Goal: Task Accomplishment & Management: Complete application form

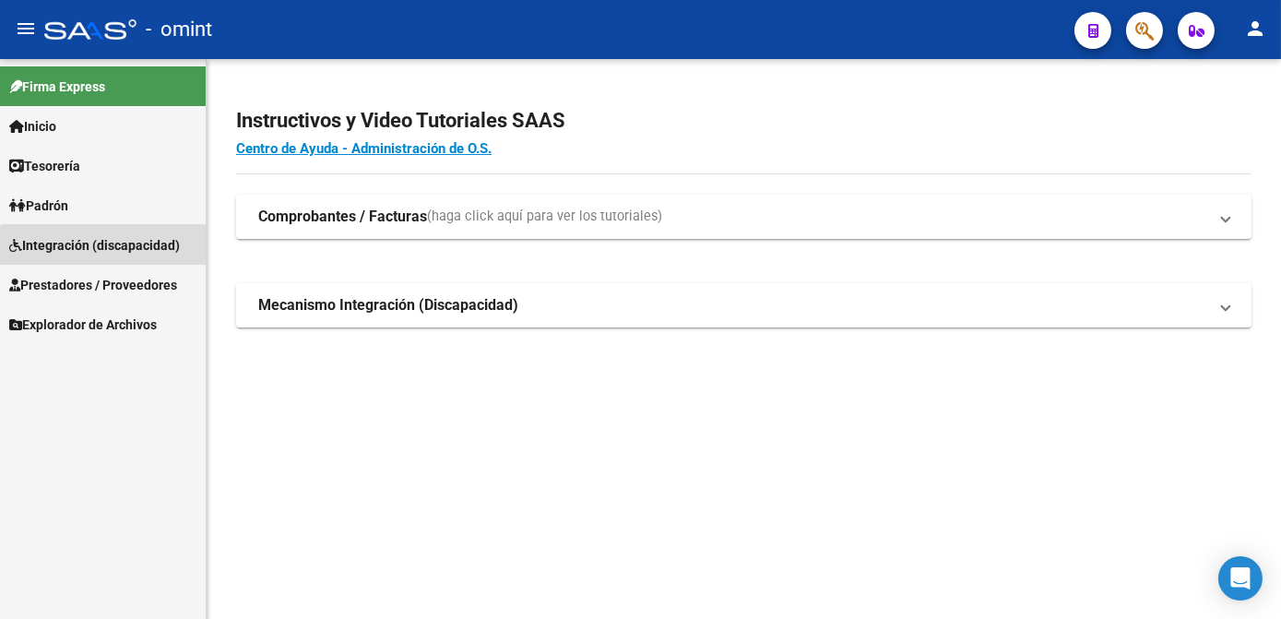
click at [115, 252] on span "Integración (discapacidad)" at bounding box center [94, 245] width 171 height 20
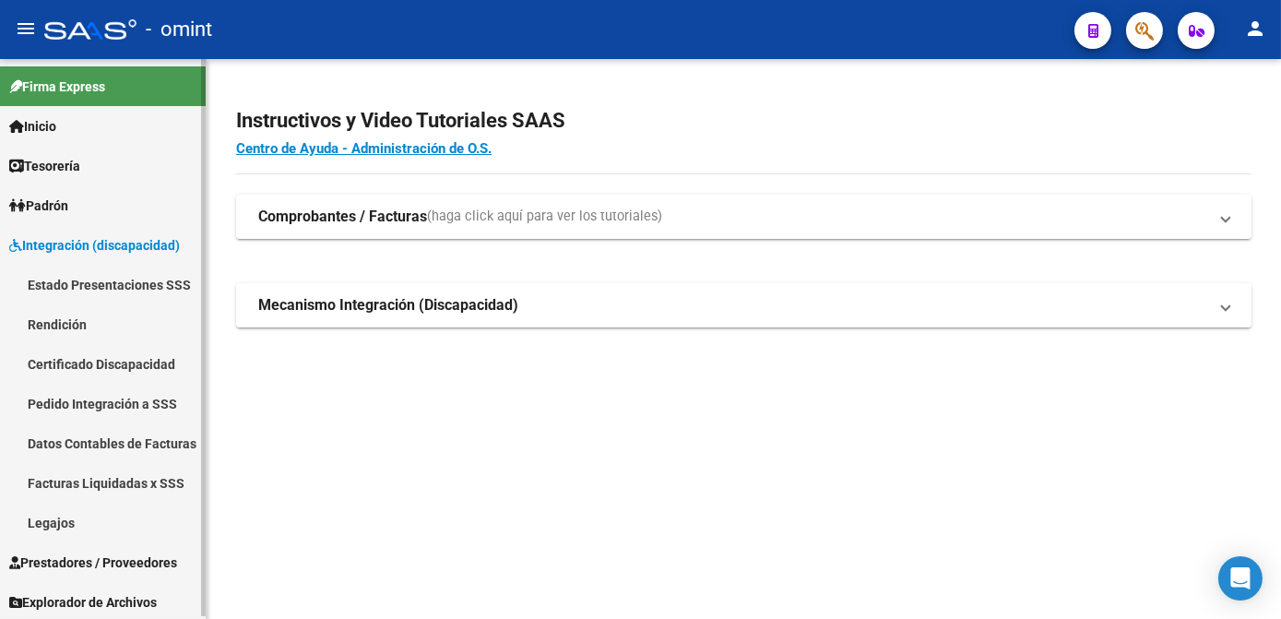
click at [49, 520] on link "Legajos" at bounding box center [103, 522] width 206 height 40
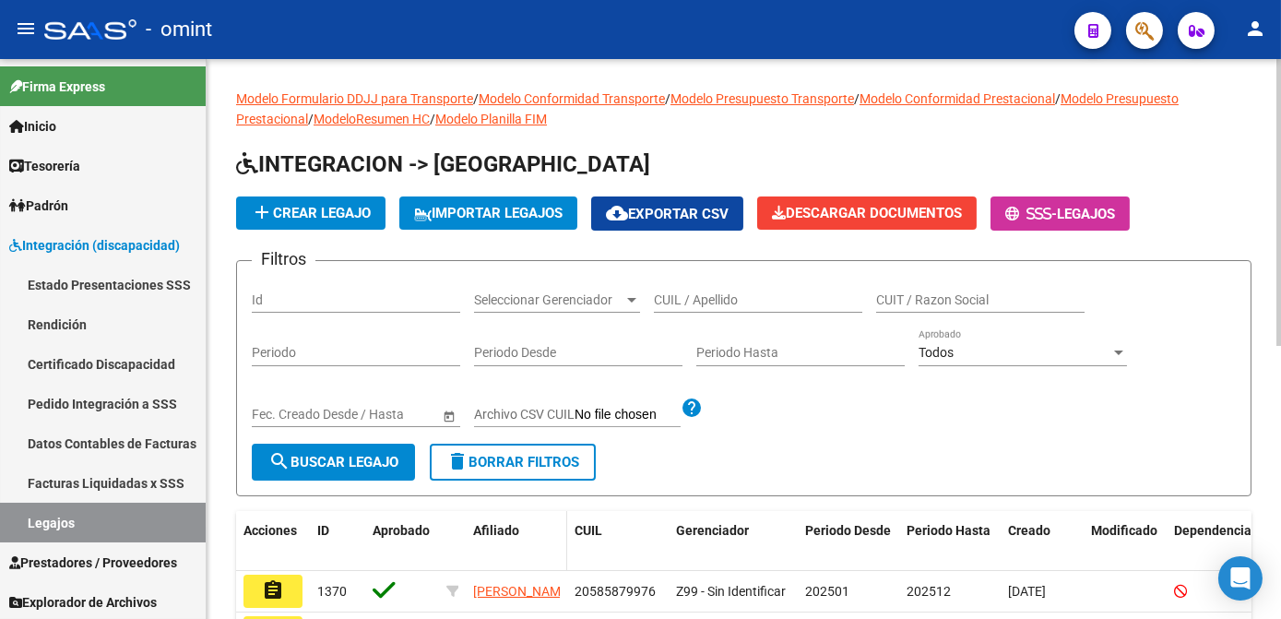
scroll to position [167, 0]
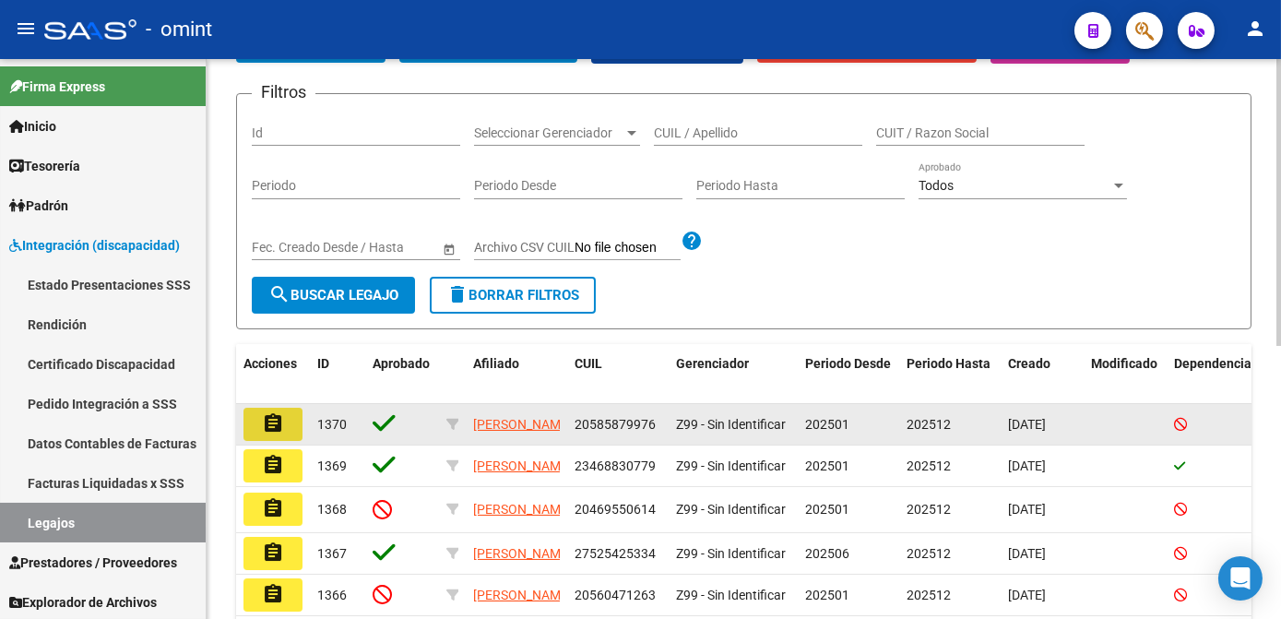
click at [278, 426] on mat-icon "assignment" at bounding box center [273, 423] width 22 height 22
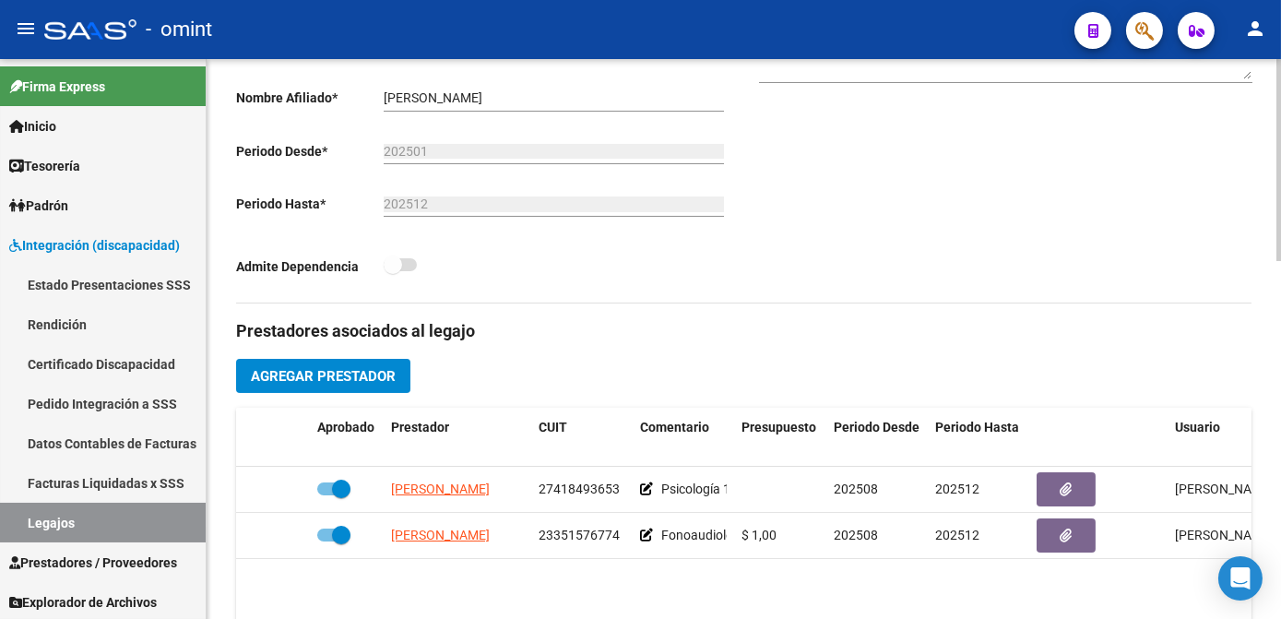
scroll to position [670, 0]
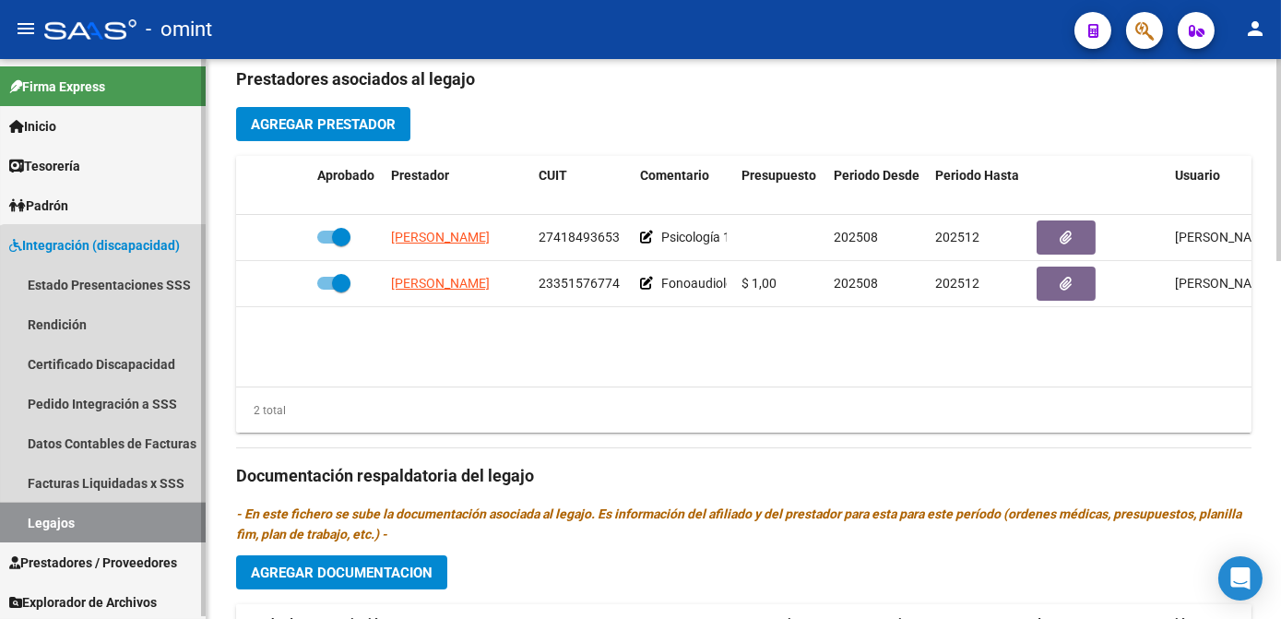
click at [118, 511] on link "Legajos" at bounding box center [103, 522] width 206 height 40
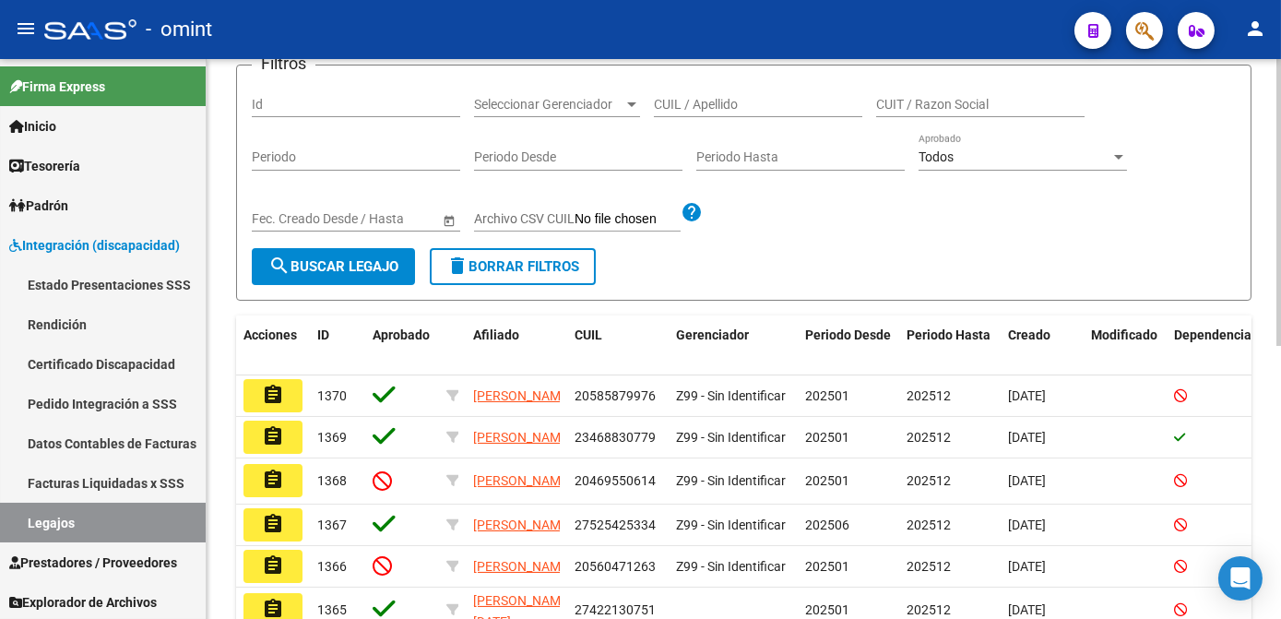
scroll to position [28, 0]
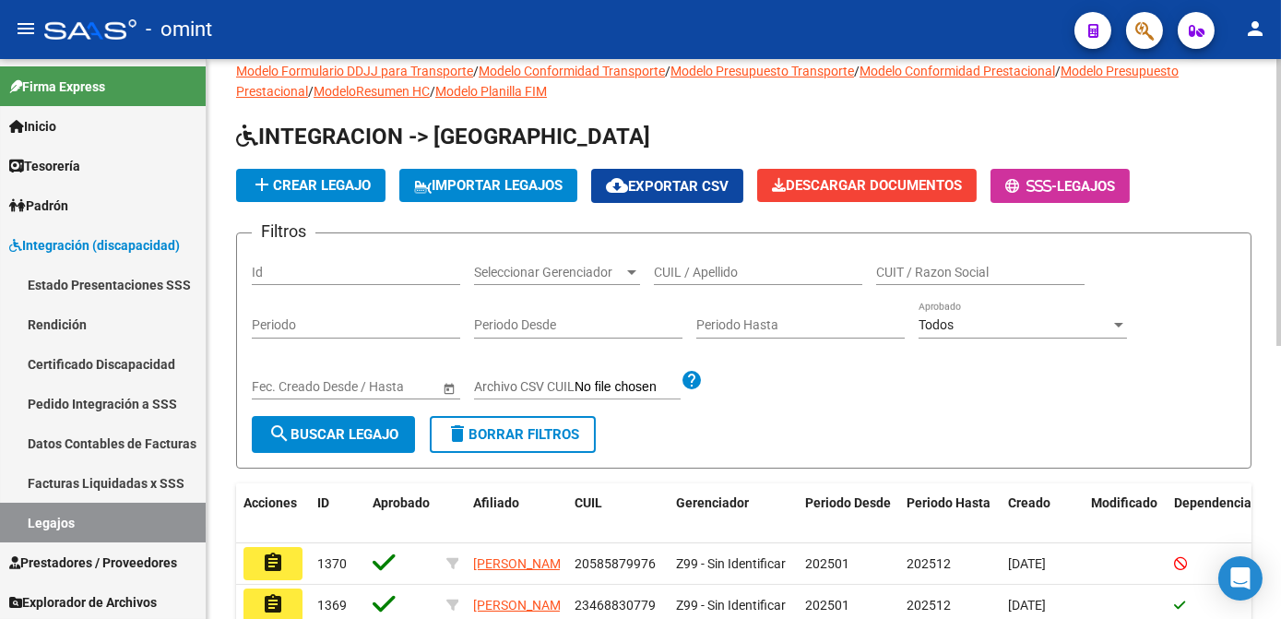
click at [684, 254] on div "CUIL / Apellido" at bounding box center [758, 266] width 208 height 37
click at [679, 266] on input "CUIL / Apellido" at bounding box center [758, 273] width 208 height 16
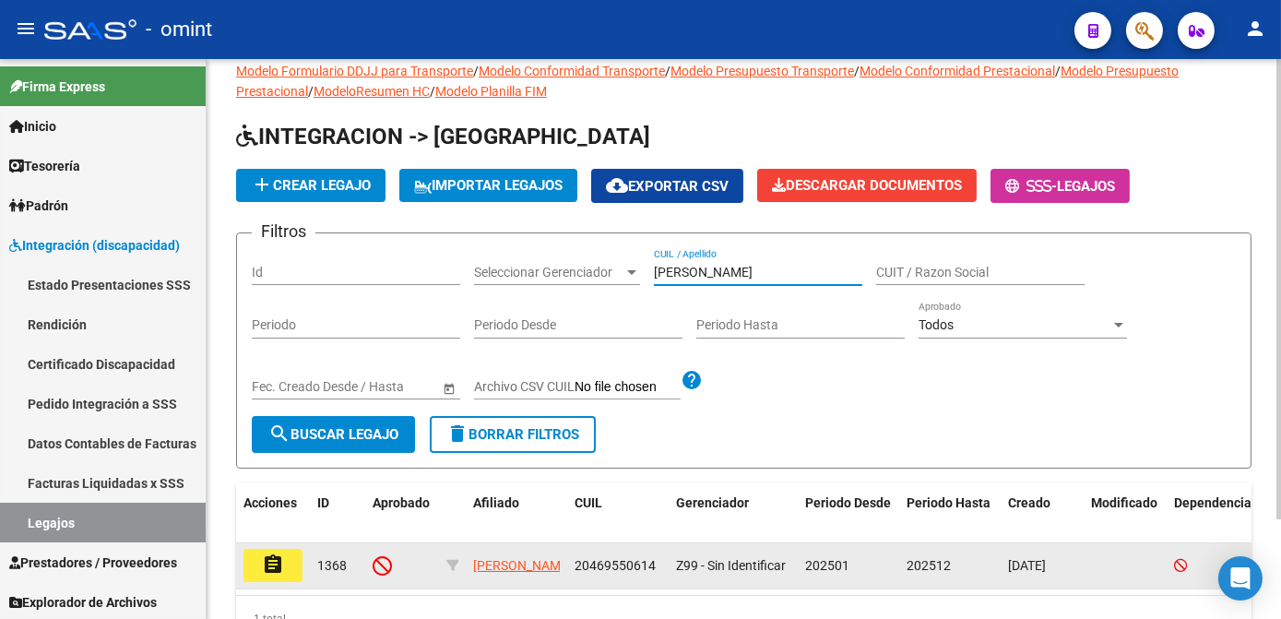
type input "martinez bo"
click at [287, 574] on button "assignment" at bounding box center [272, 565] width 59 height 33
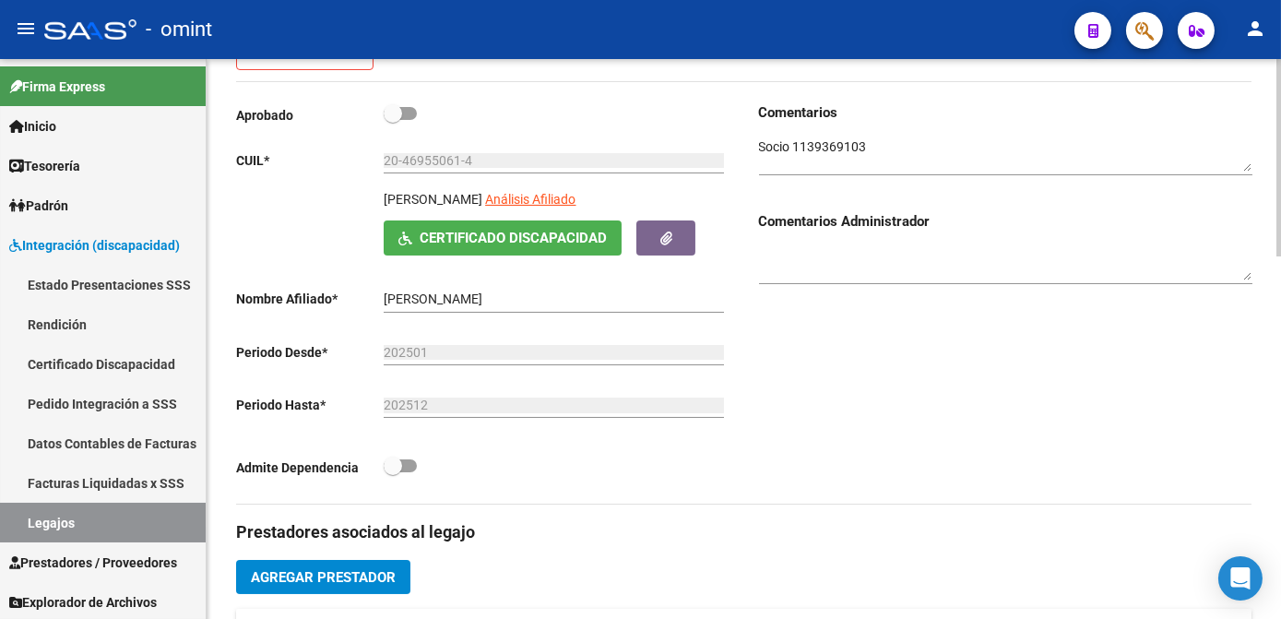
scroll to position [502, 0]
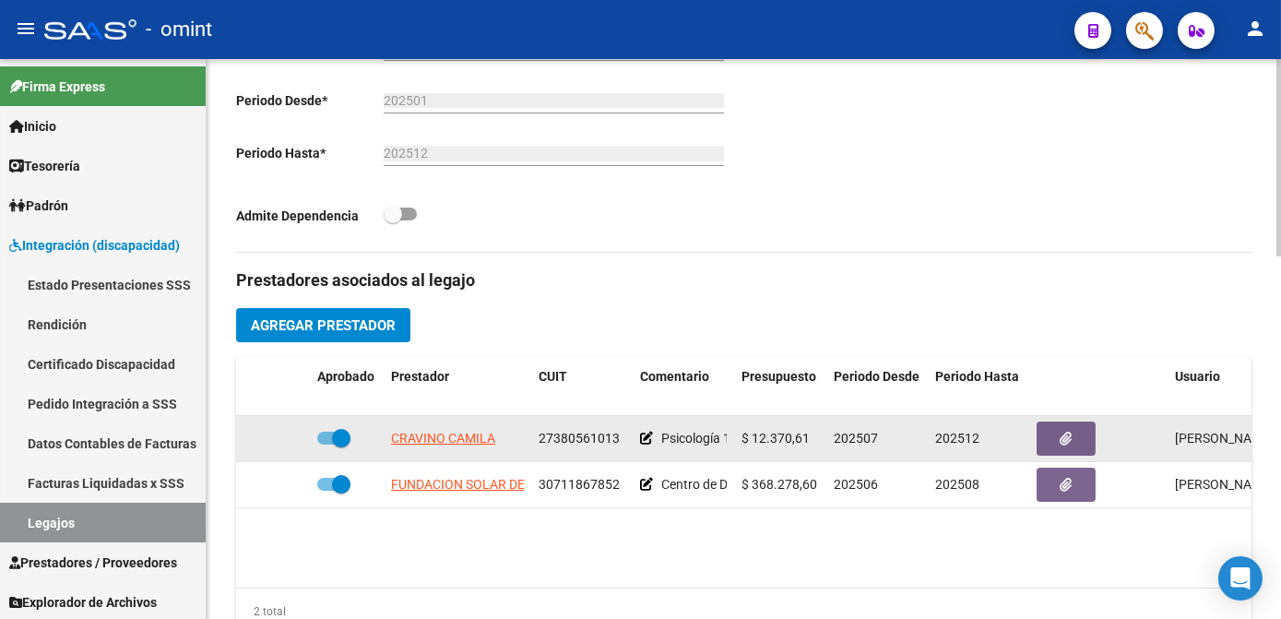
click at [585, 431] on span "27380561013" at bounding box center [578, 438] width 81 height 15
copy span "27380561013"
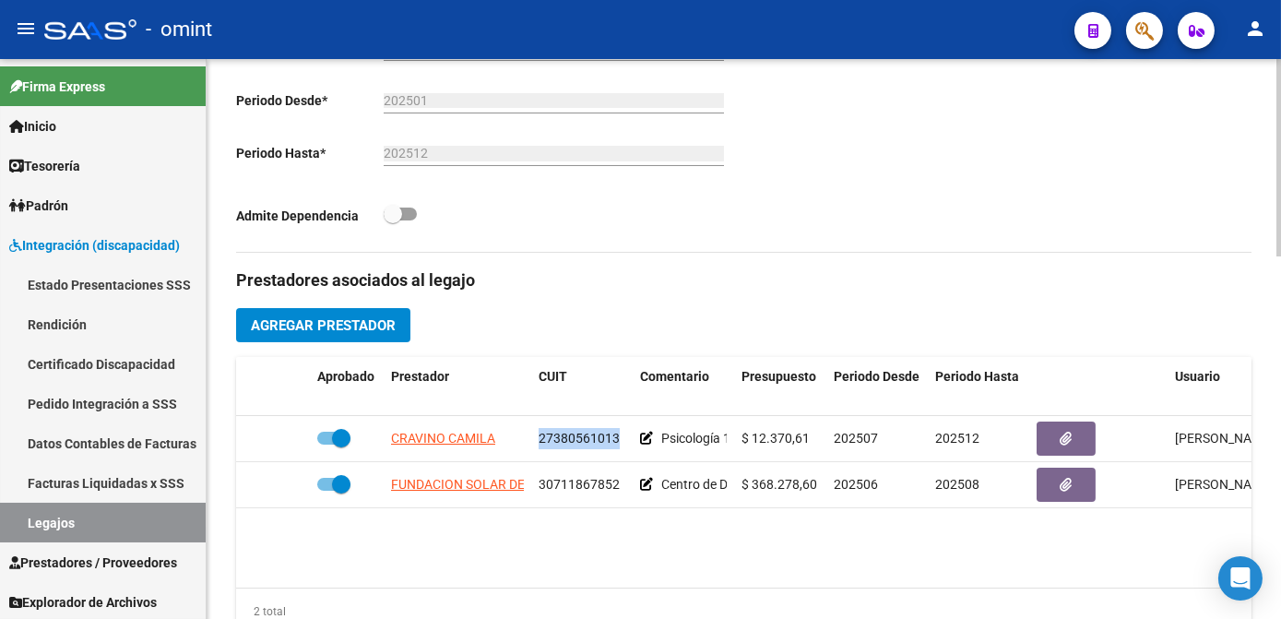
scroll to position [167, 0]
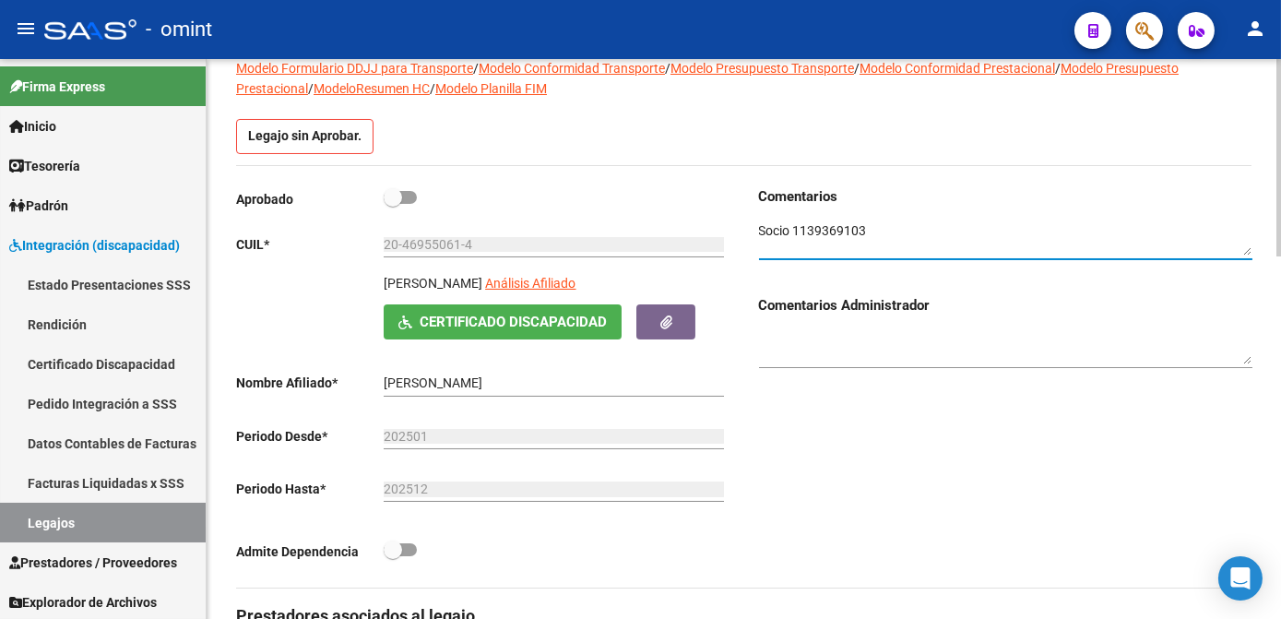
click at [812, 221] on textarea at bounding box center [1005, 238] width 493 height 35
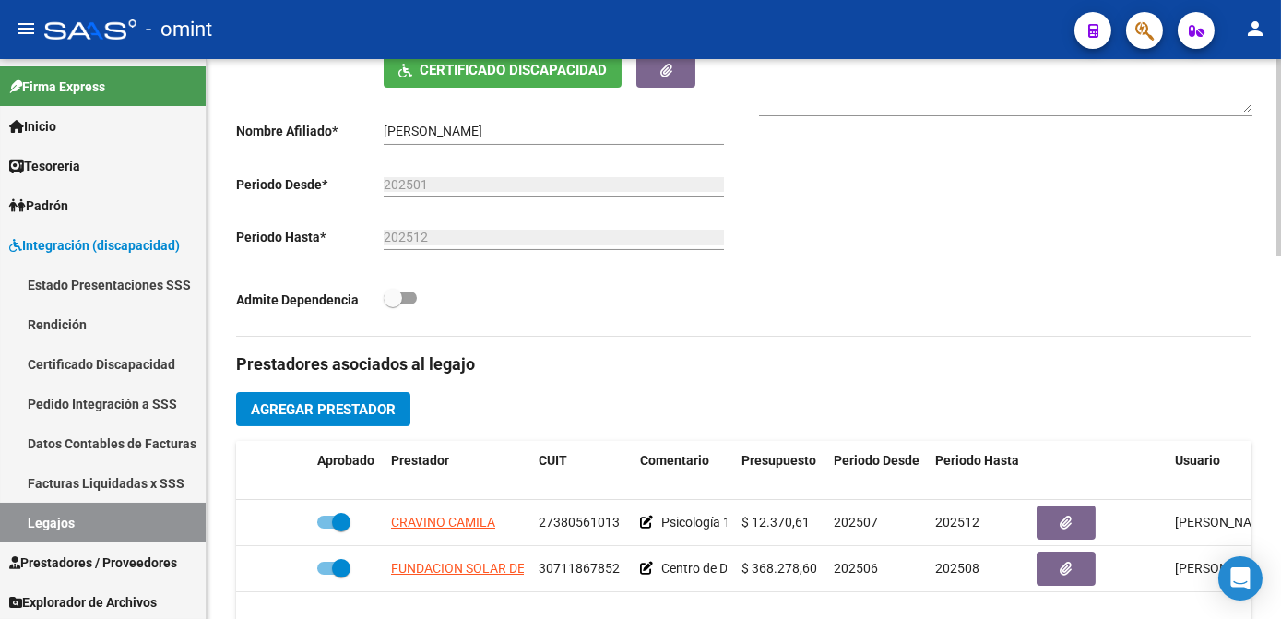
scroll to position [586, 0]
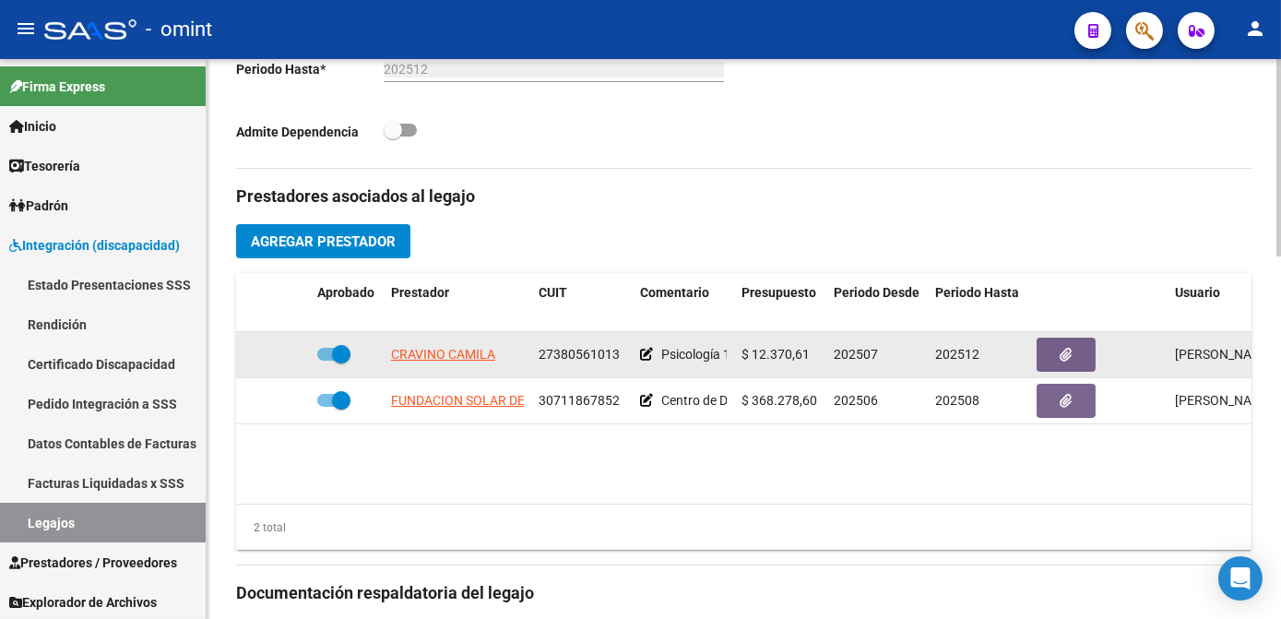
click at [575, 349] on span "27380561013" at bounding box center [578, 354] width 81 height 15
copy span "27380561013"
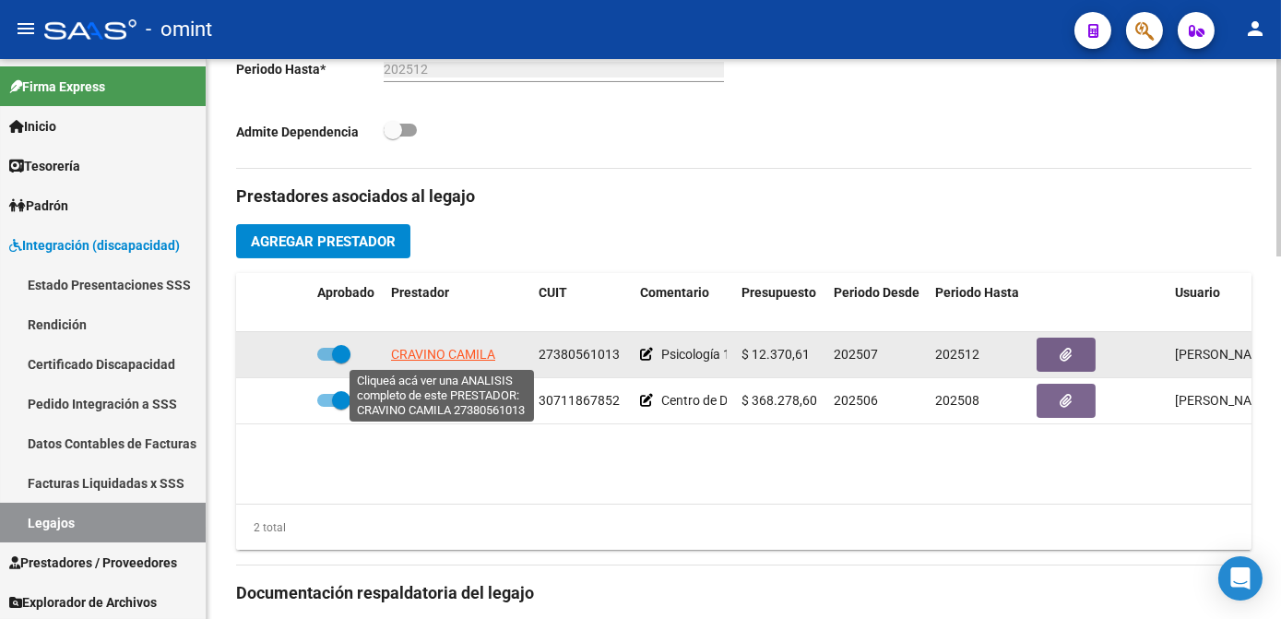
click at [421, 354] on span "CRAVINO CAMILA" at bounding box center [443, 354] width 104 height 15
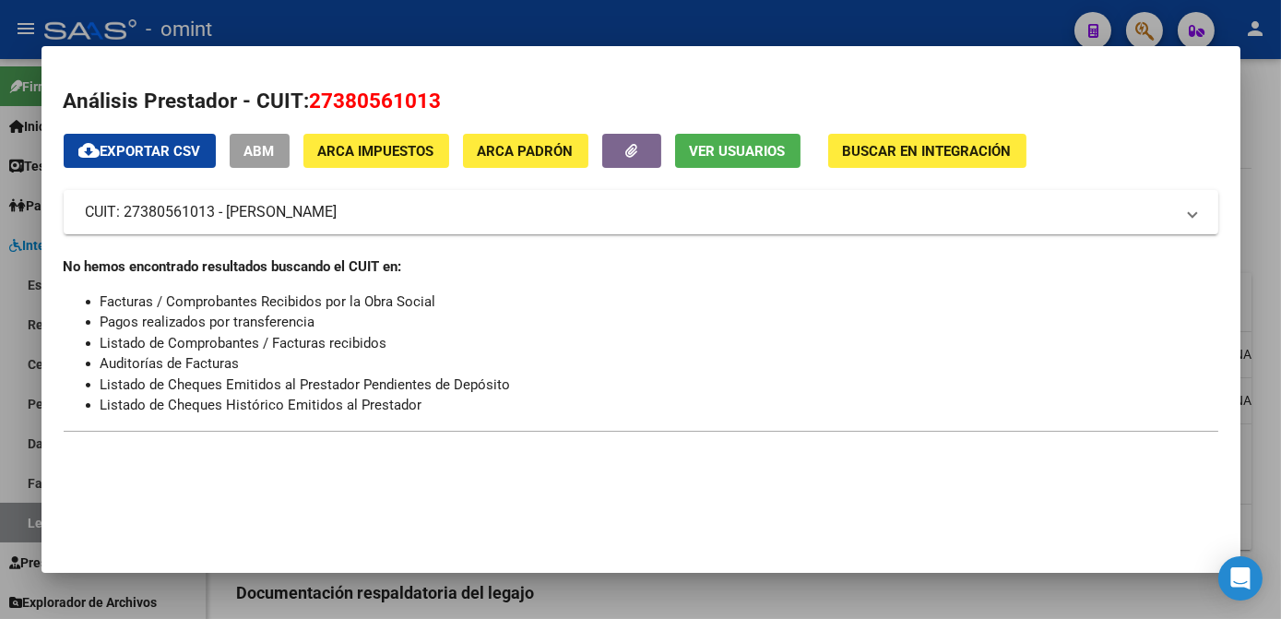
click at [363, 94] on span "27380561013" at bounding box center [376, 101] width 132 height 24
copy span "27380561013"
drag, startPoint x: 532, startPoint y: 554, endPoint x: 523, endPoint y: 580, distance: 27.4
click at [531, 553] on mat-dialog-container "Análisis Prestador - CUIT: 27380561013 cloud_download Exportar CSV ABM ARCA Imp…" at bounding box center [640, 309] width 1199 height 526
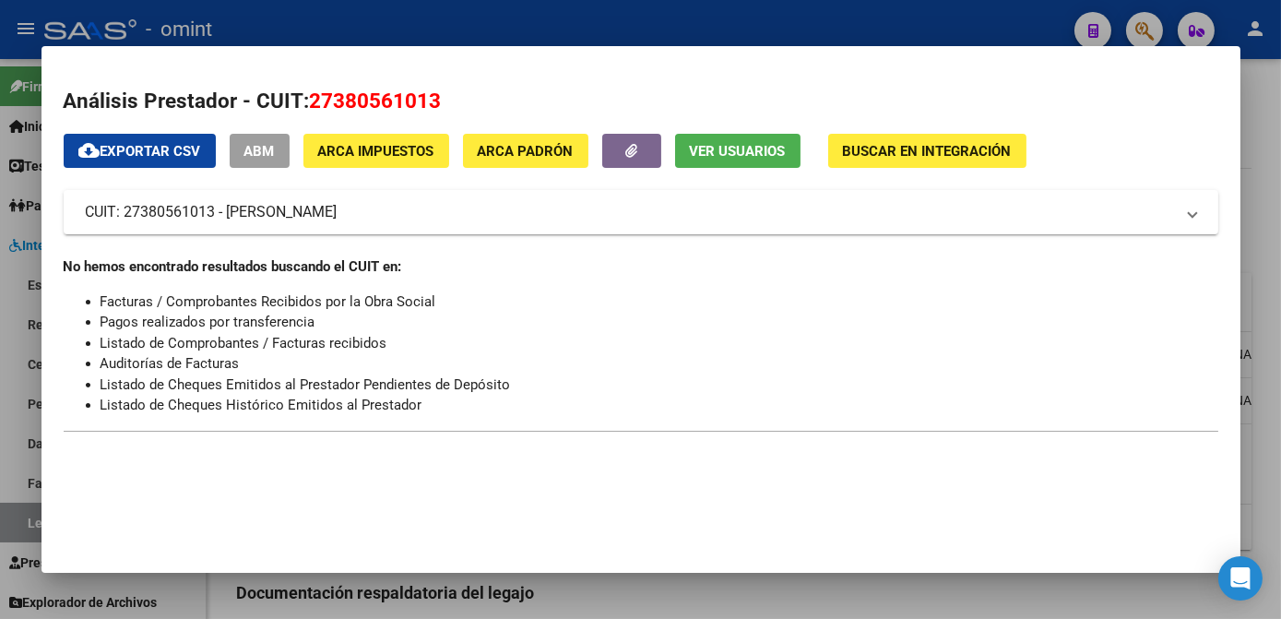
click at [524, 589] on div at bounding box center [640, 309] width 1281 height 619
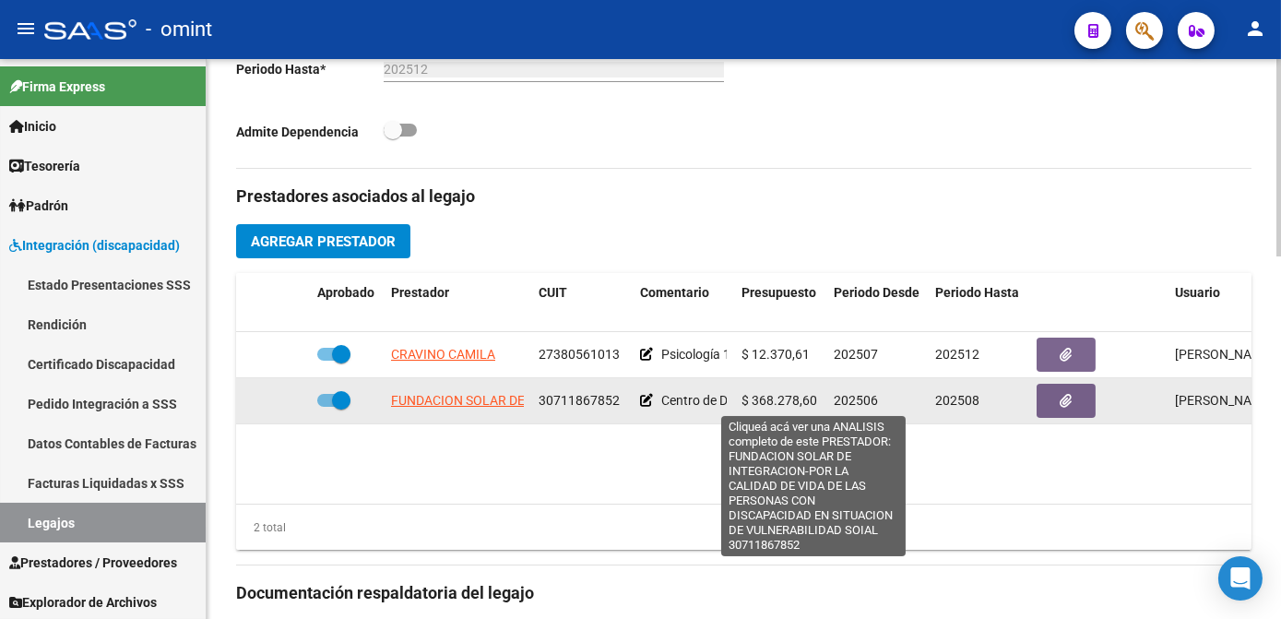
click at [457, 404] on span "FUNDACION SOLAR DE INTEGRACION-POR LA CALIDAD DE VIDA DE LAS PERSONAS CON DISCA…" at bounding box center [820, 400] width 859 height 15
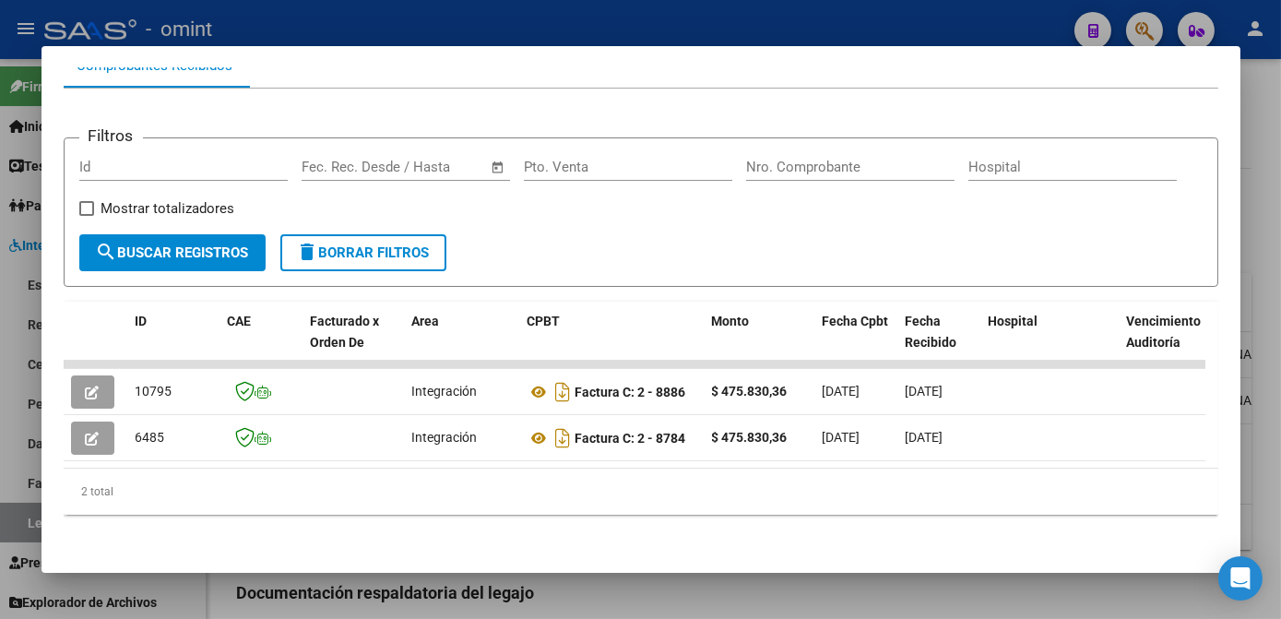
scroll to position [0, 0]
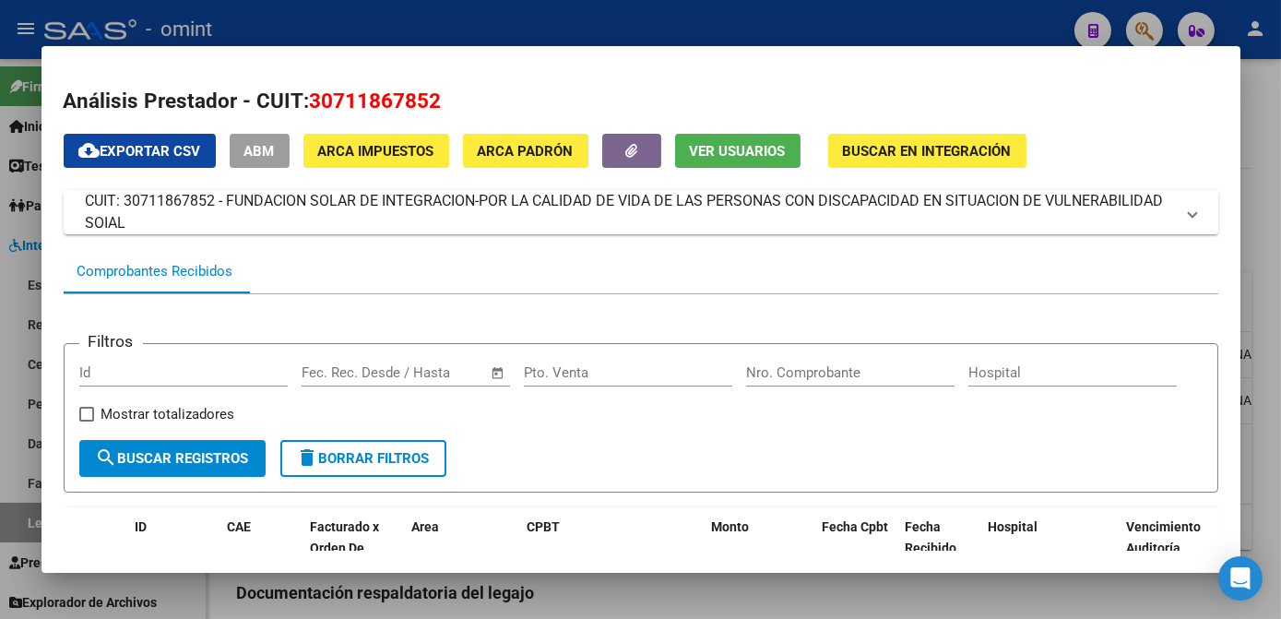
click at [369, 98] on span "30711867852" at bounding box center [376, 101] width 132 height 24
copy span "30711867852"
click at [644, 600] on div at bounding box center [640, 309] width 1281 height 619
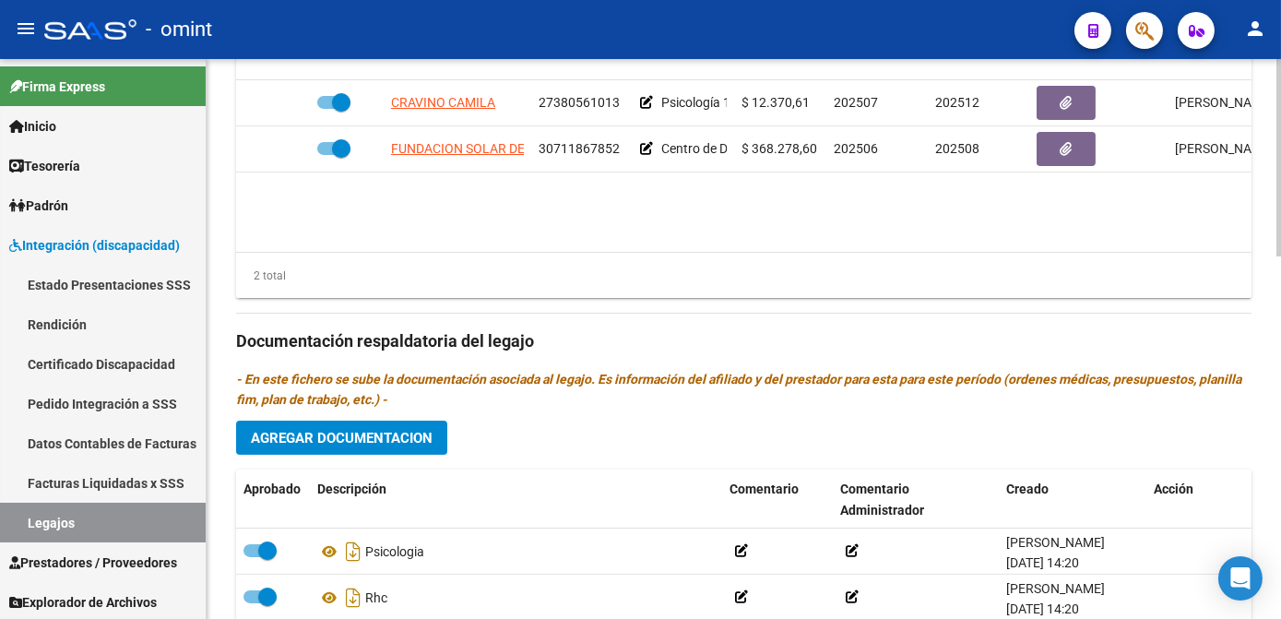
scroll to position [1024, 0]
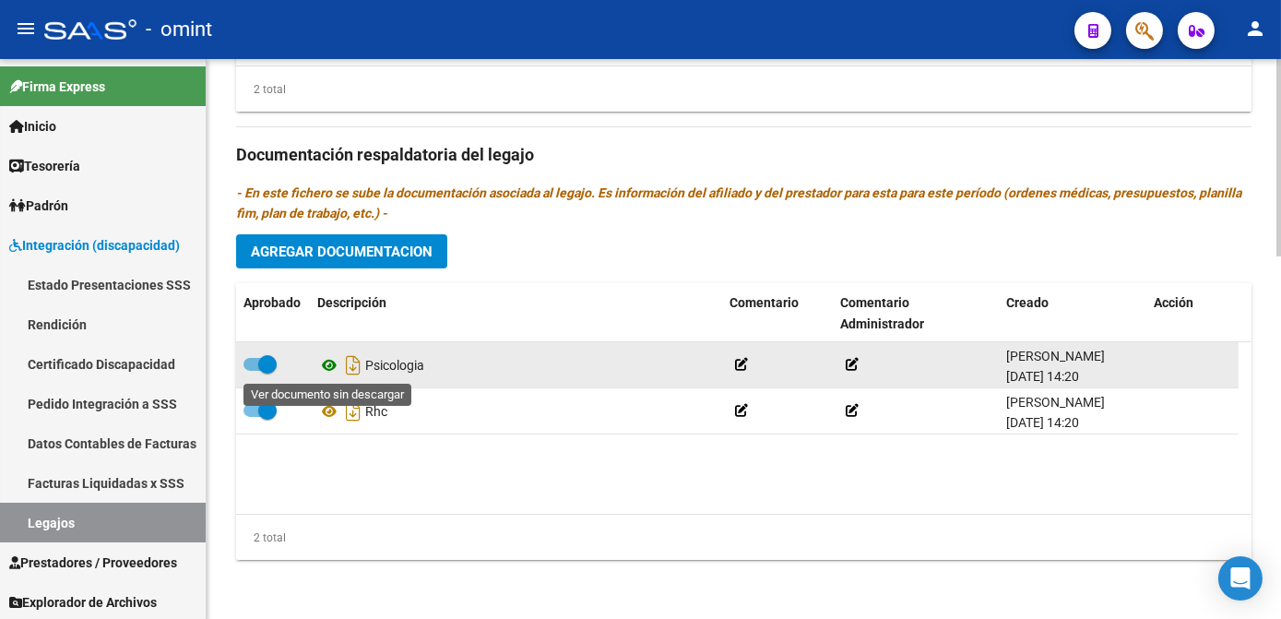
click at [328, 362] on icon at bounding box center [329, 365] width 24 height 22
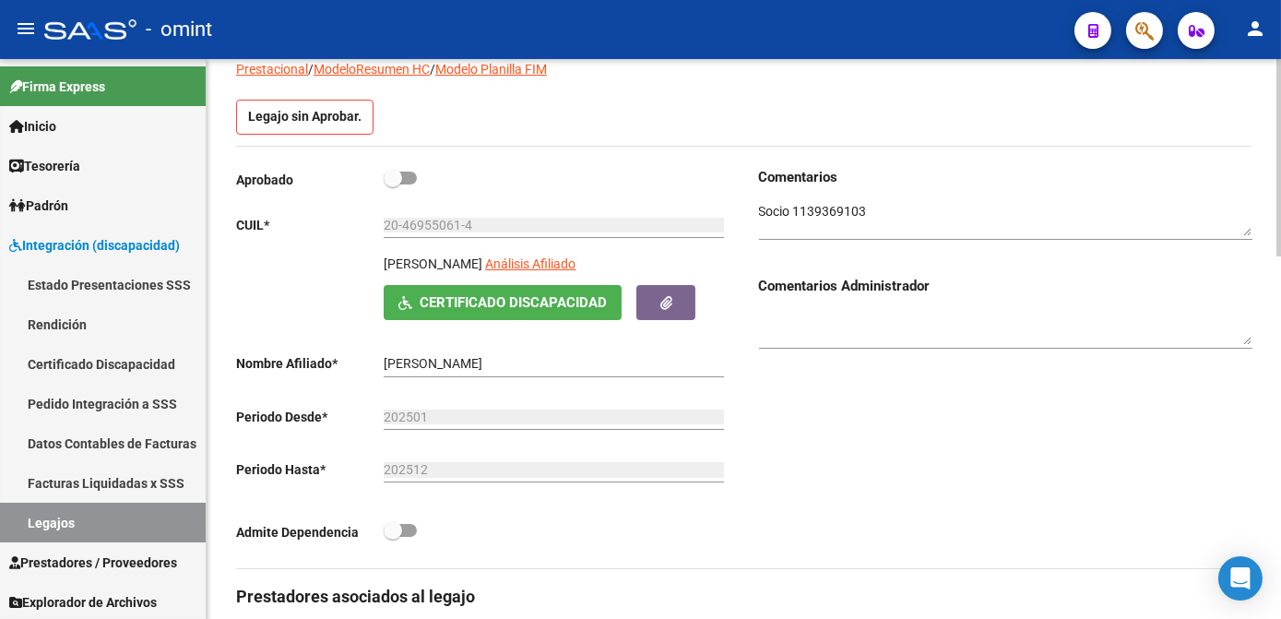
scroll to position [437, 0]
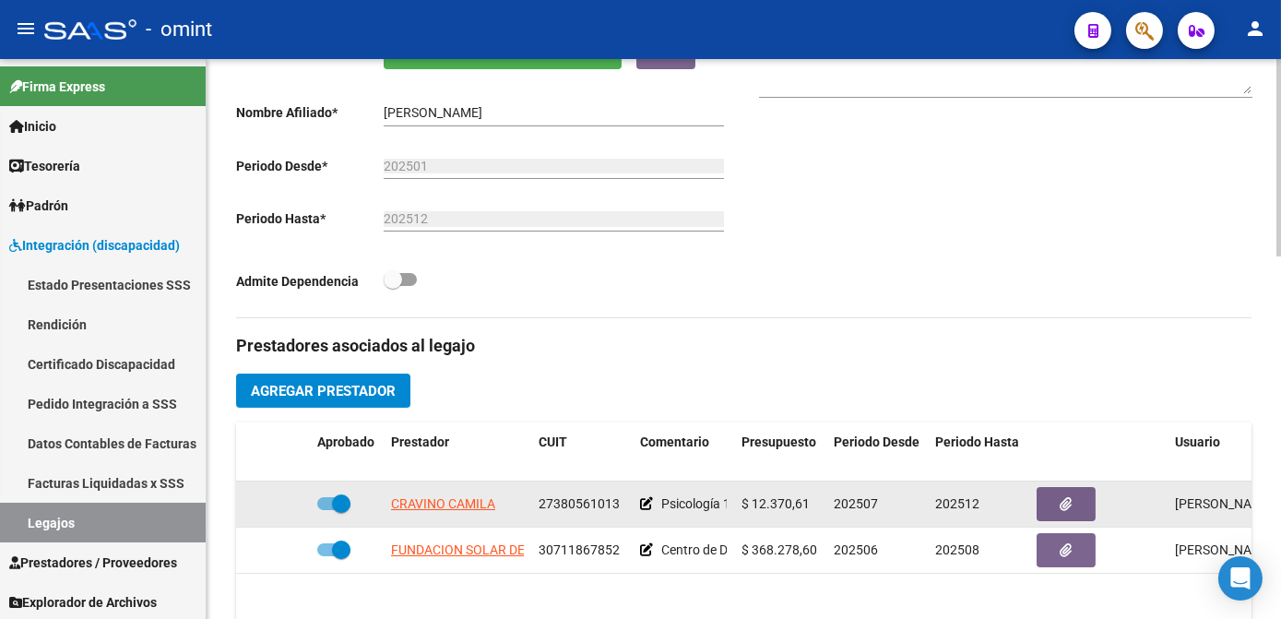
click at [422, 514] on app-link-go-to "CRAVINO CAMILA" at bounding box center [443, 503] width 104 height 21
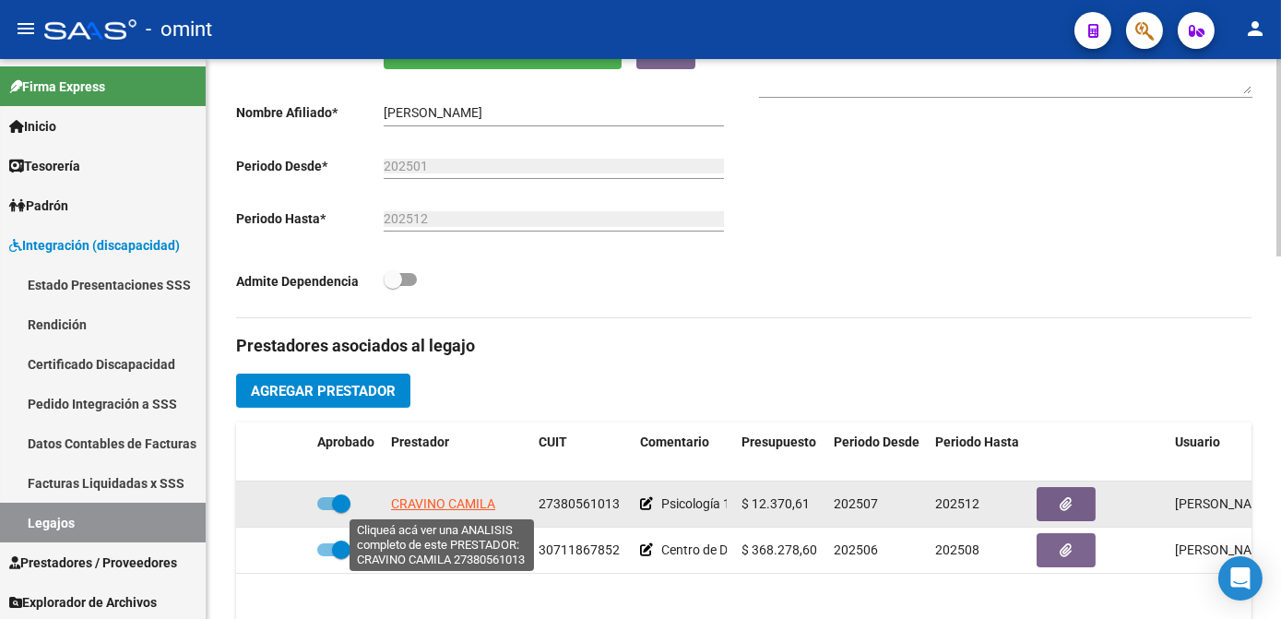
click at [429, 505] on span "CRAVINO CAMILA" at bounding box center [443, 503] width 104 height 15
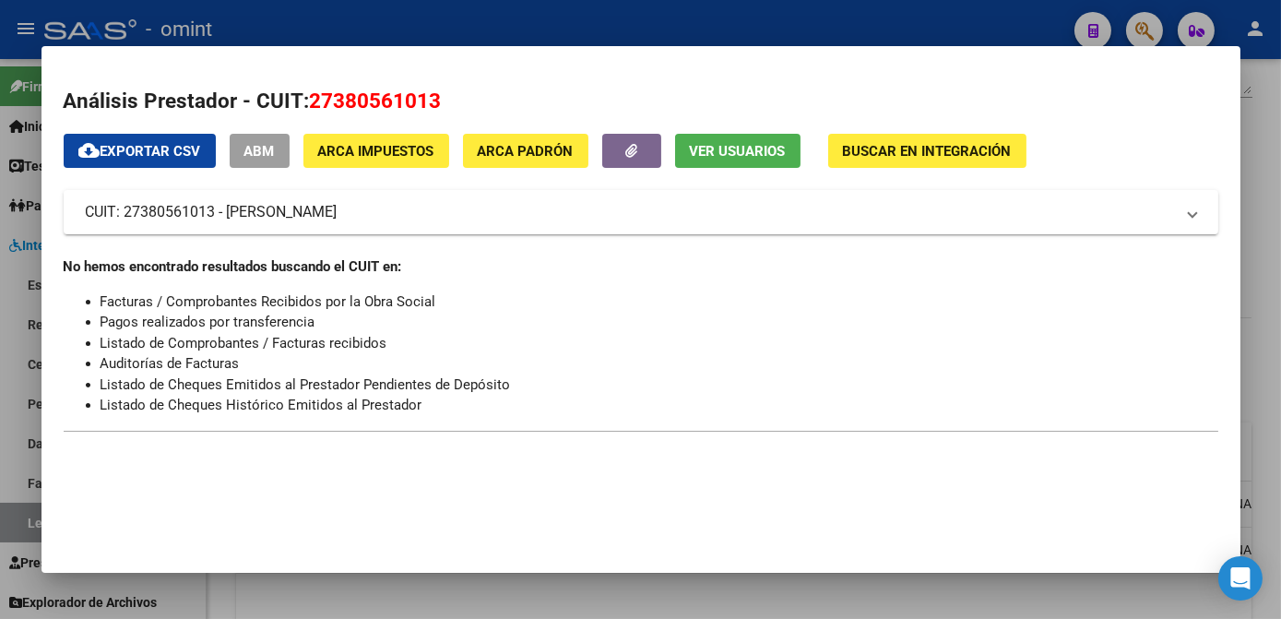
click at [412, 579] on div at bounding box center [640, 309] width 1281 height 619
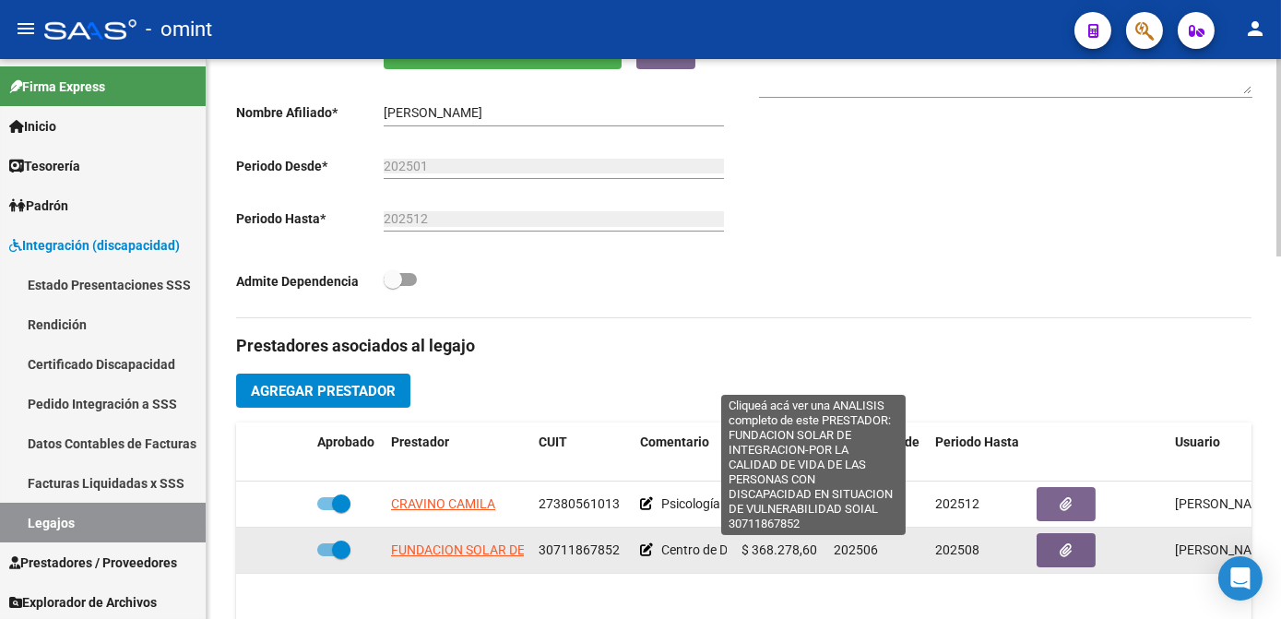
click at [467, 549] on span "FUNDACION SOLAR DE INTEGRACION-POR LA CALIDAD DE VIDA DE LAS PERSONAS CON DISCA…" at bounding box center [820, 549] width 859 height 15
type textarea "30711867852"
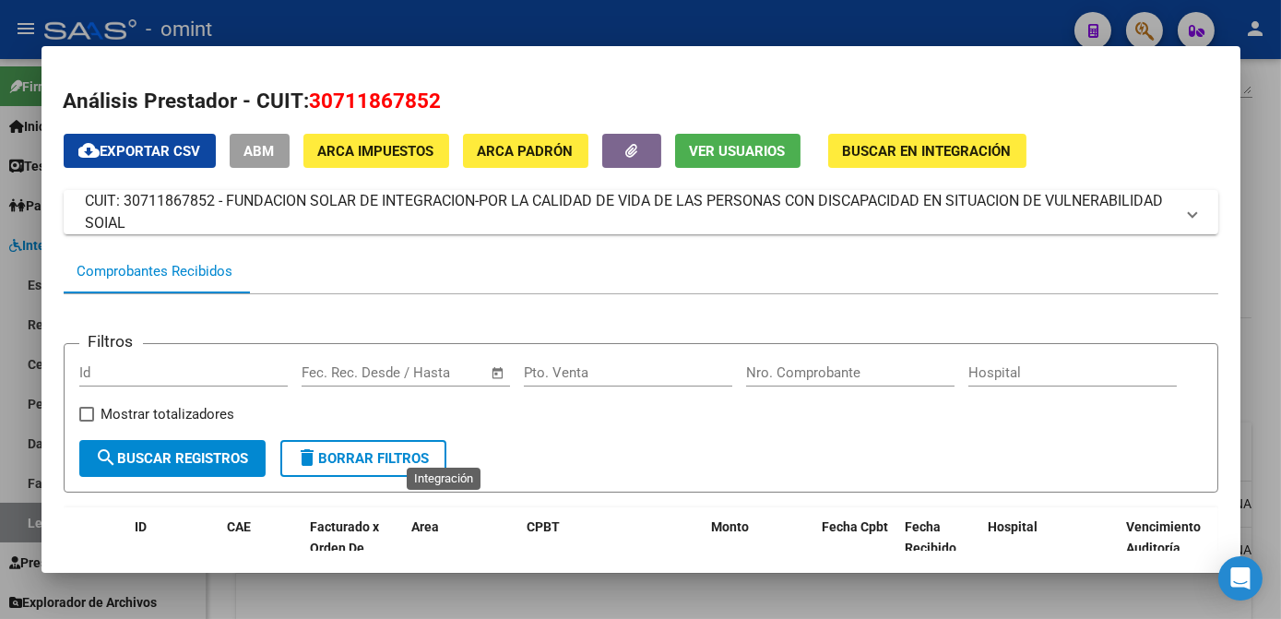
scroll to position [149, 0]
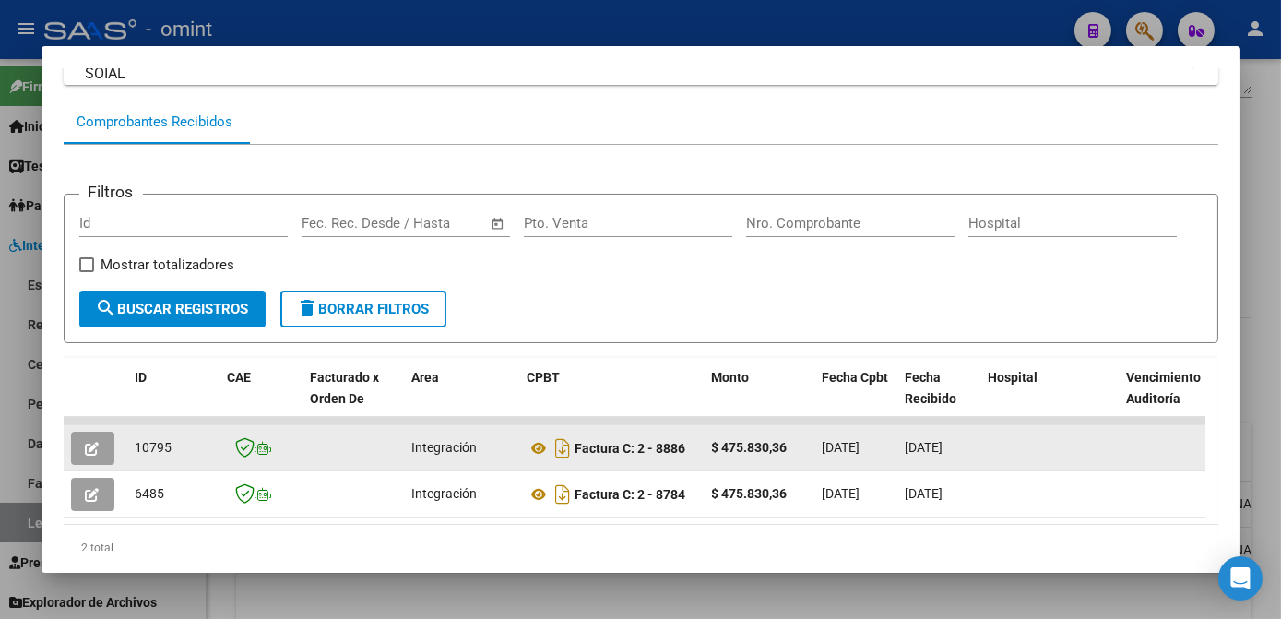
click at [102, 458] on button "button" at bounding box center [92, 447] width 43 height 33
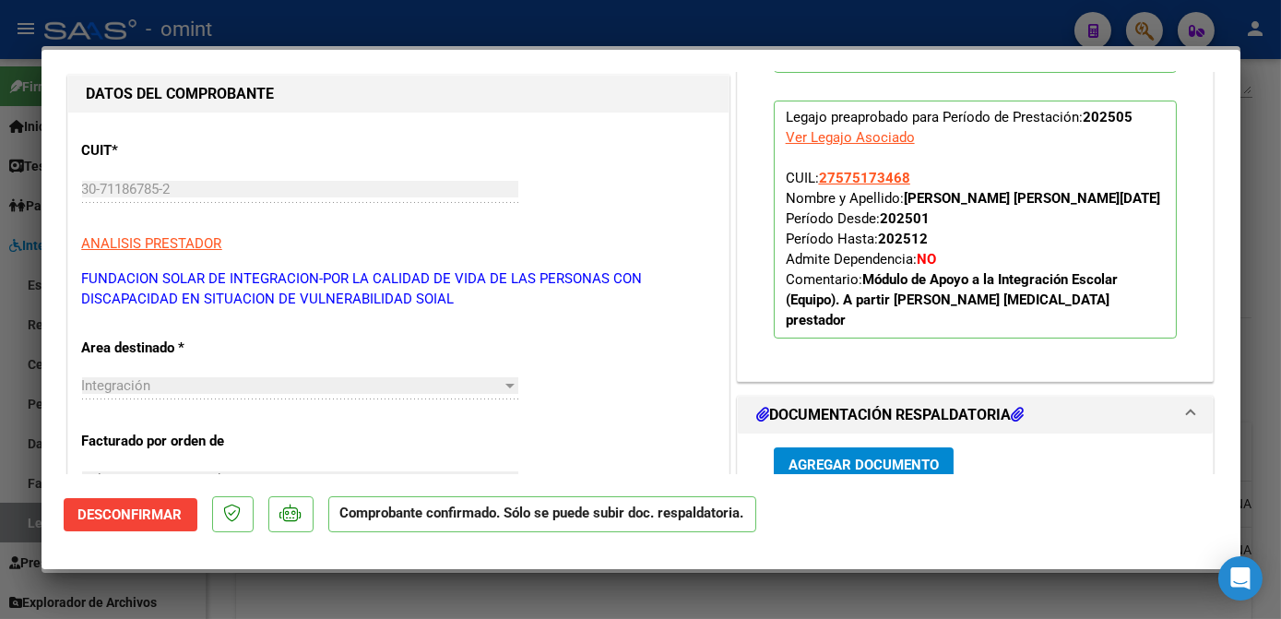
scroll to position [0, 0]
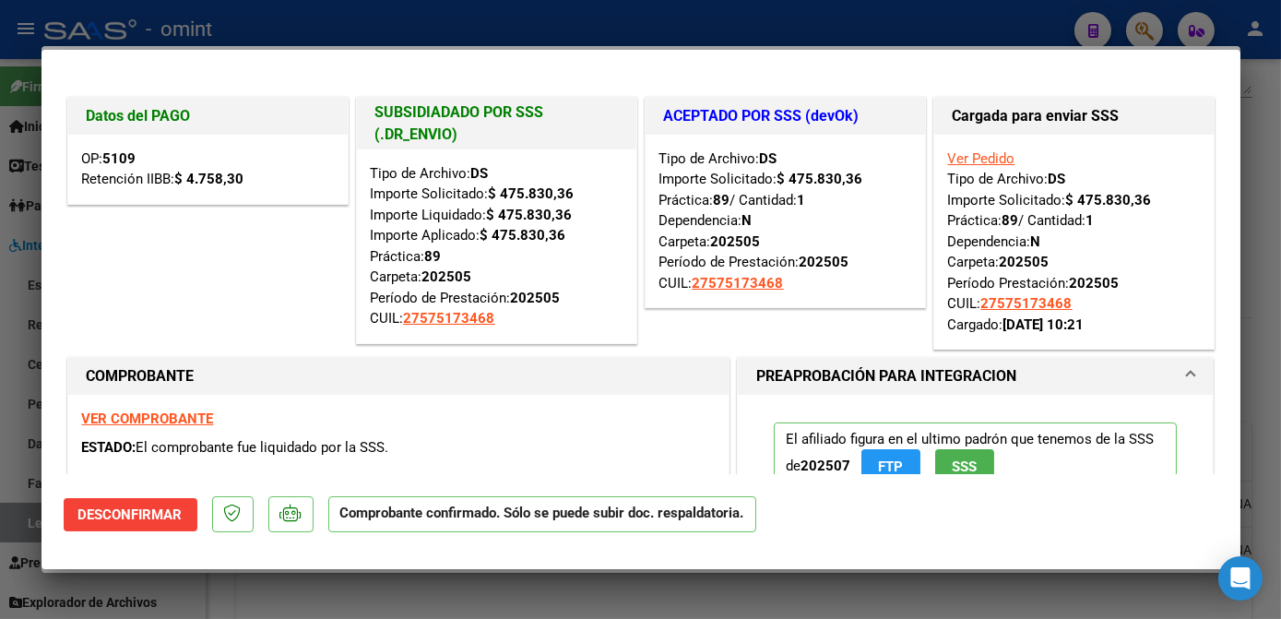
click at [714, 604] on div at bounding box center [640, 309] width 1281 height 619
type input "$ 0,00"
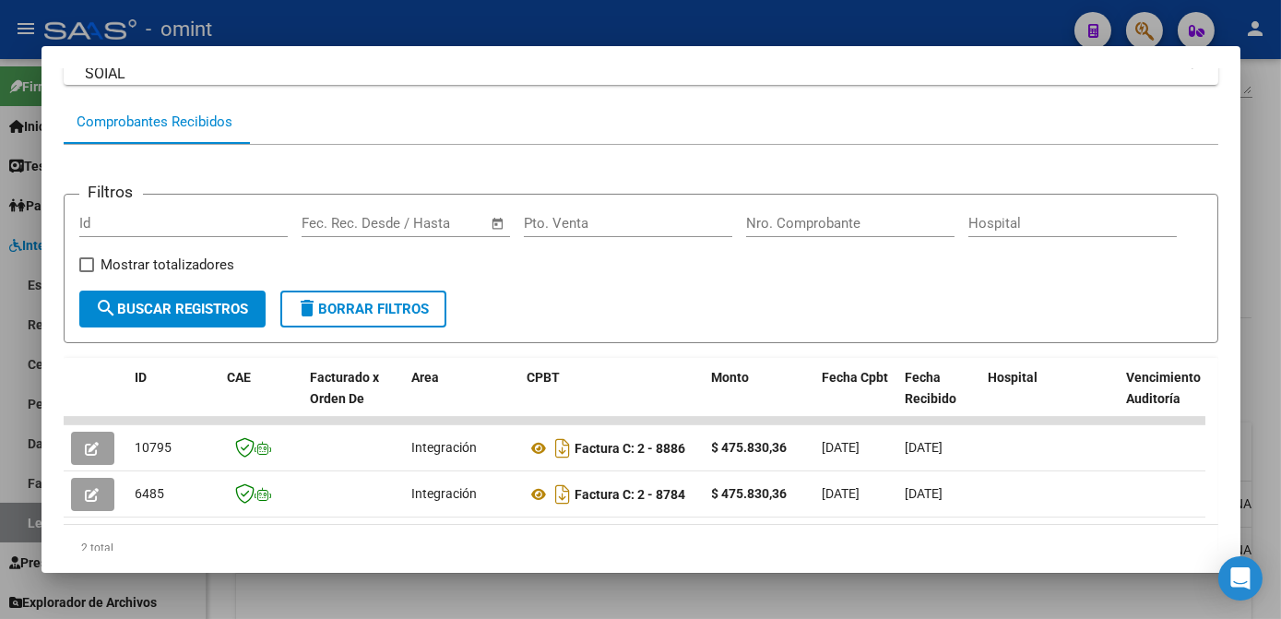
click at [722, 591] on div at bounding box center [640, 309] width 1281 height 619
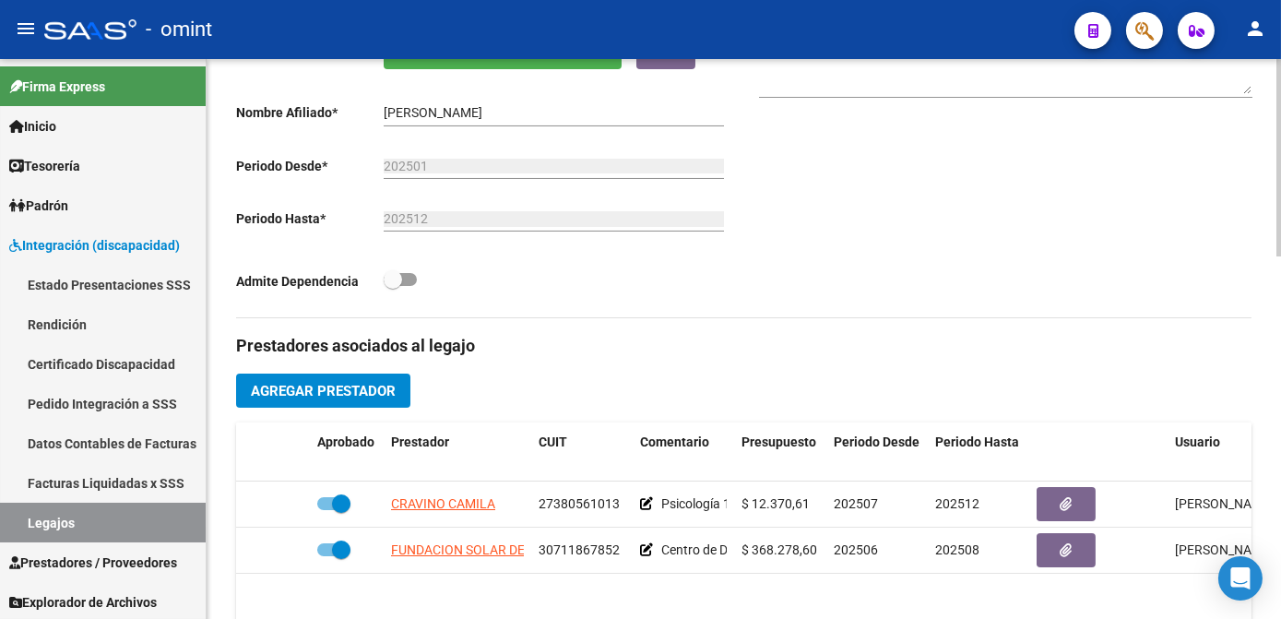
scroll to position [102, 0]
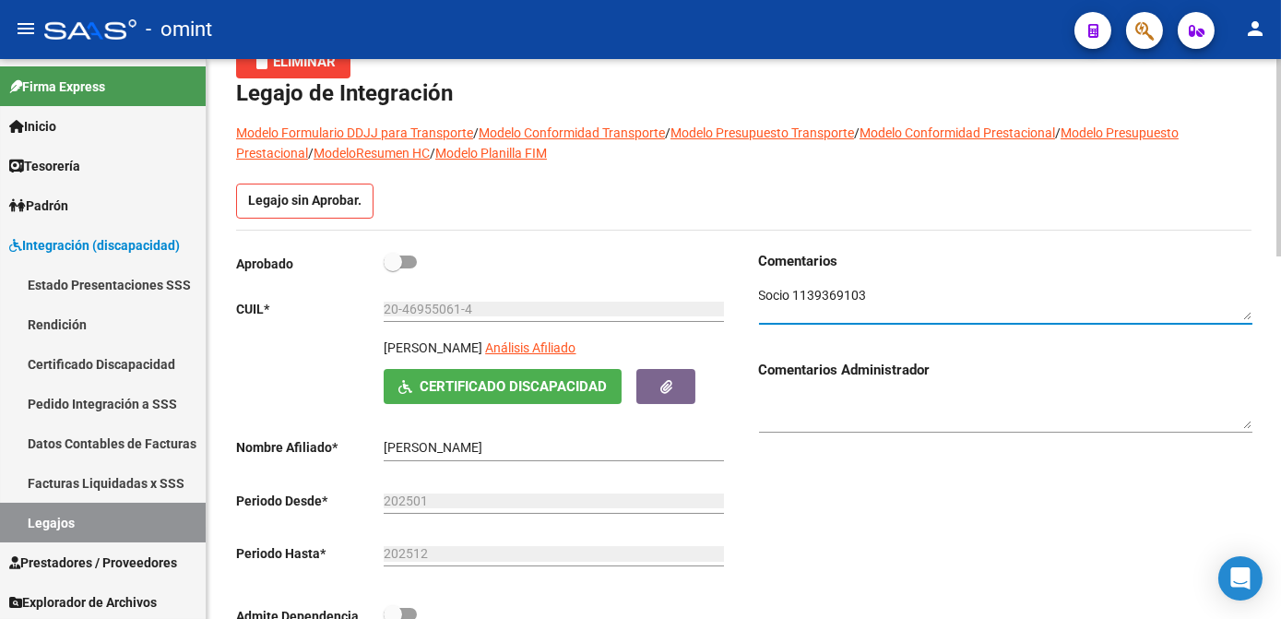
click at [821, 290] on textarea at bounding box center [1005, 303] width 493 height 35
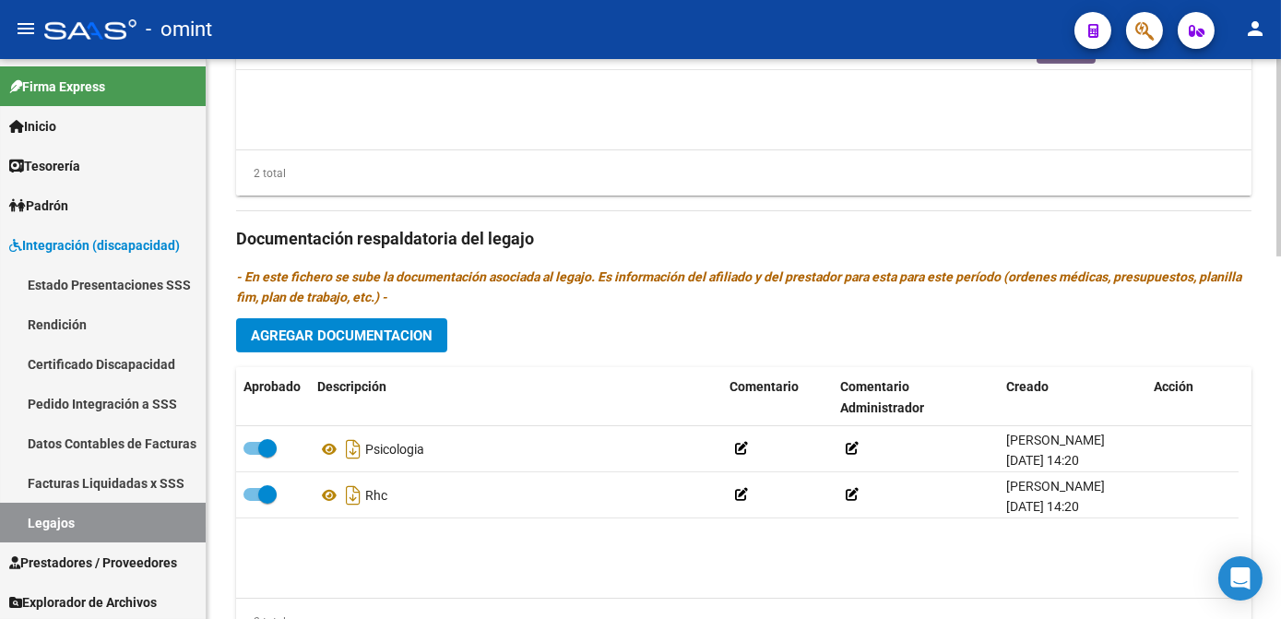
scroll to position [1024, 0]
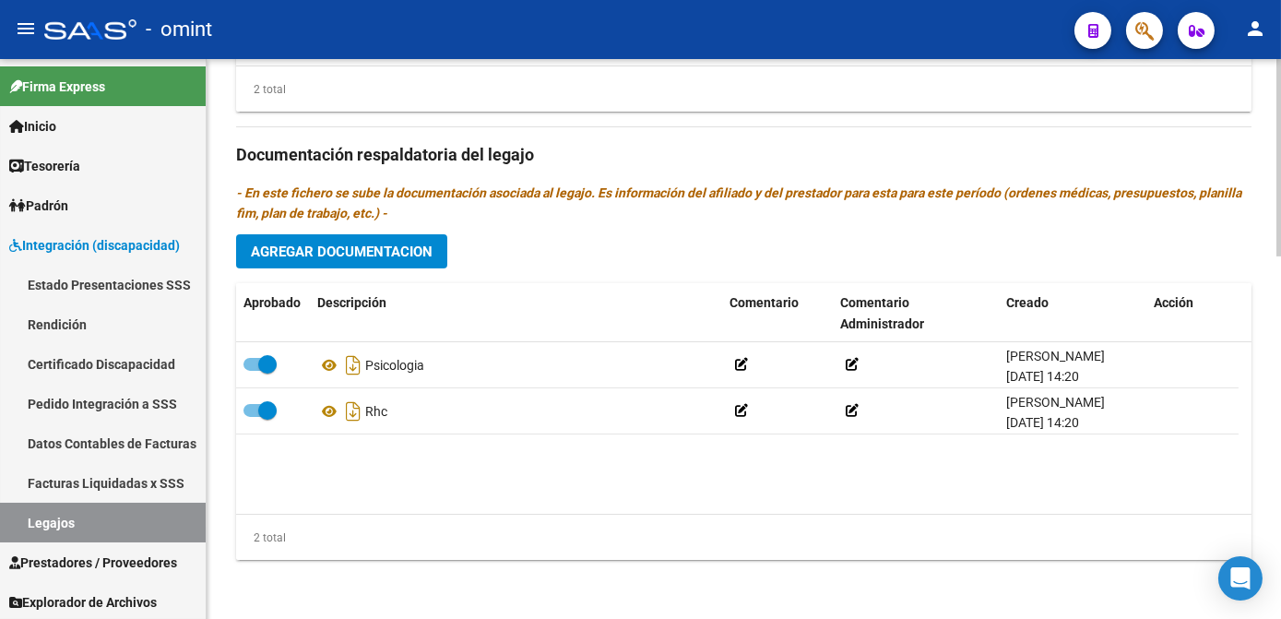
click at [354, 259] on span "Agregar Documentacion" at bounding box center [342, 251] width 182 height 17
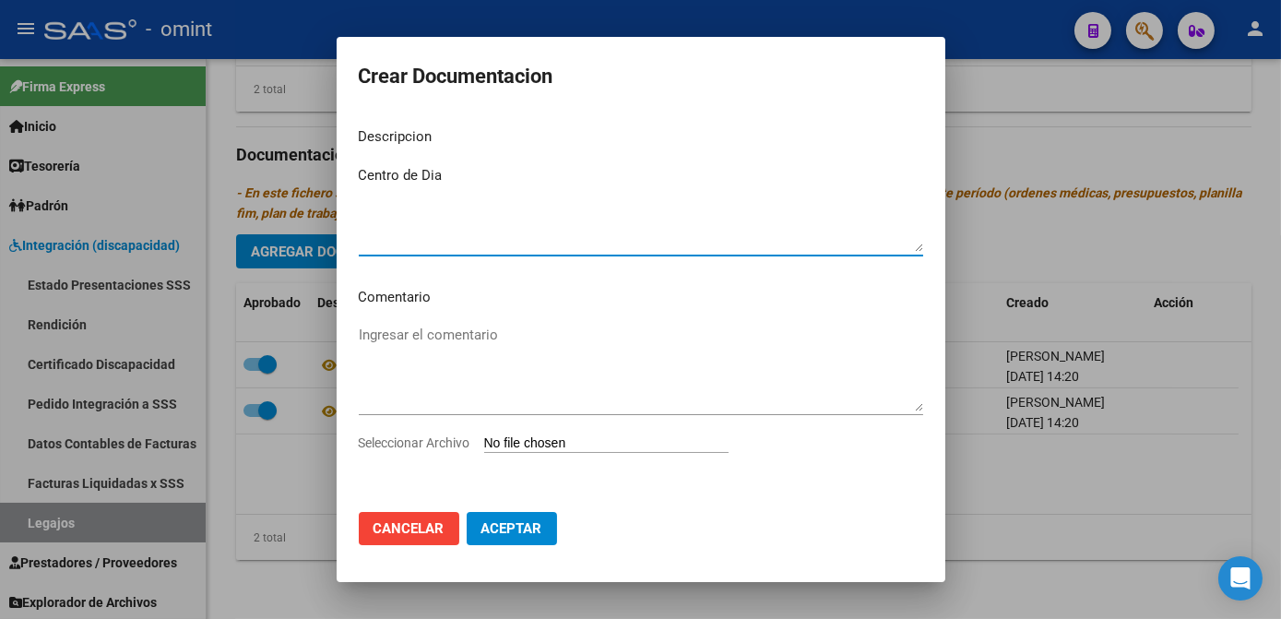
type textarea "Centro de Dia"
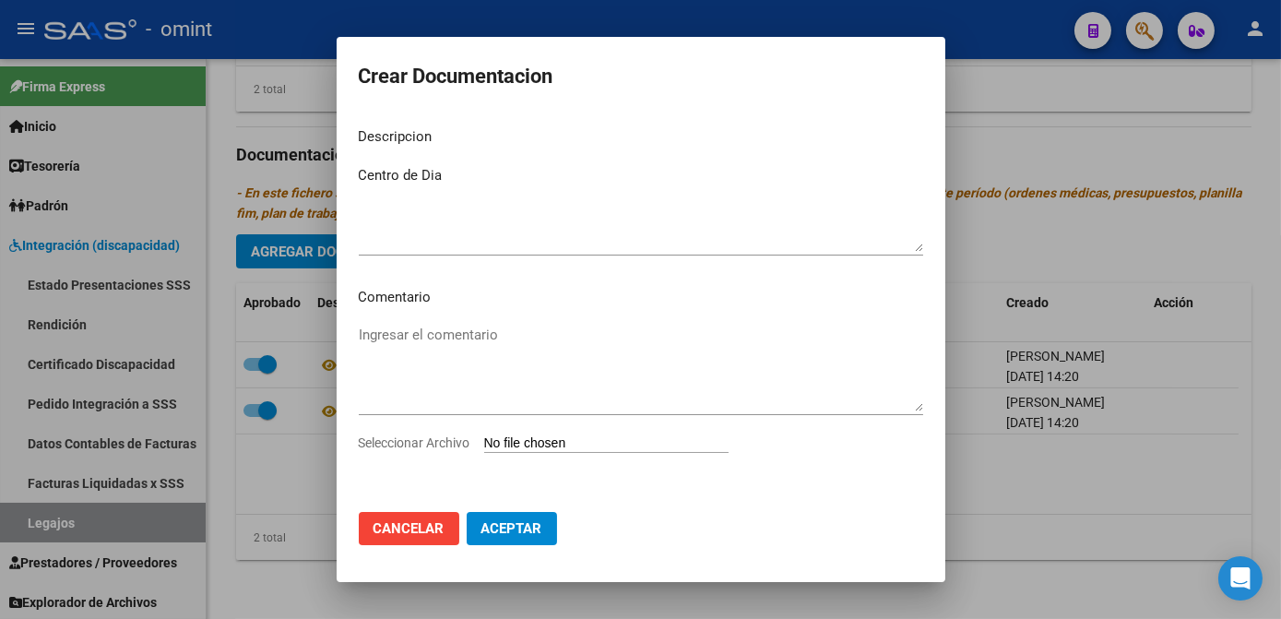
click at [384, 438] on span "Seleccionar Archivo" at bounding box center [415, 442] width 112 height 15
click at [484, 438] on input "Seleccionar Archivo" at bounding box center [606, 444] width 244 height 18
type input "C:\fakepath\CDD prestacional.pdf"
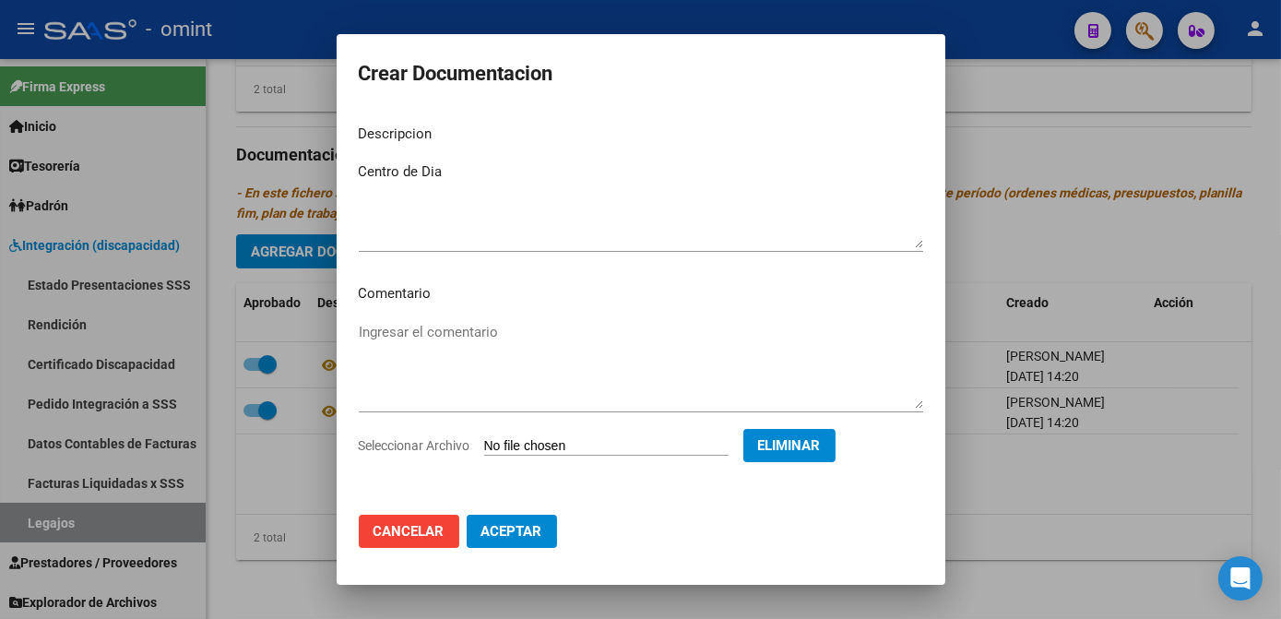
click at [538, 521] on button "Aceptar" at bounding box center [512, 530] width 90 height 33
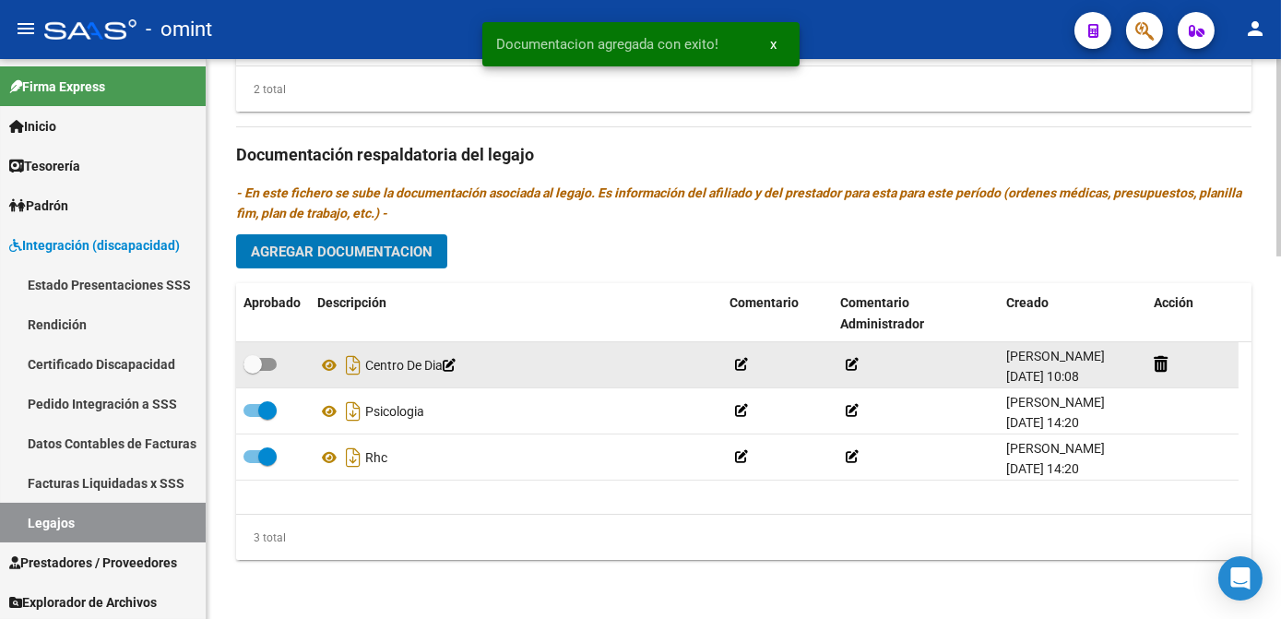
click at [252, 365] on span at bounding box center [252, 364] width 18 height 18
click at [252, 371] on input "checkbox" at bounding box center [252, 371] width 1 height 1
checkbox input "true"
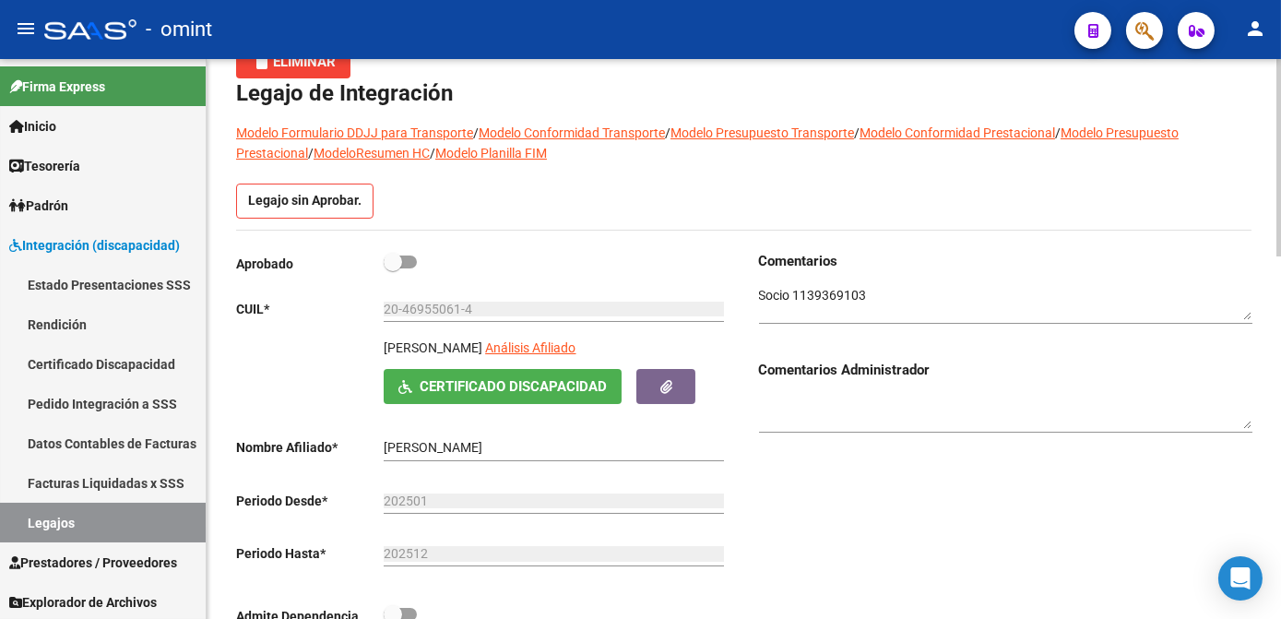
scroll to position [0, 0]
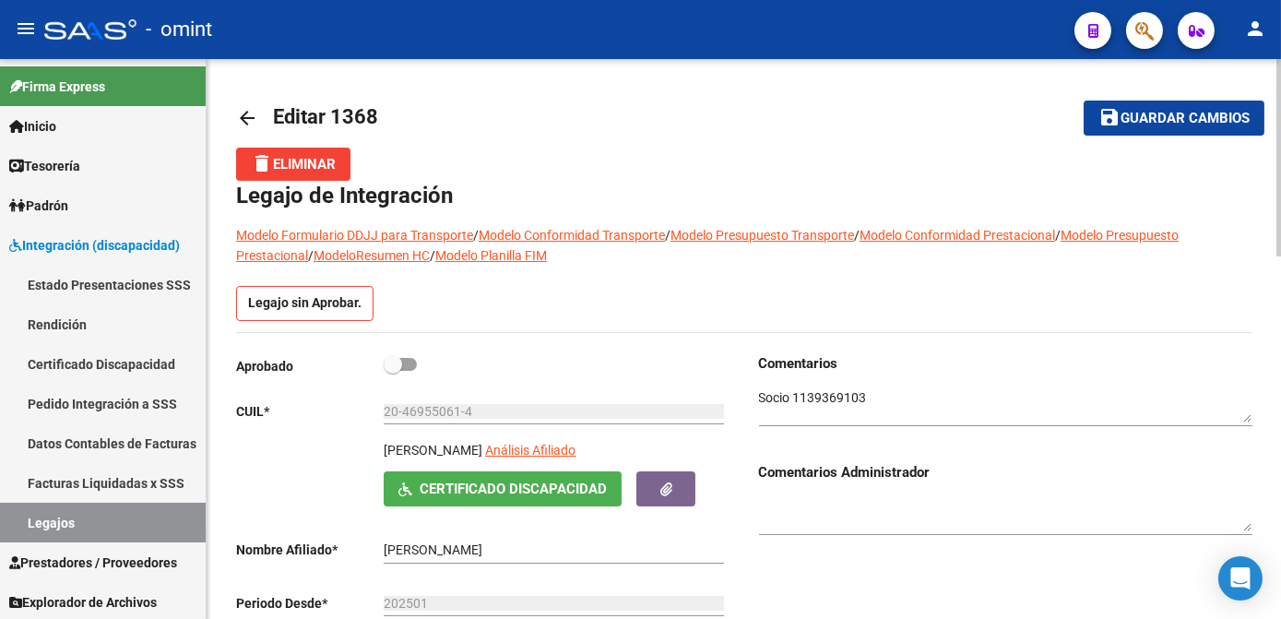
click at [1170, 122] on span "Guardar cambios" at bounding box center [1184, 119] width 129 height 17
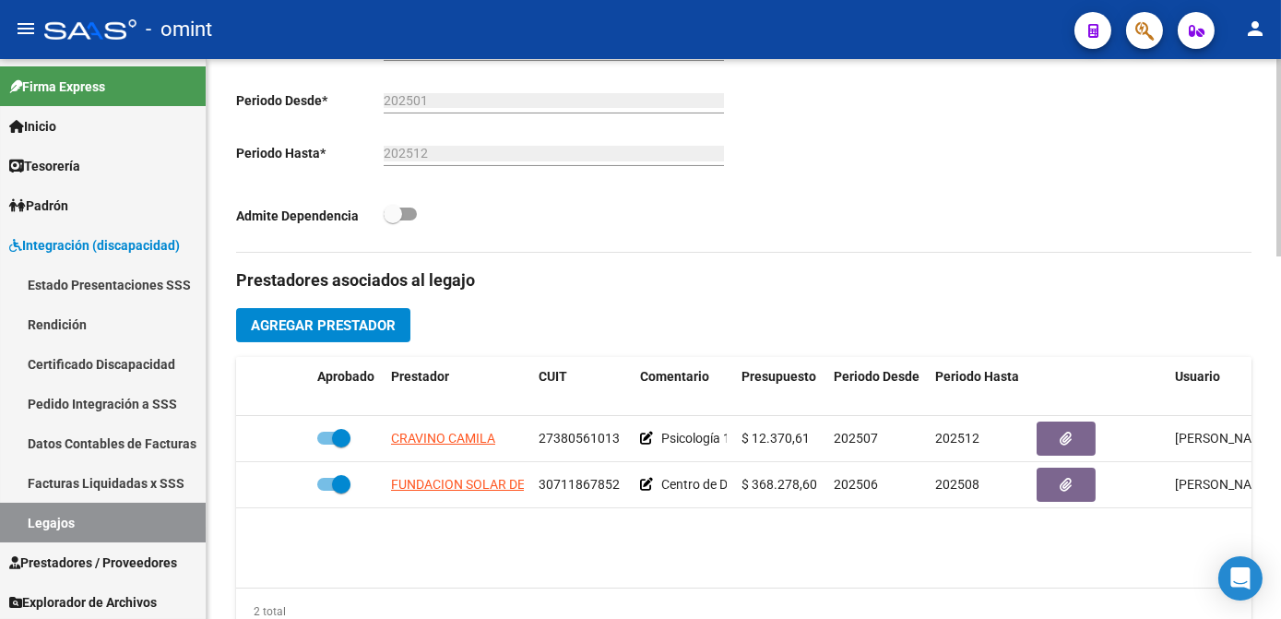
scroll to position [586, 0]
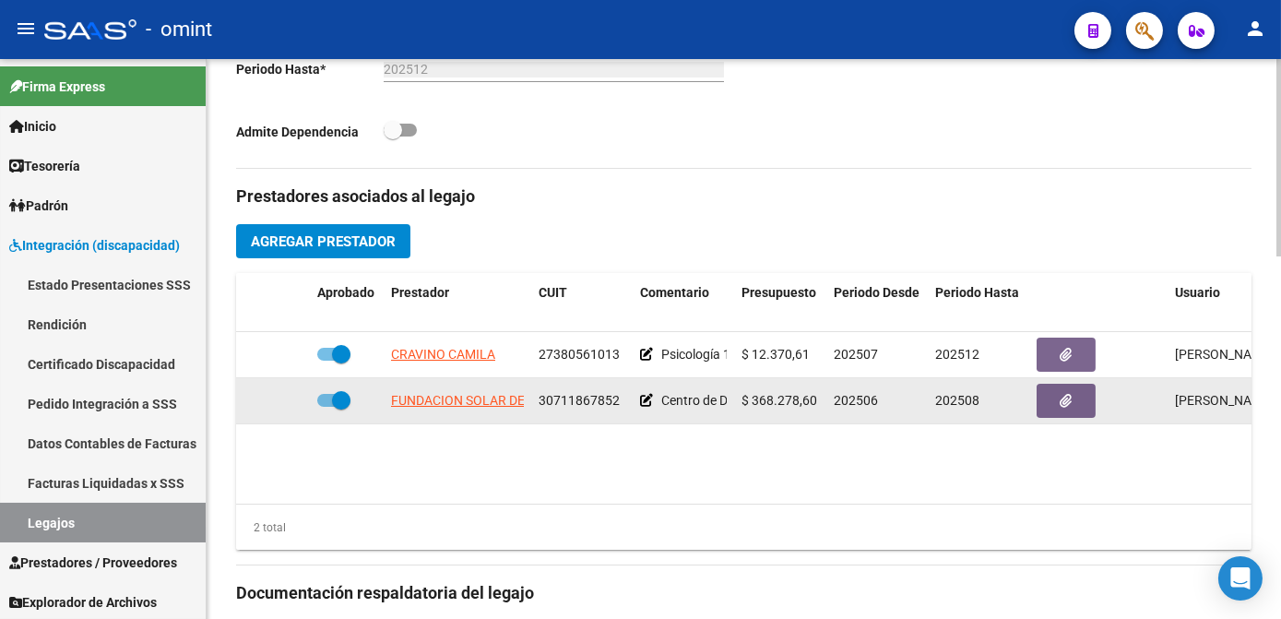
click at [577, 393] on span "30711867852" at bounding box center [578, 400] width 81 height 15
copy span "30711867852"
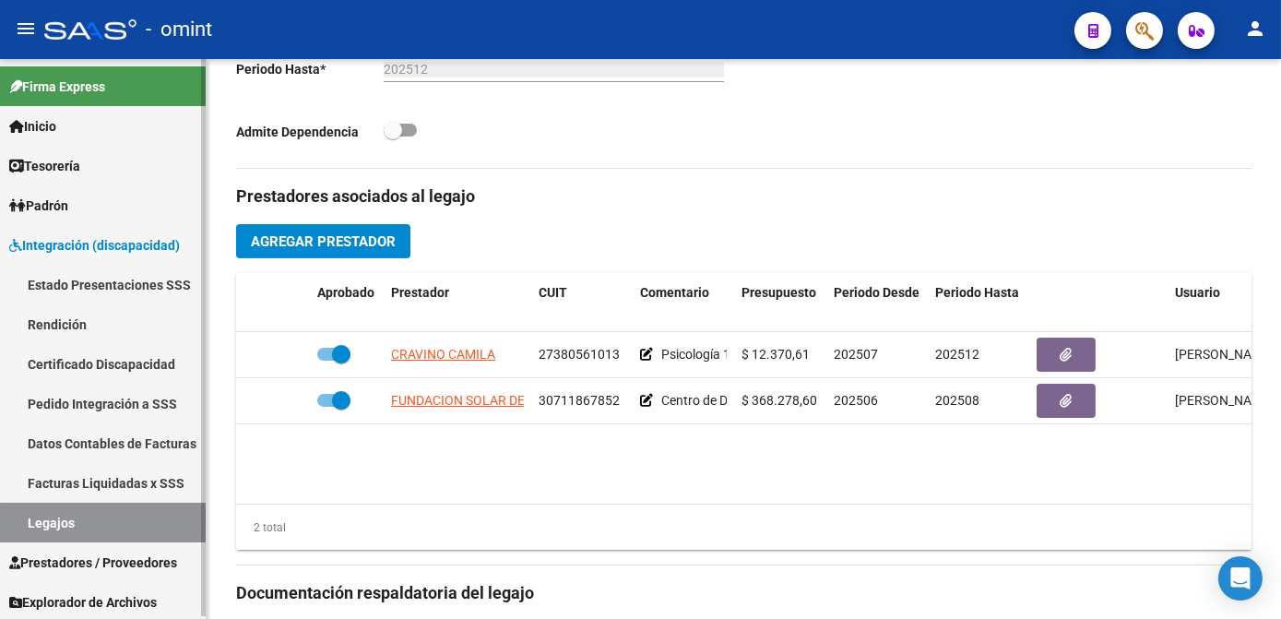
click at [64, 532] on link "Legajos" at bounding box center [103, 522] width 206 height 40
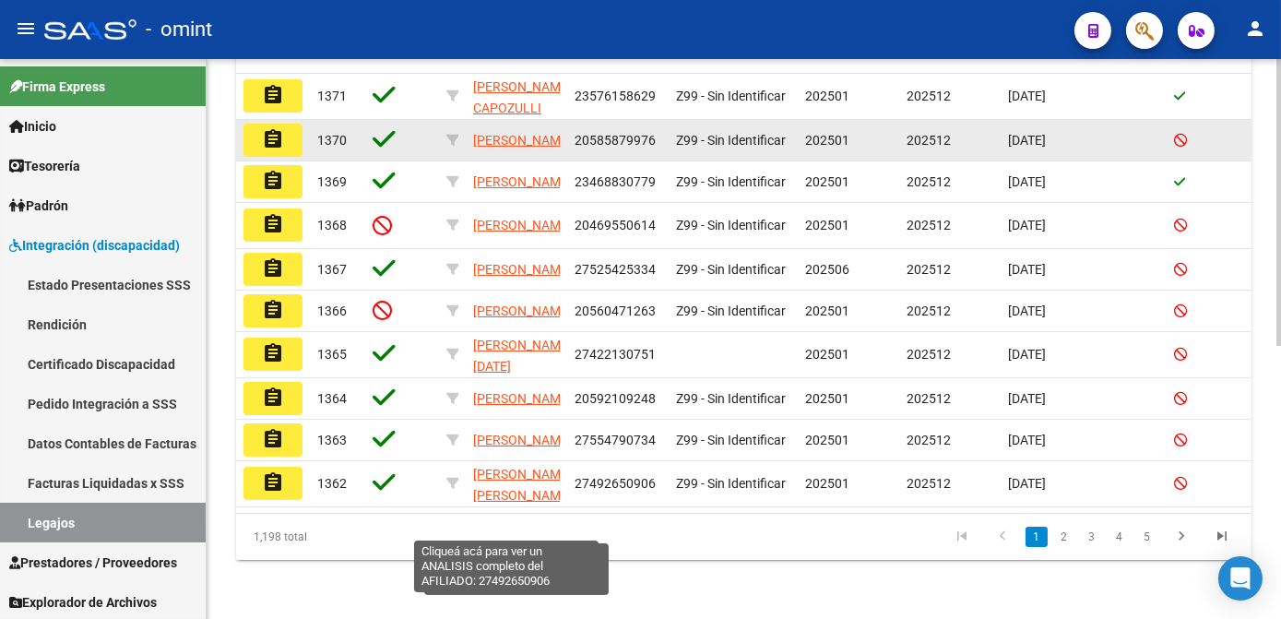
scroll to position [195, 0]
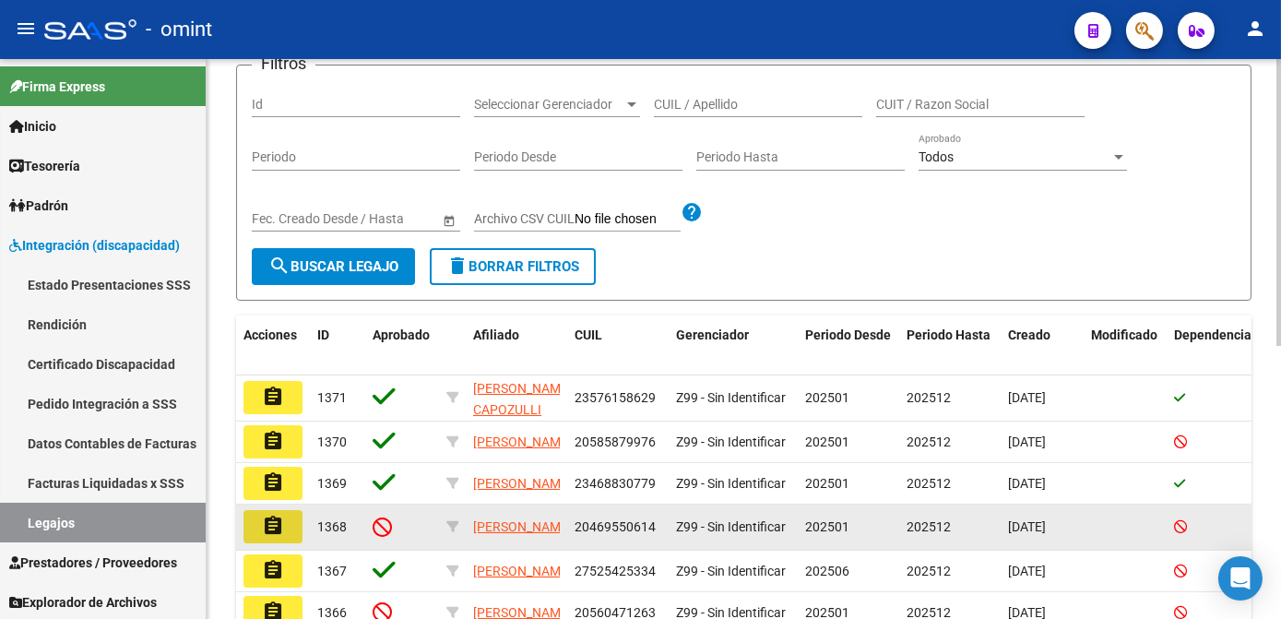
click at [286, 531] on button "assignment" at bounding box center [272, 526] width 59 height 33
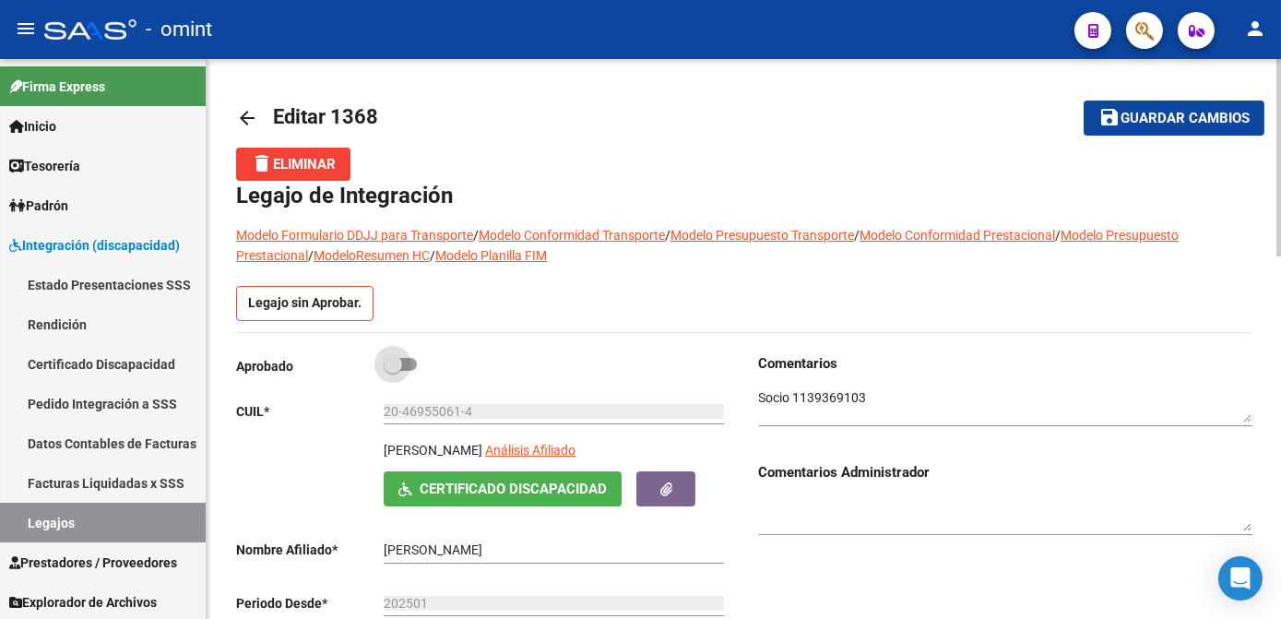
click at [387, 370] on span at bounding box center [393, 364] width 18 height 18
click at [392, 371] on input "checkbox" at bounding box center [392, 371] width 1 height 1
checkbox input "true"
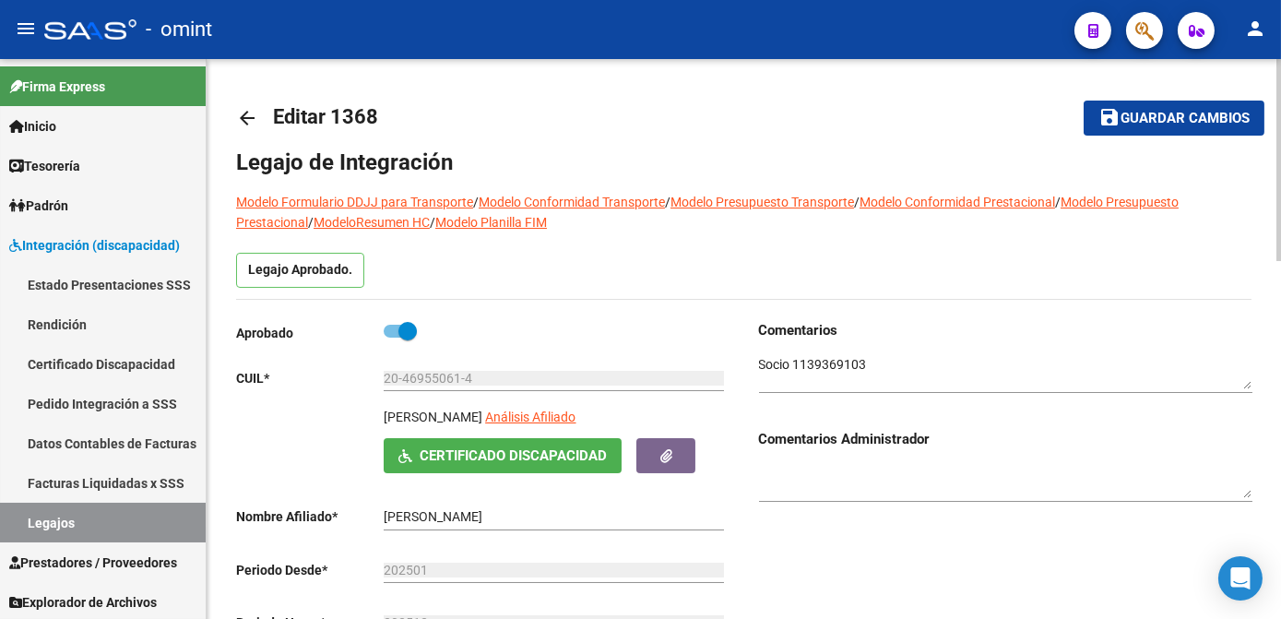
click at [1143, 120] on span "Guardar cambios" at bounding box center [1184, 119] width 129 height 17
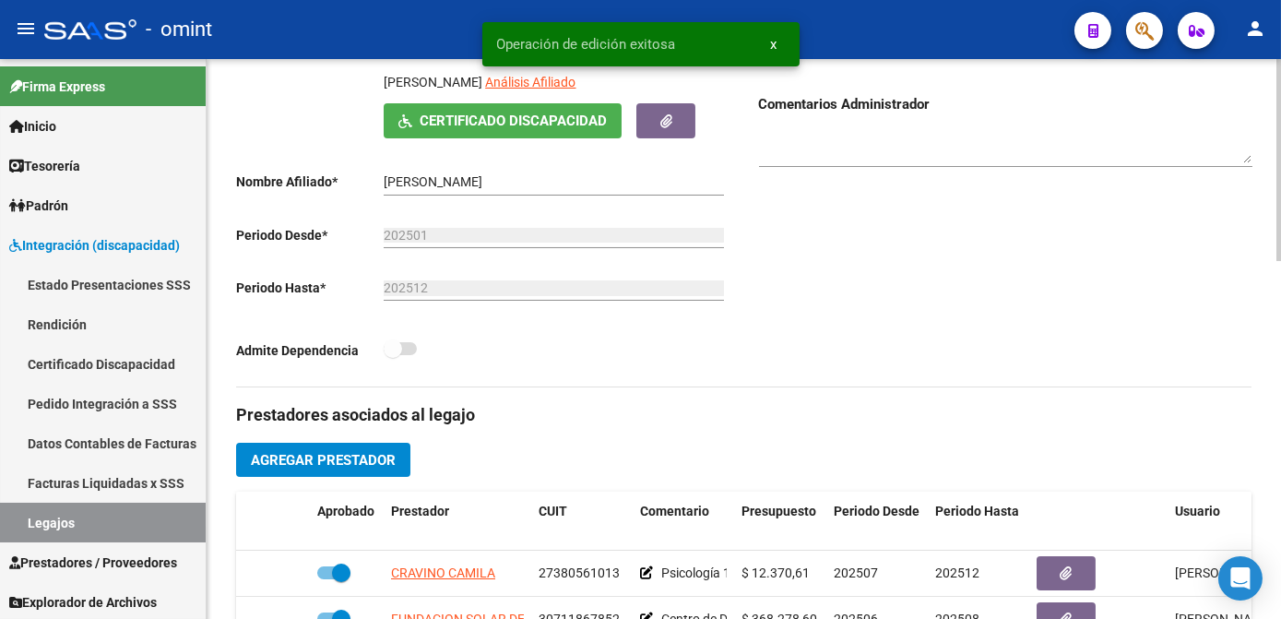
scroll to position [586, 0]
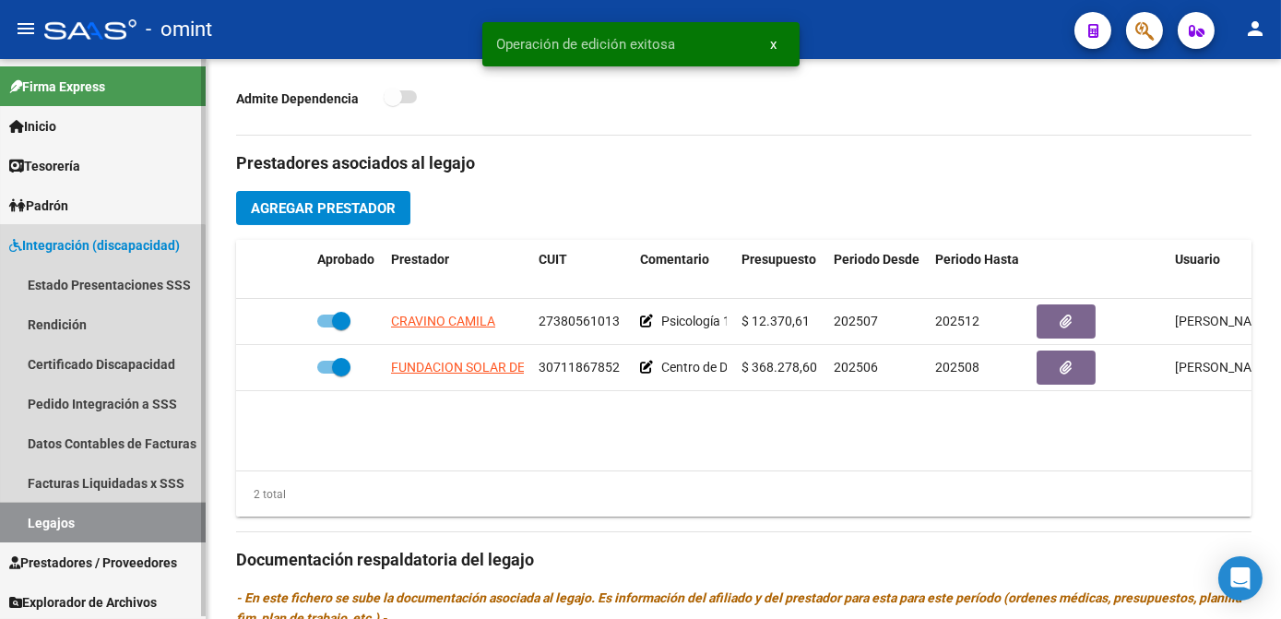
click at [73, 513] on link "Legajos" at bounding box center [103, 522] width 206 height 40
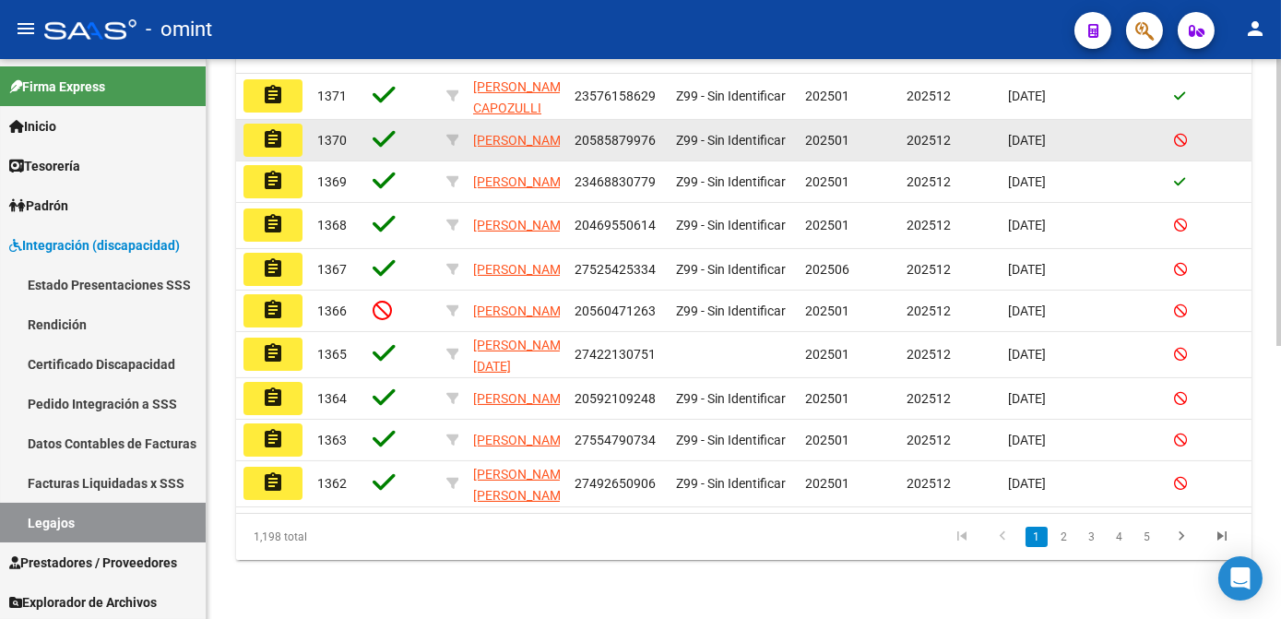
scroll to position [195, 0]
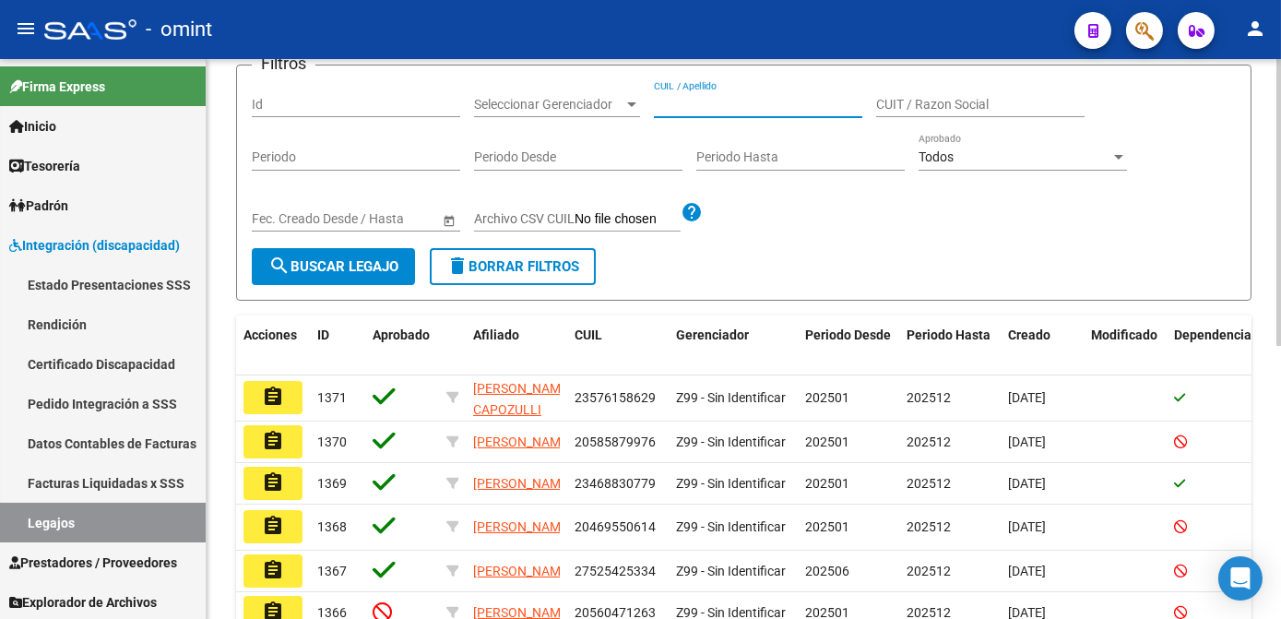
click at [708, 100] on input "CUIL / Apellido" at bounding box center [758, 105] width 208 height 16
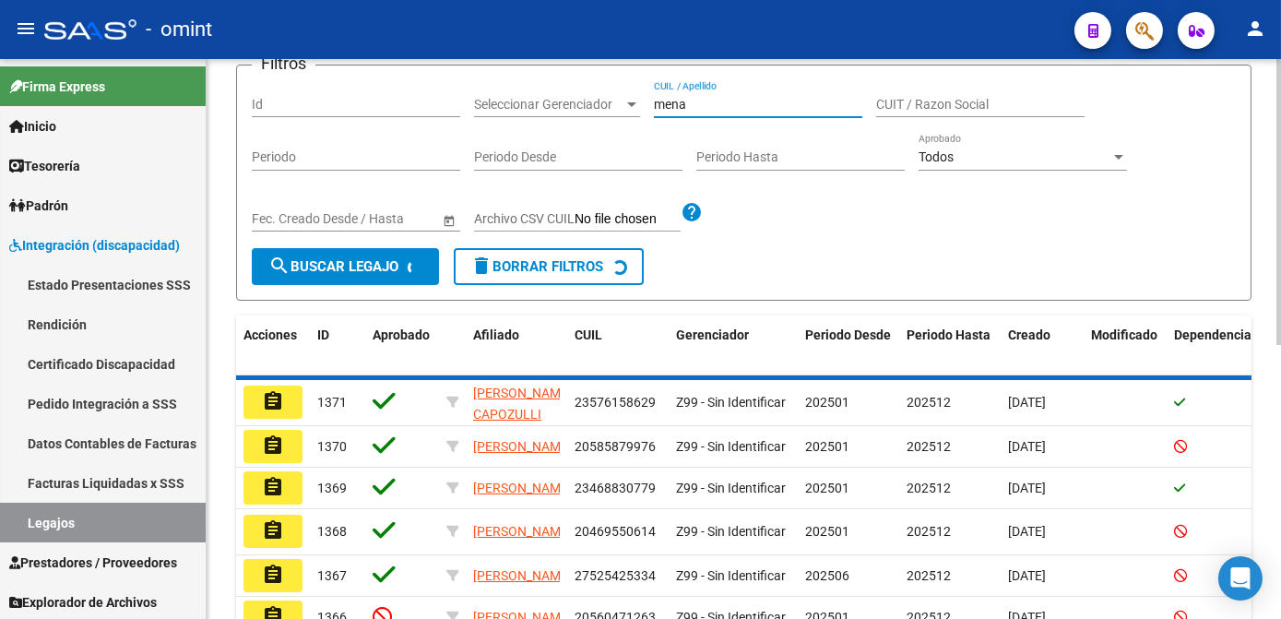
scroll to position [121, 0]
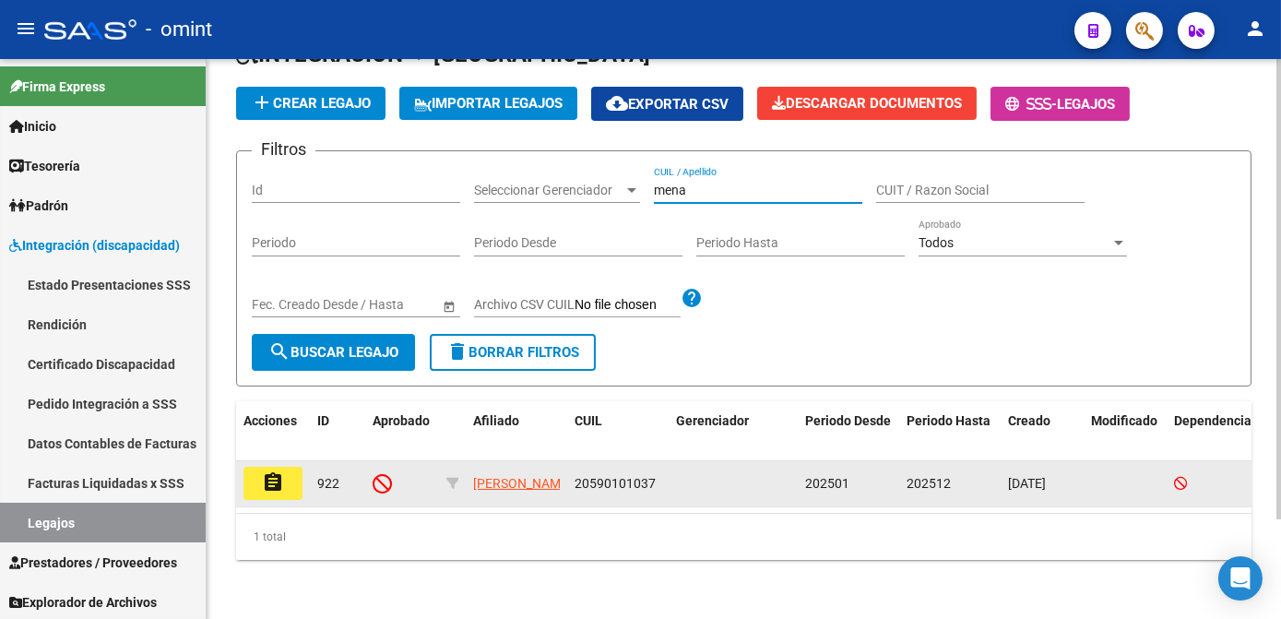
type input "mena"
click at [265, 471] on mat-icon "assignment" at bounding box center [273, 482] width 22 height 22
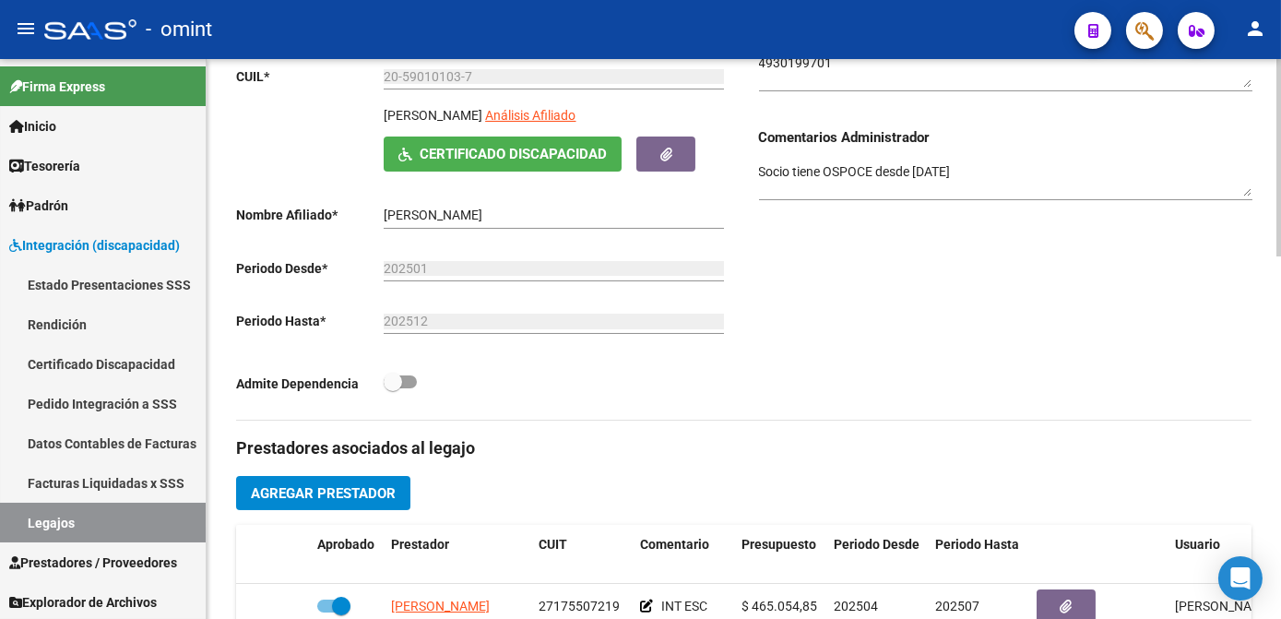
scroll to position [586, 0]
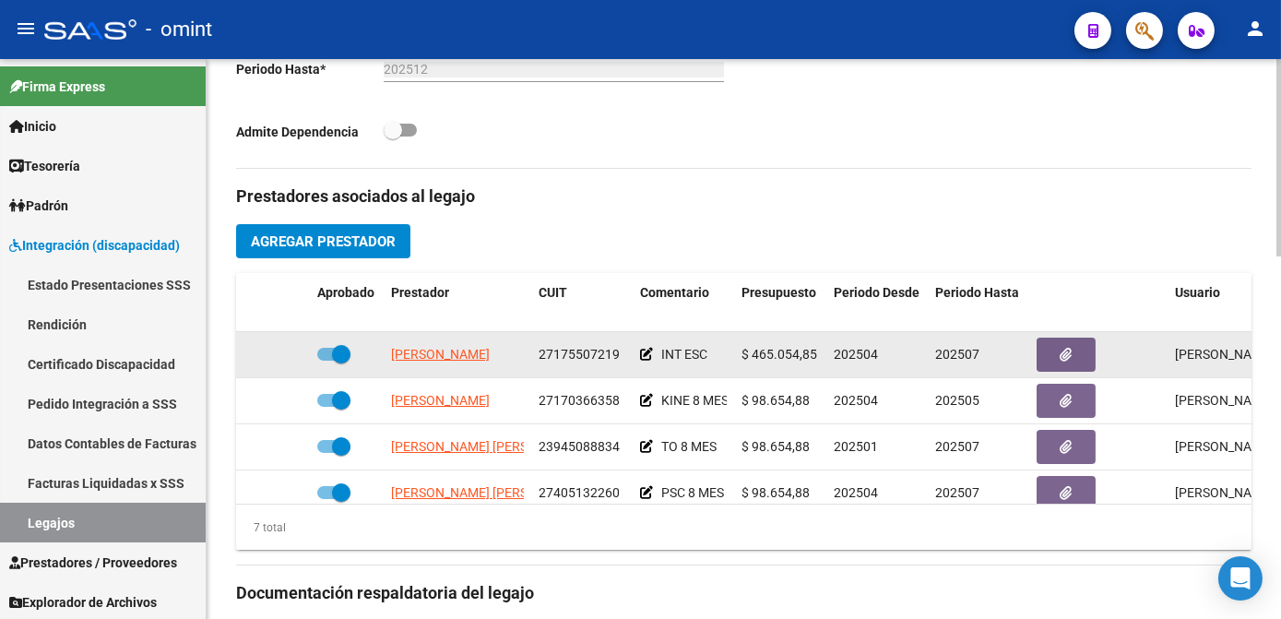
click at [578, 360] on span "27175507219" at bounding box center [578, 354] width 81 height 15
copy span "27175507219"
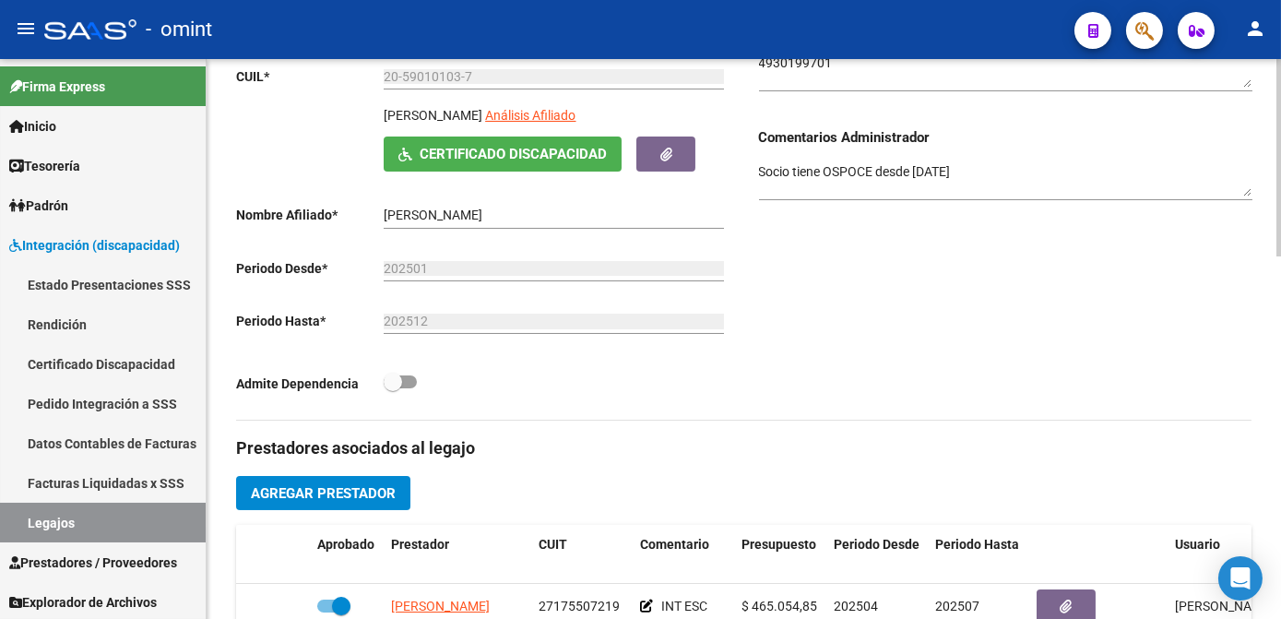
scroll to position [167, 0]
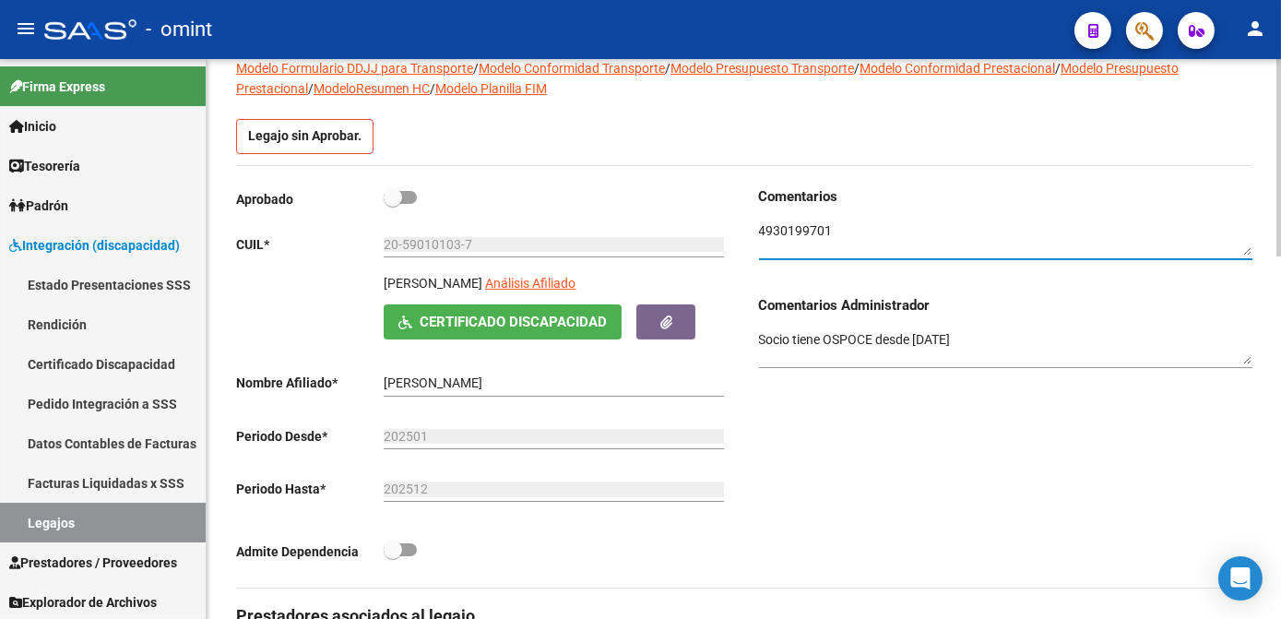
click at [816, 230] on textarea at bounding box center [1005, 238] width 493 height 35
click at [102, 522] on link "Legajos" at bounding box center [103, 522] width 206 height 40
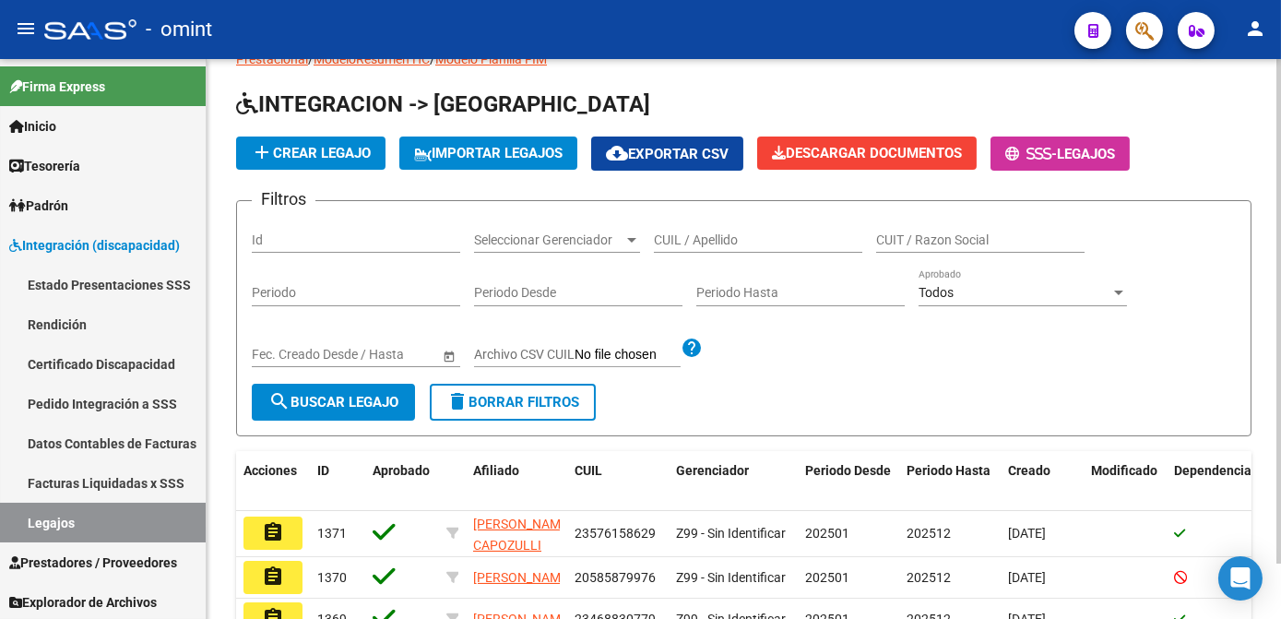
scroll to position [167, 0]
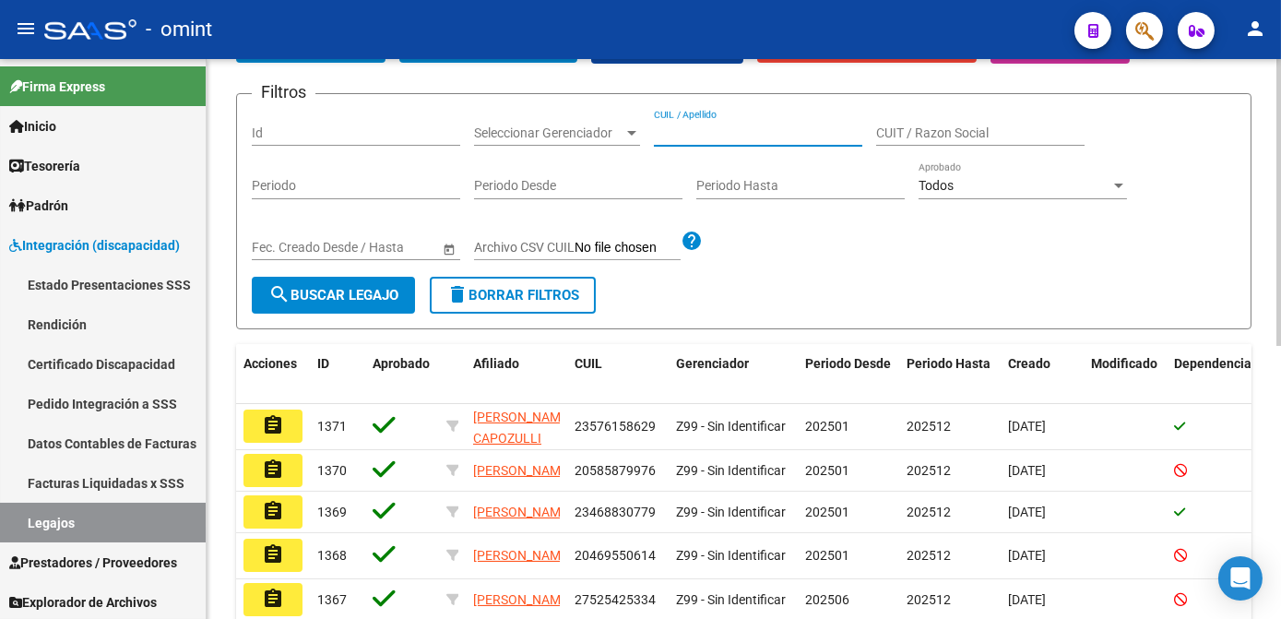
click at [705, 136] on input "CUIL / Apellido" at bounding box center [758, 133] width 208 height 16
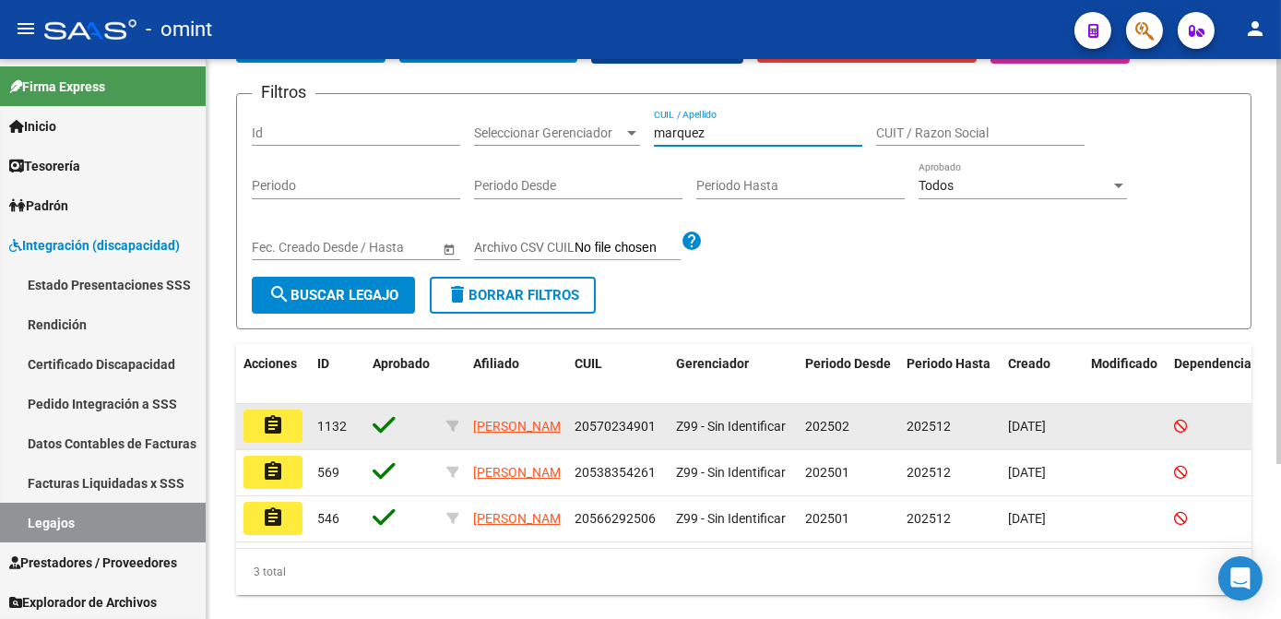
type input "marquez"
click at [280, 421] on mat-icon "assignment" at bounding box center [273, 425] width 22 height 22
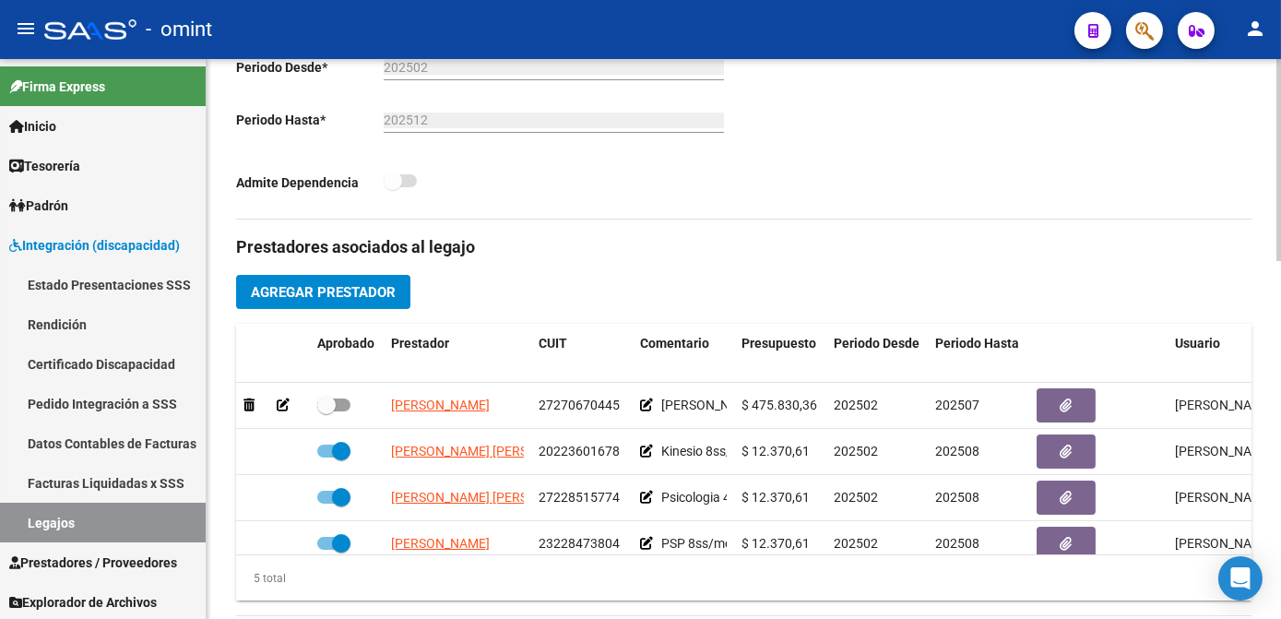
scroll to position [251, 0]
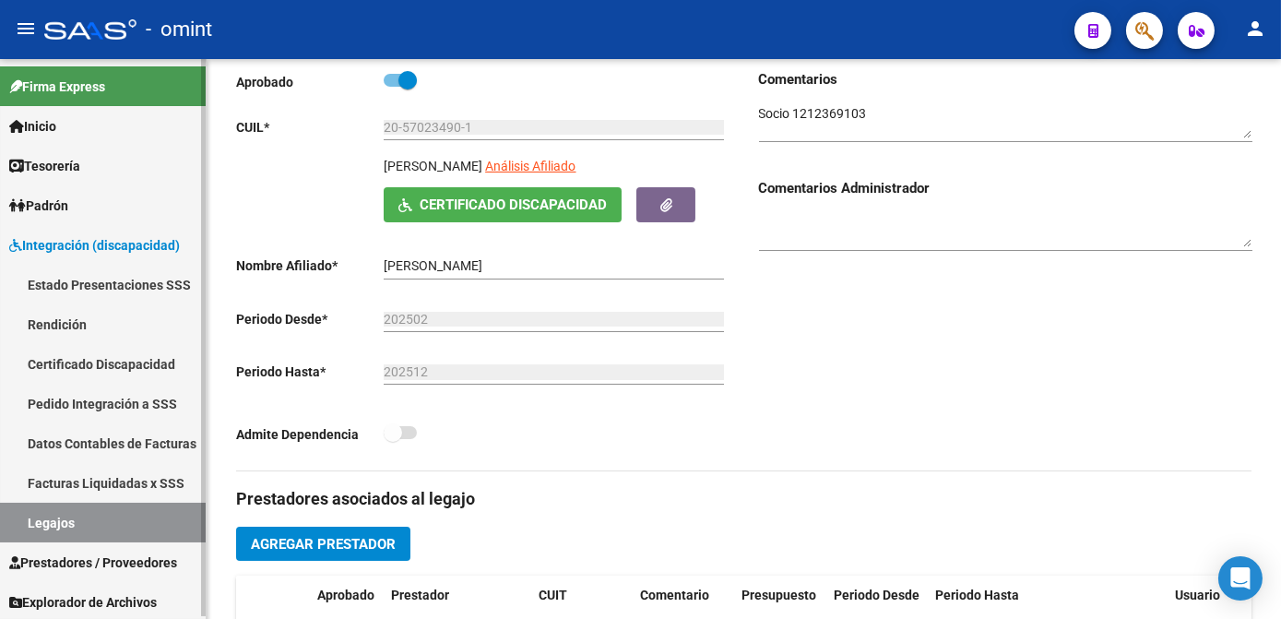
click at [63, 527] on link "Legajos" at bounding box center [103, 522] width 206 height 40
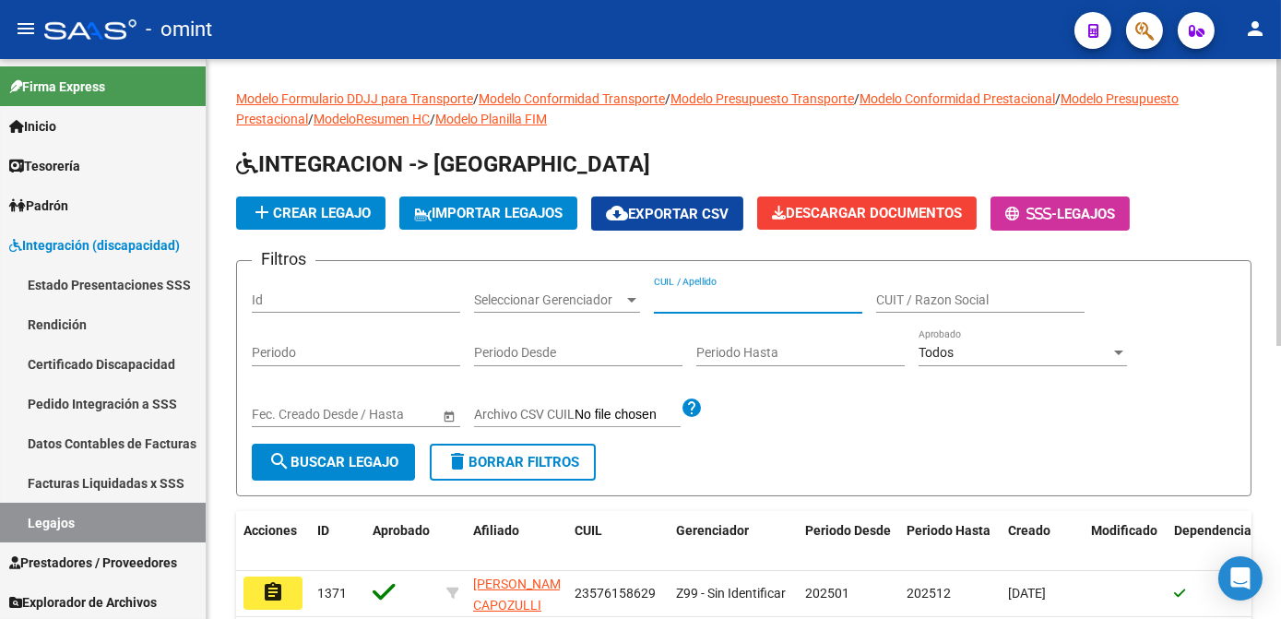
click at [697, 298] on input "CUIL / Apellido" at bounding box center [758, 300] width 208 height 16
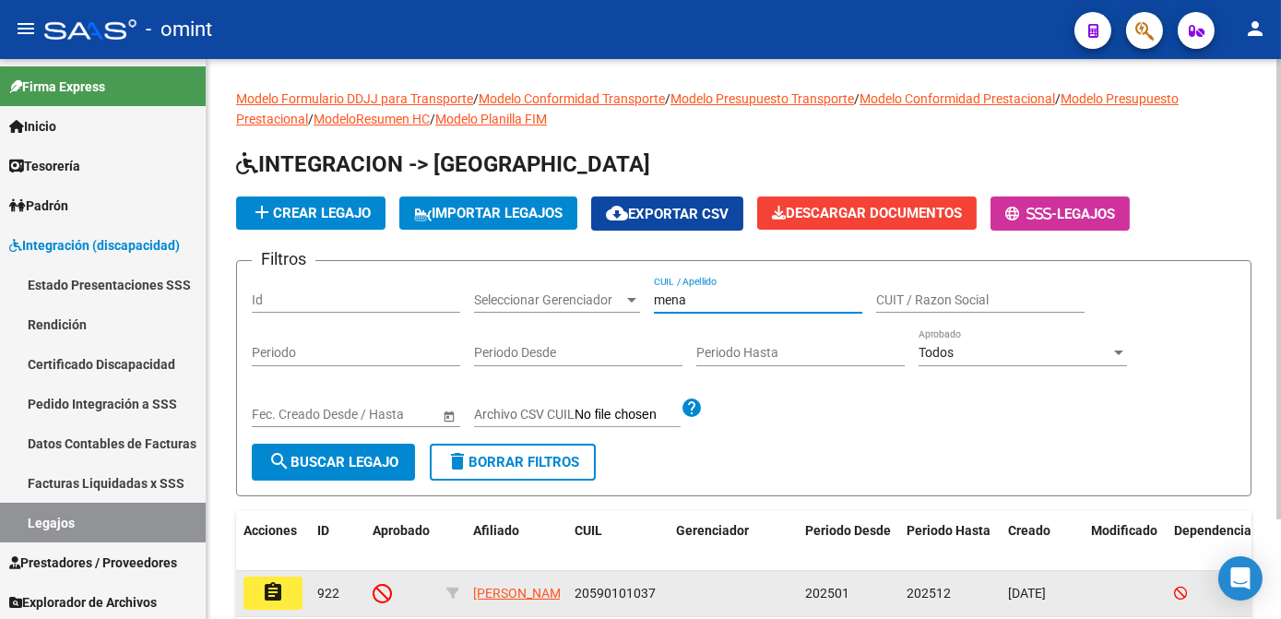
type input "mena"
click at [282, 591] on mat-icon "assignment" at bounding box center [273, 592] width 22 height 22
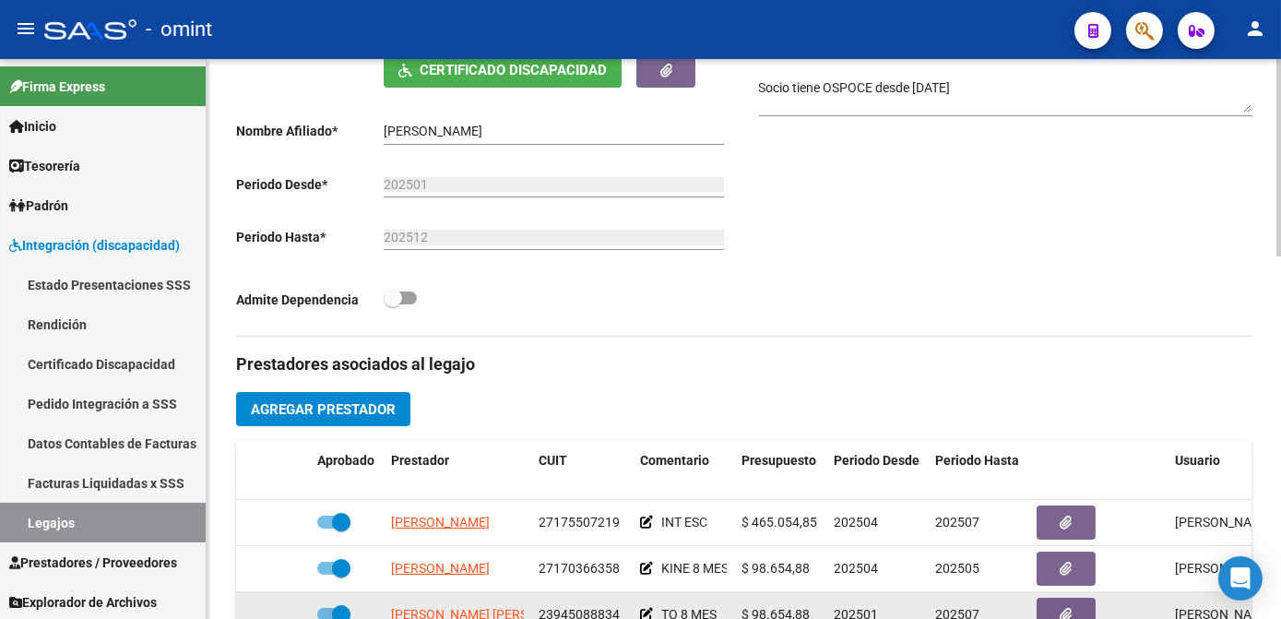
scroll to position [502, 0]
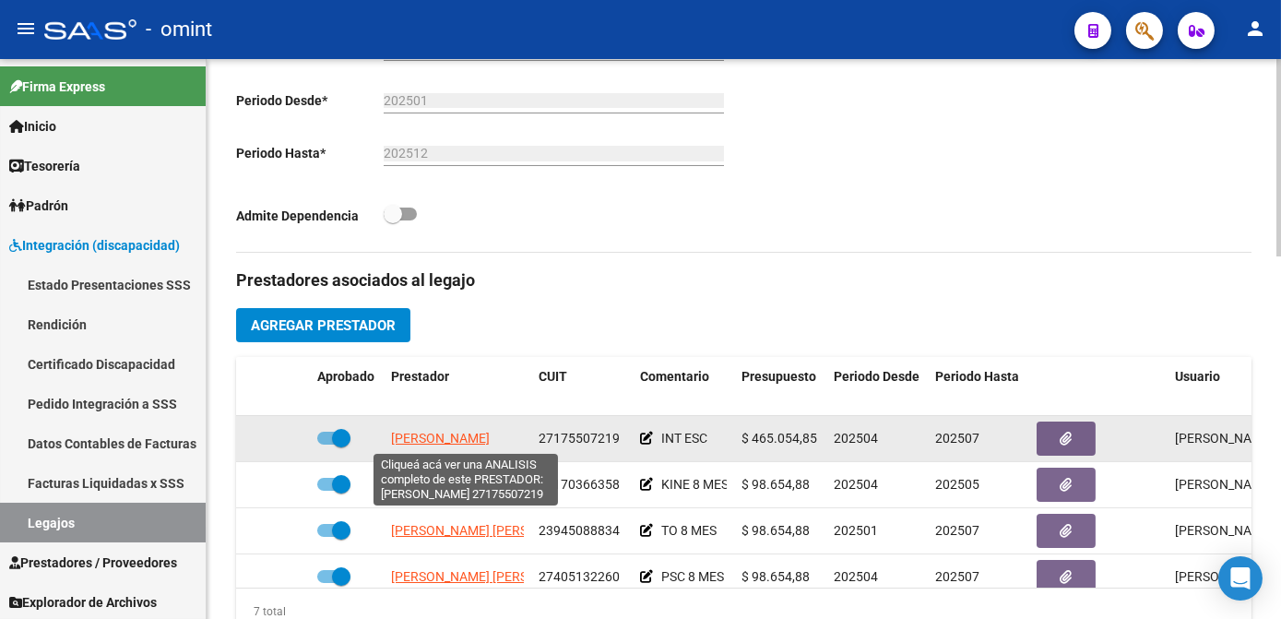
click at [467, 431] on span "ENRIQUEZ ALICIA LILIANA" at bounding box center [440, 438] width 99 height 15
type textarea "27175507219"
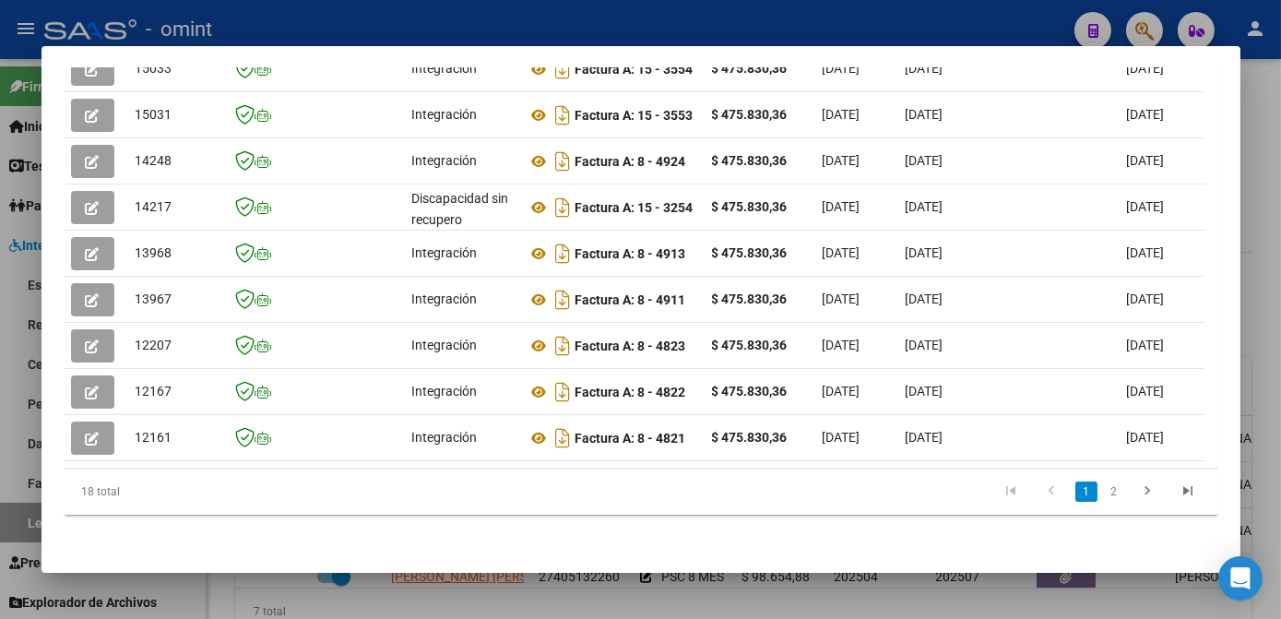
scroll to position [0, 2841]
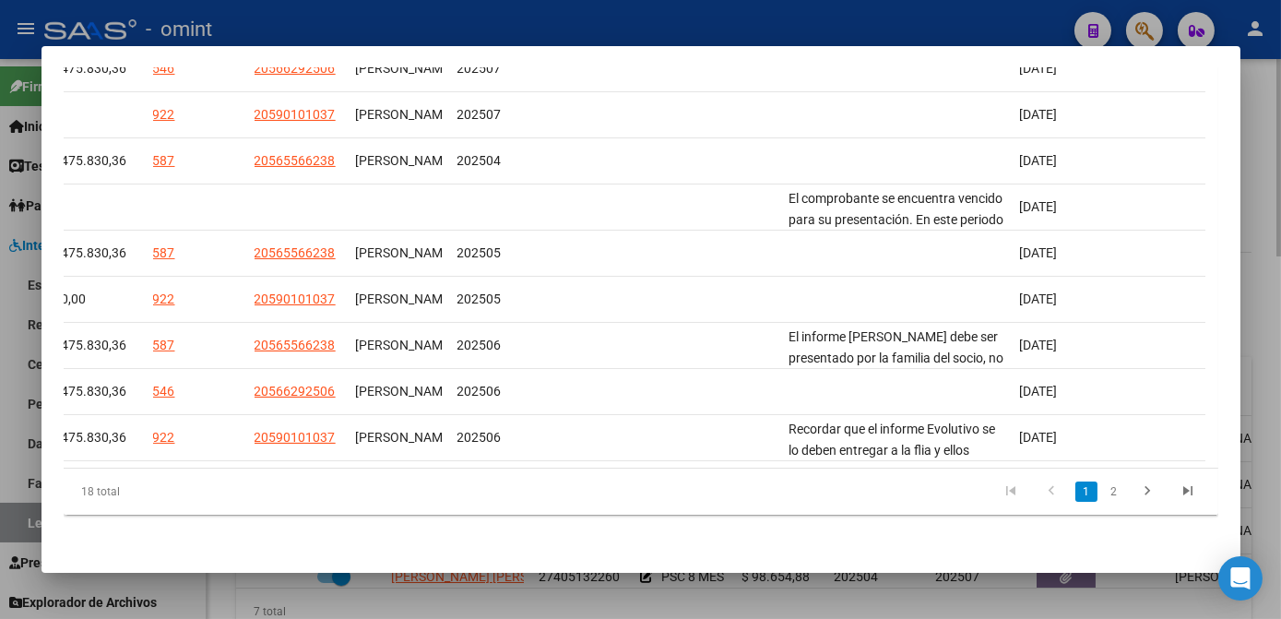
click at [403, 605] on div at bounding box center [640, 309] width 1281 height 619
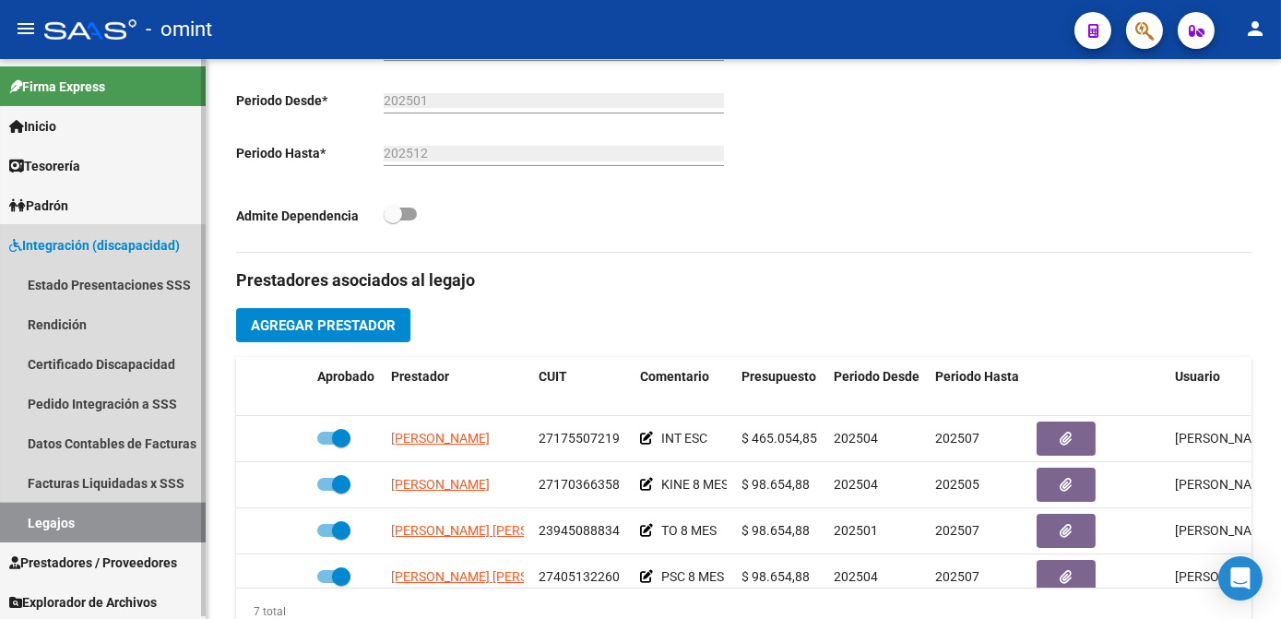
click at [44, 513] on link "Legajos" at bounding box center [103, 522] width 206 height 40
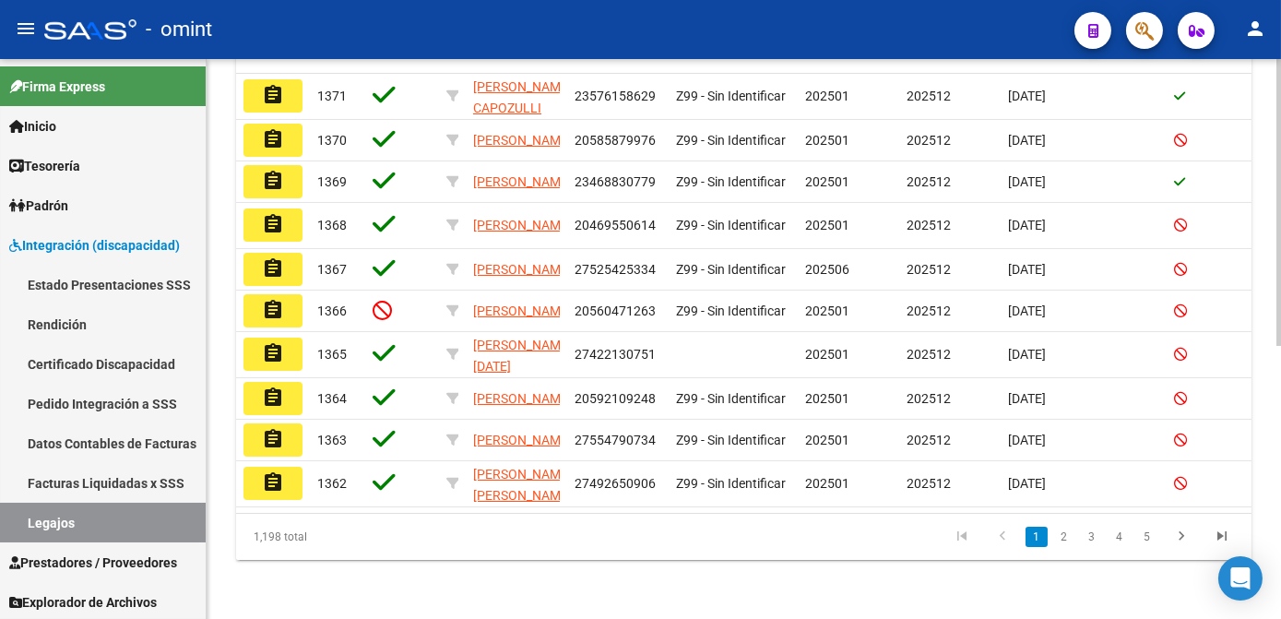
scroll to position [167, 0]
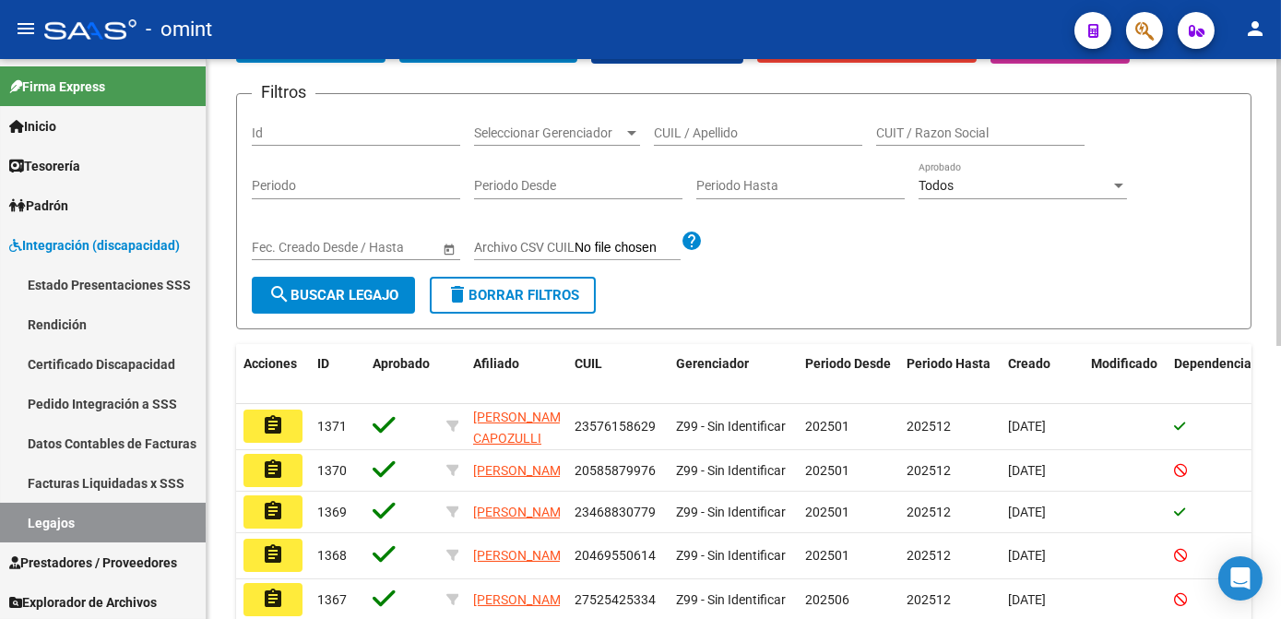
click at [728, 138] on input "CUIL / Apellido" at bounding box center [758, 133] width 208 height 16
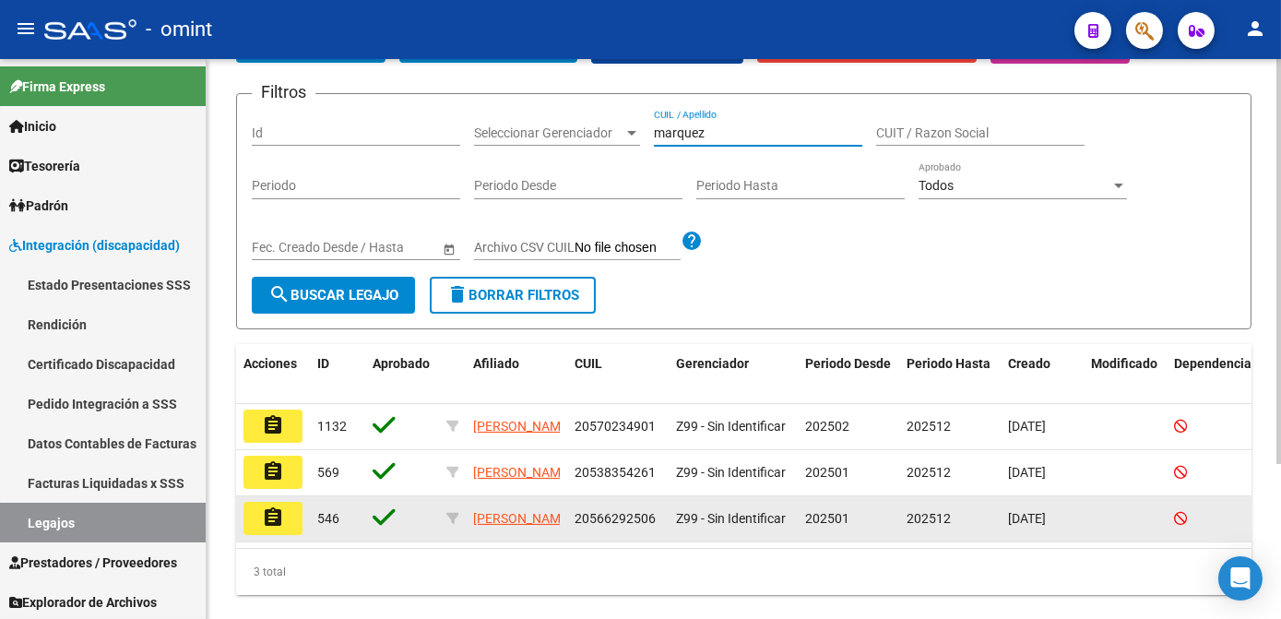
type input "marquez"
click at [283, 510] on mat-icon "assignment" at bounding box center [273, 517] width 22 height 22
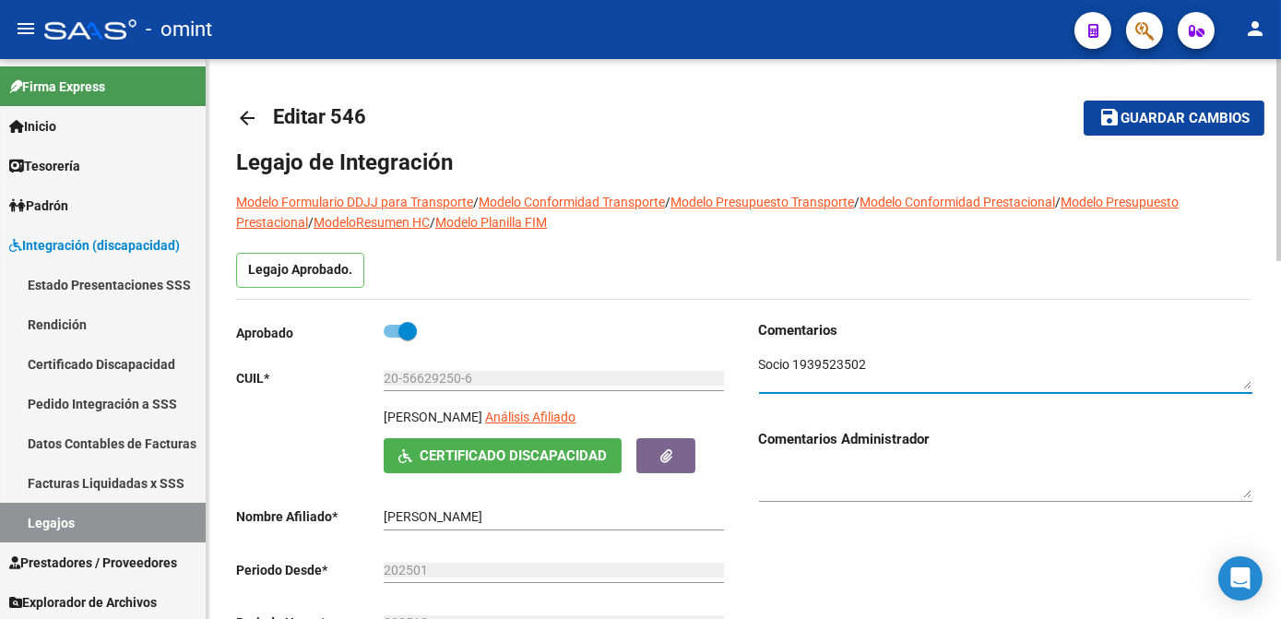
click at [830, 361] on textarea at bounding box center [1005, 372] width 493 height 35
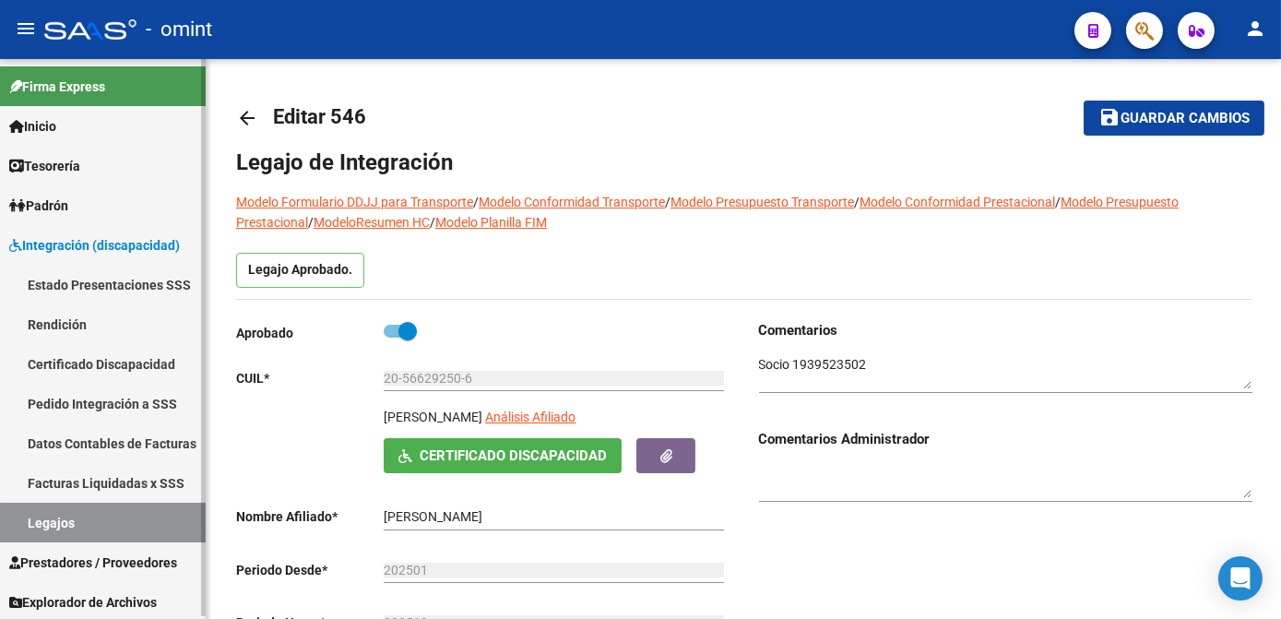
click at [124, 514] on link "Legajos" at bounding box center [103, 522] width 206 height 40
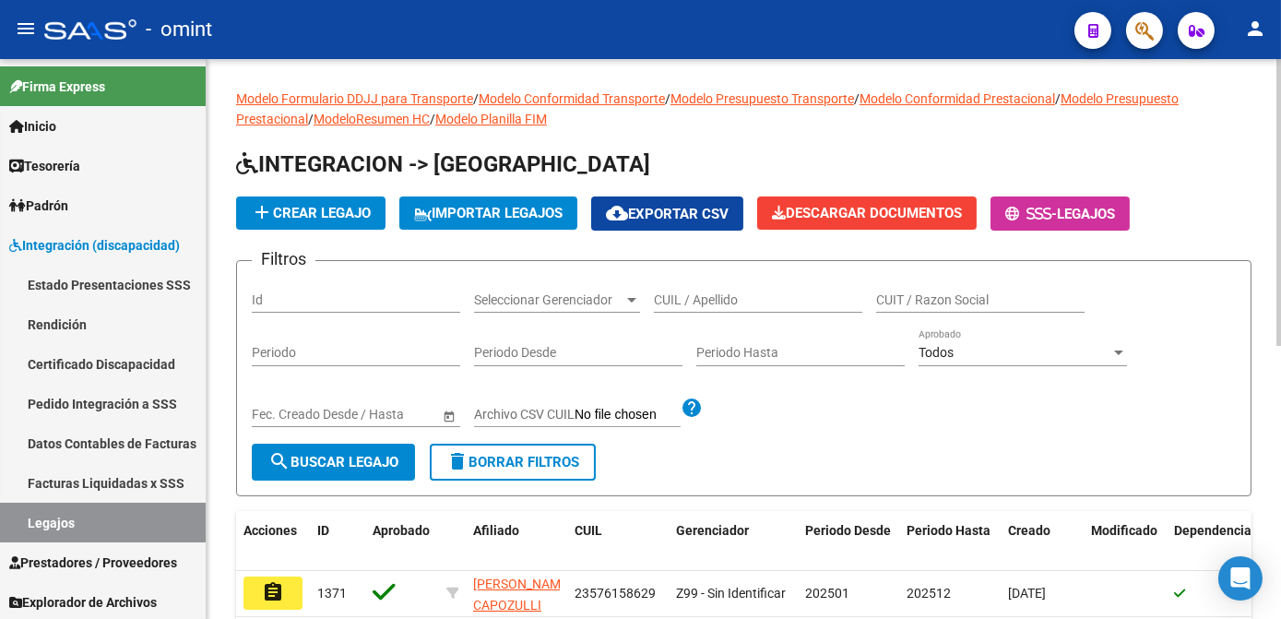
click at [667, 290] on div "CUIL / Apellido" at bounding box center [758, 294] width 208 height 37
type input "marquez"
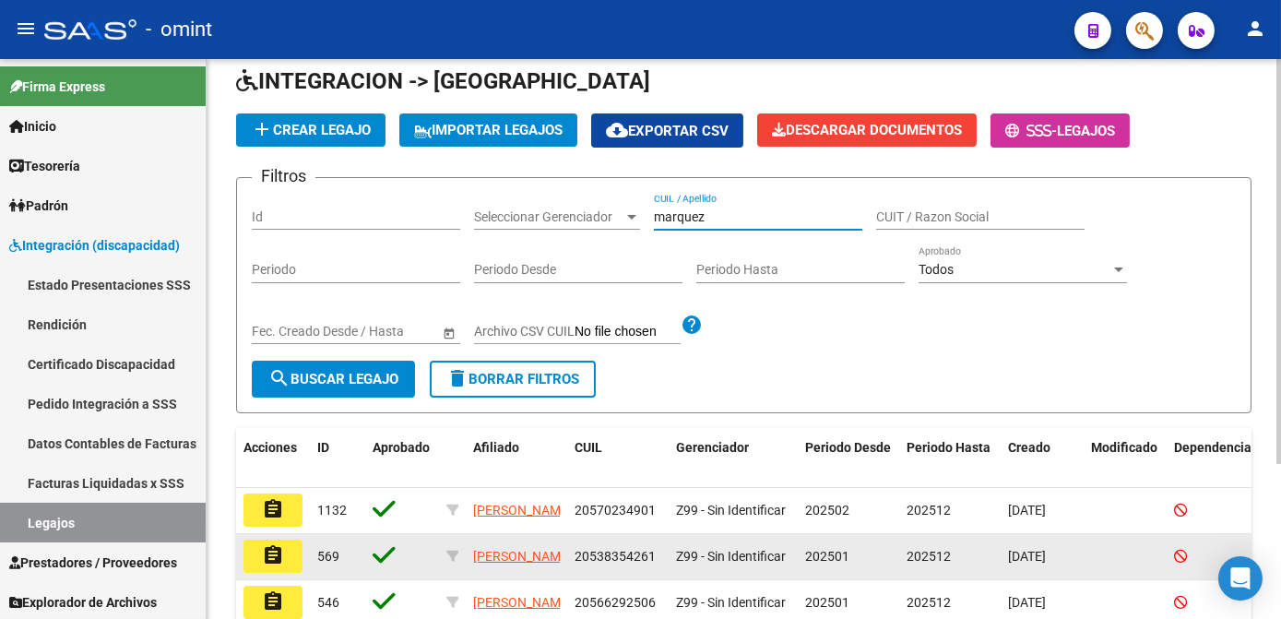
scroll to position [167, 0]
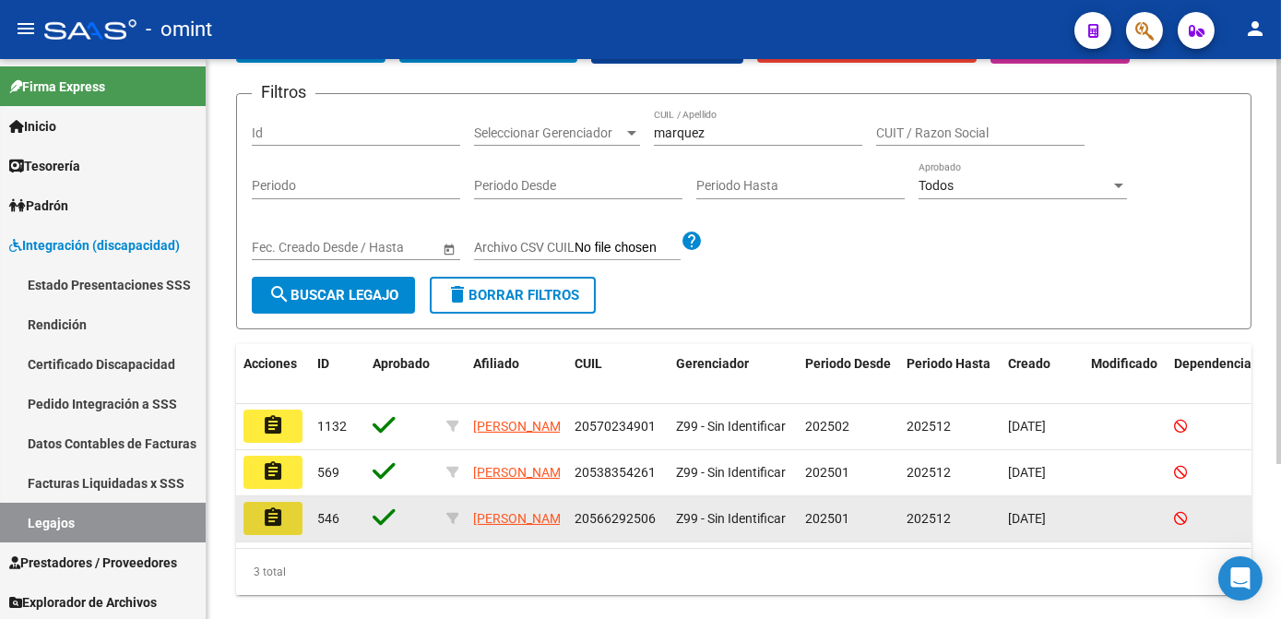
click at [278, 524] on mat-icon "assignment" at bounding box center [273, 517] width 22 height 22
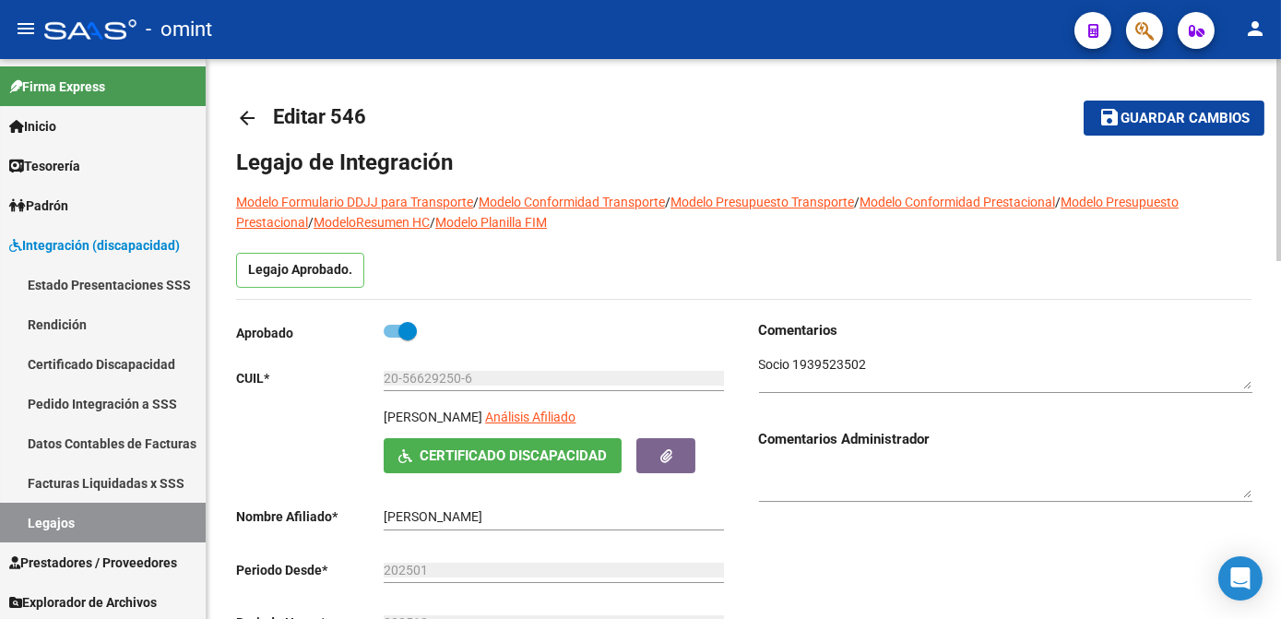
scroll to position [83, 0]
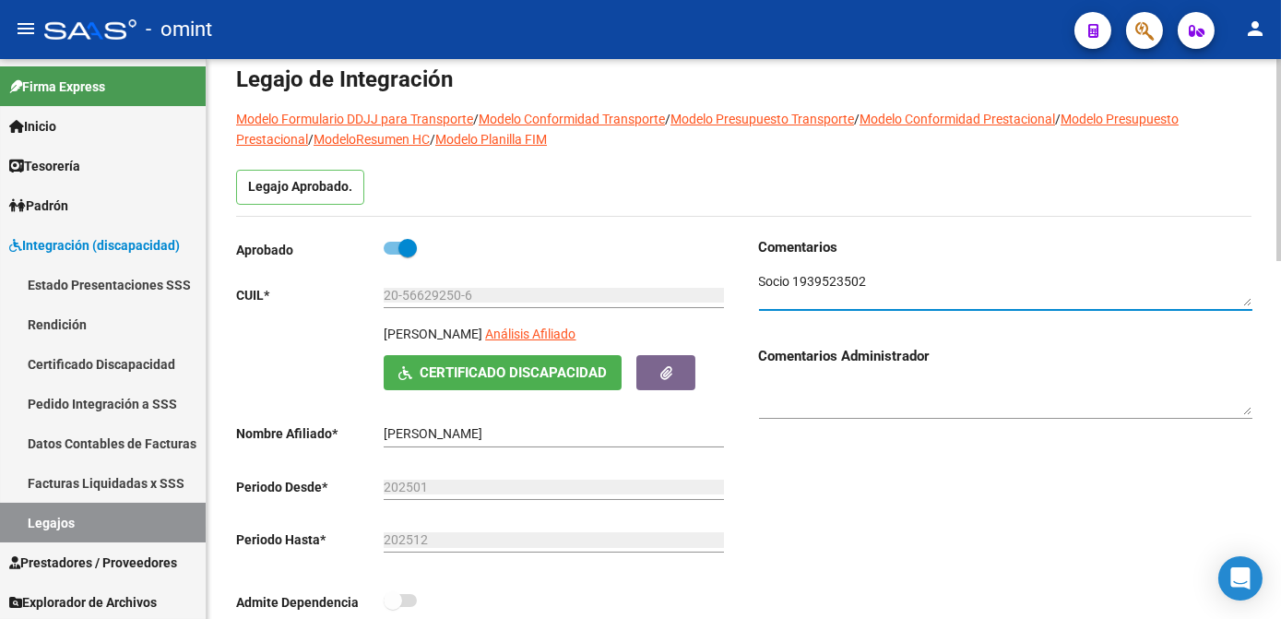
click at [856, 280] on textarea at bounding box center [1005, 289] width 493 height 35
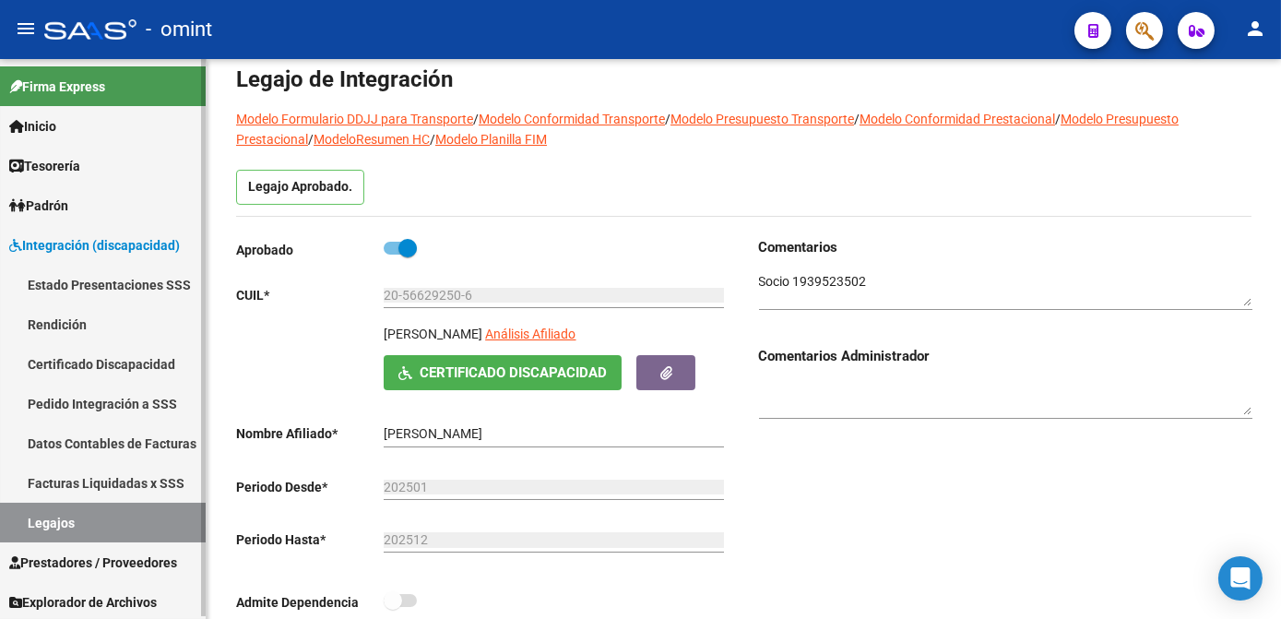
click at [112, 119] on link "Inicio" at bounding box center [103, 126] width 206 height 40
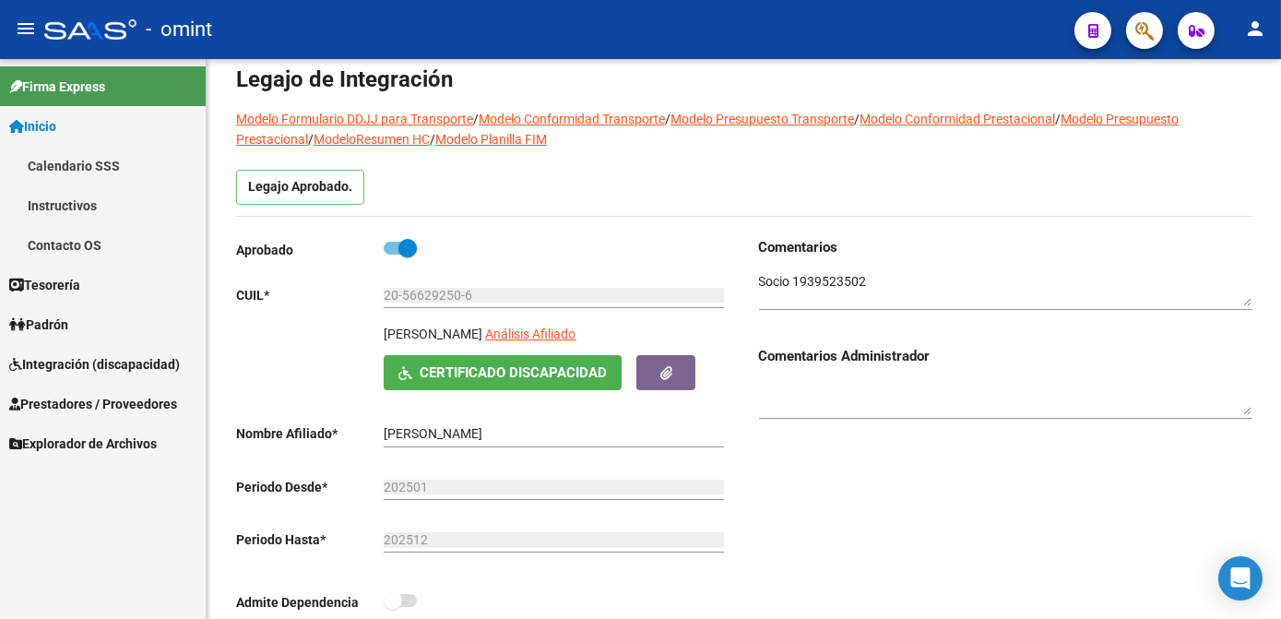
click at [129, 352] on link "Integración (discapacidad)" at bounding box center [103, 364] width 206 height 40
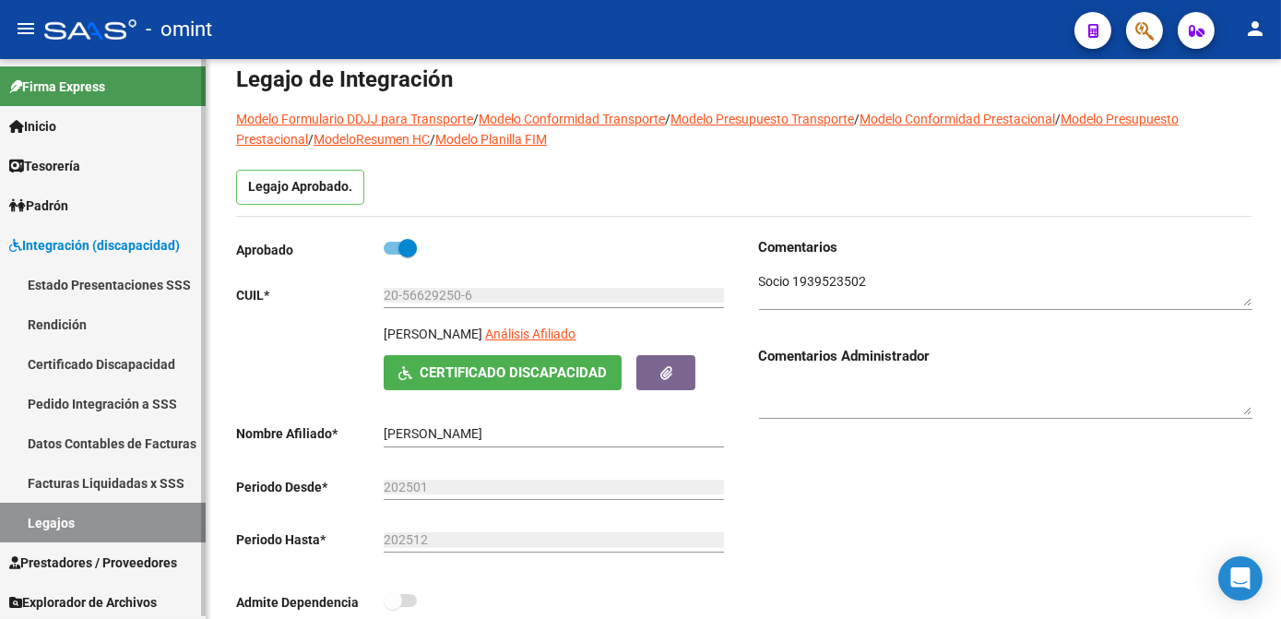
click at [65, 514] on link "Legajos" at bounding box center [103, 522] width 206 height 40
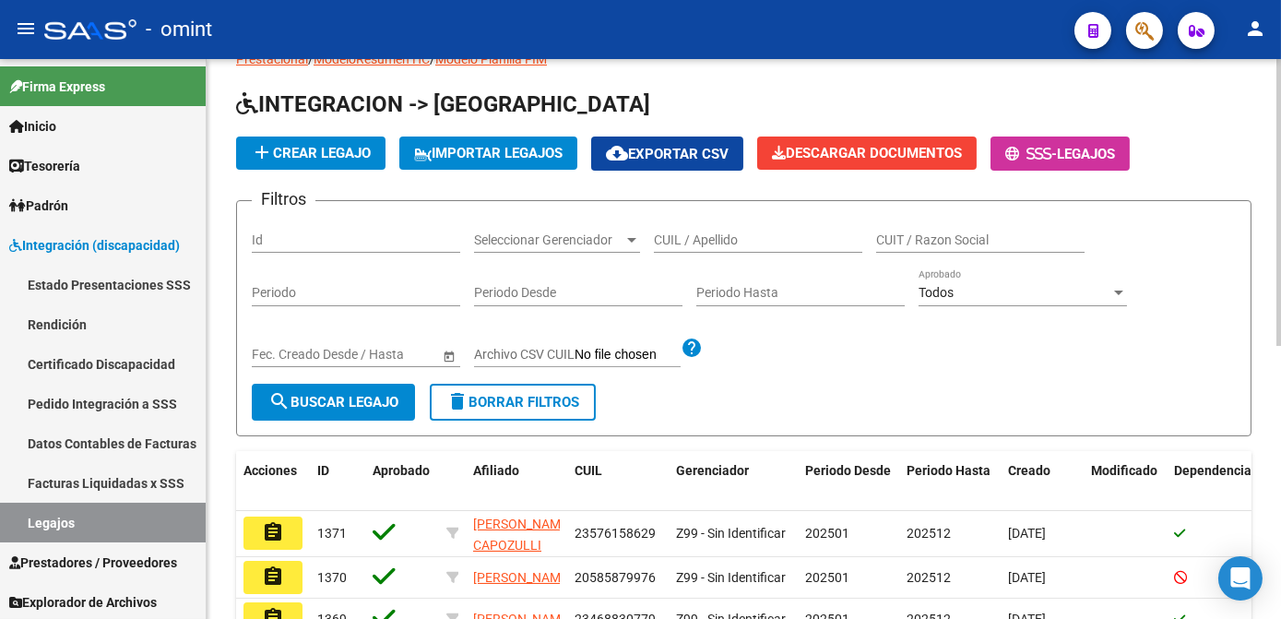
scroll to position [83, 0]
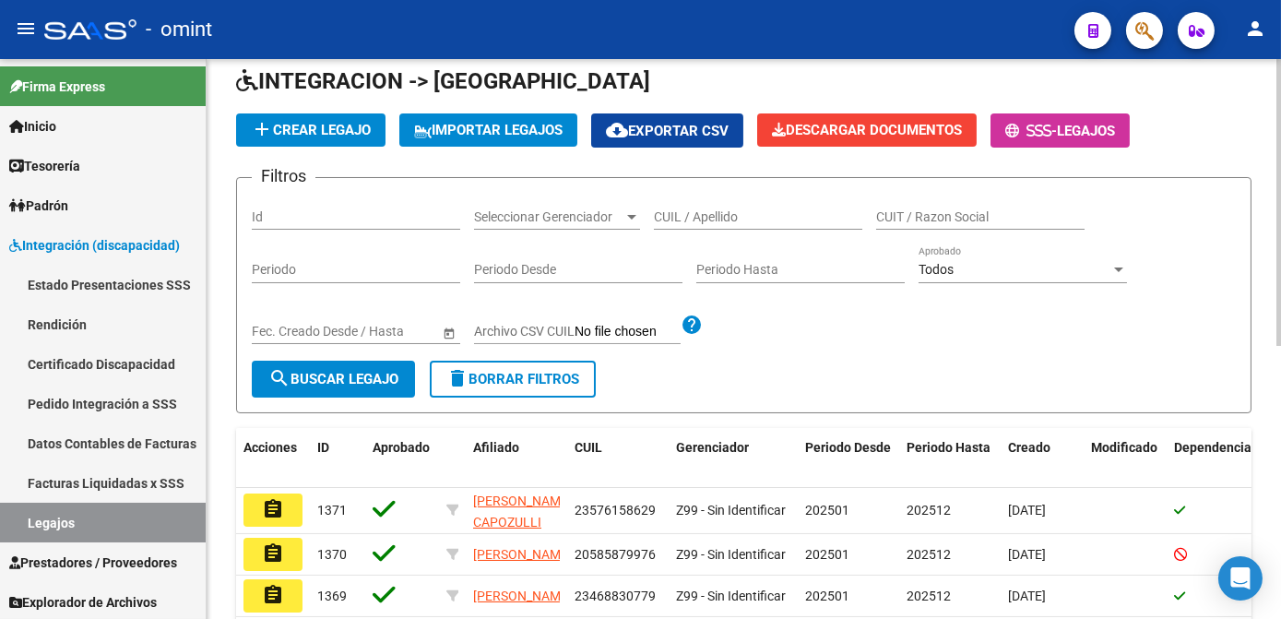
click at [756, 225] on div "CUIL / Apellido" at bounding box center [758, 211] width 208 height 37
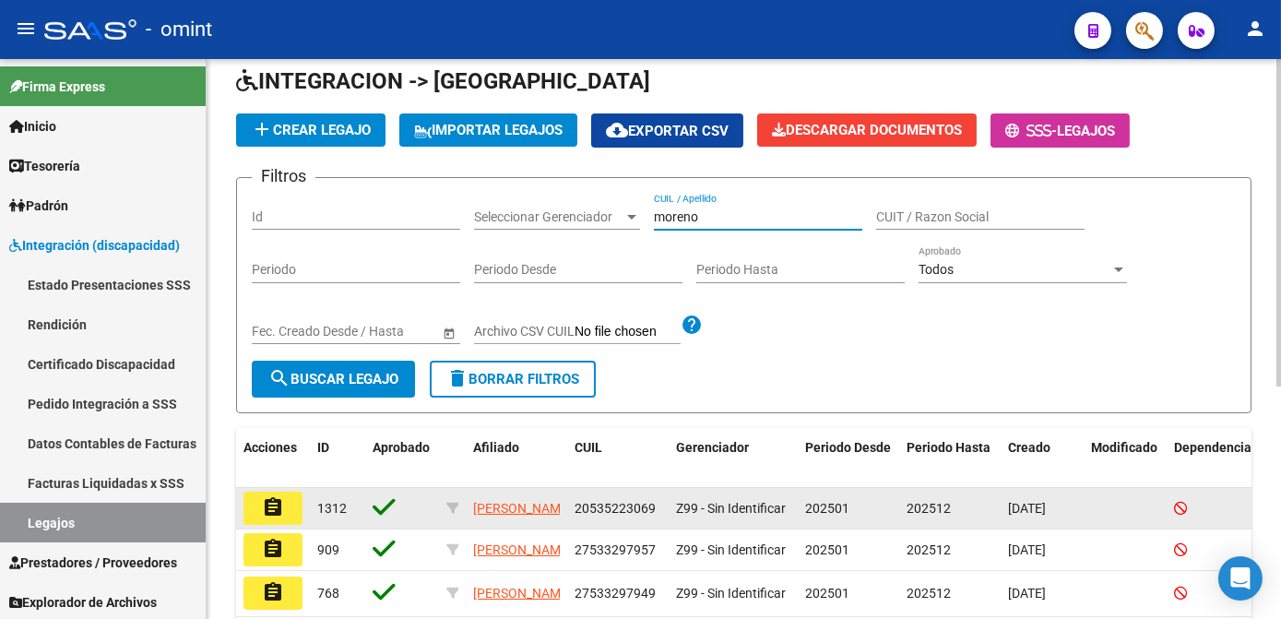
type input "moreno"
click at [289, 520] on button "assignment" at bounding box center [272, 507] width 59 height 33
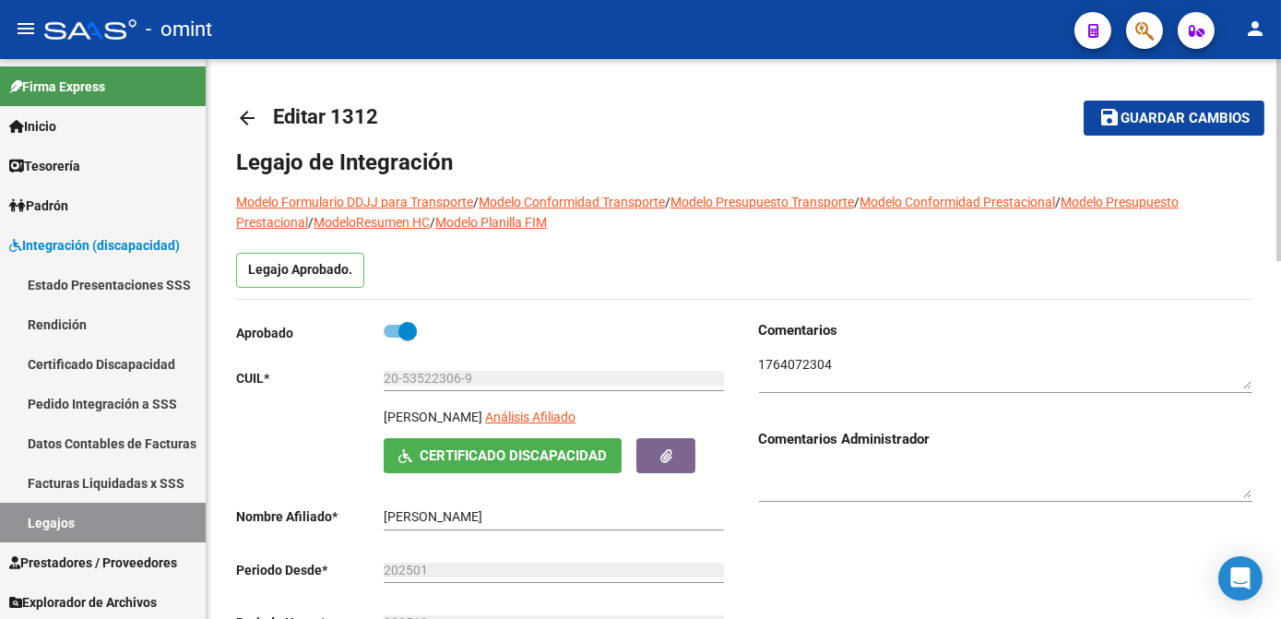
click at [776, 366] on textarea at bounding box center [1005, 372] width 493 height 35
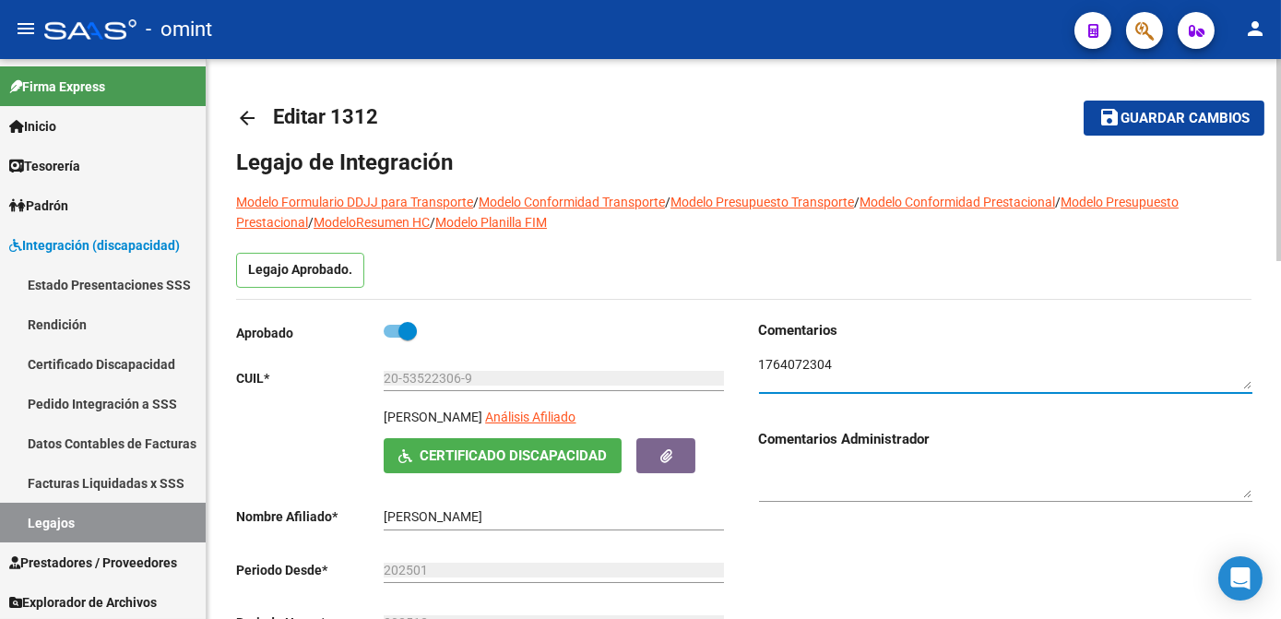
click at [776, 366] on textarea at bounding box center [1005, 372] width 493 height 35
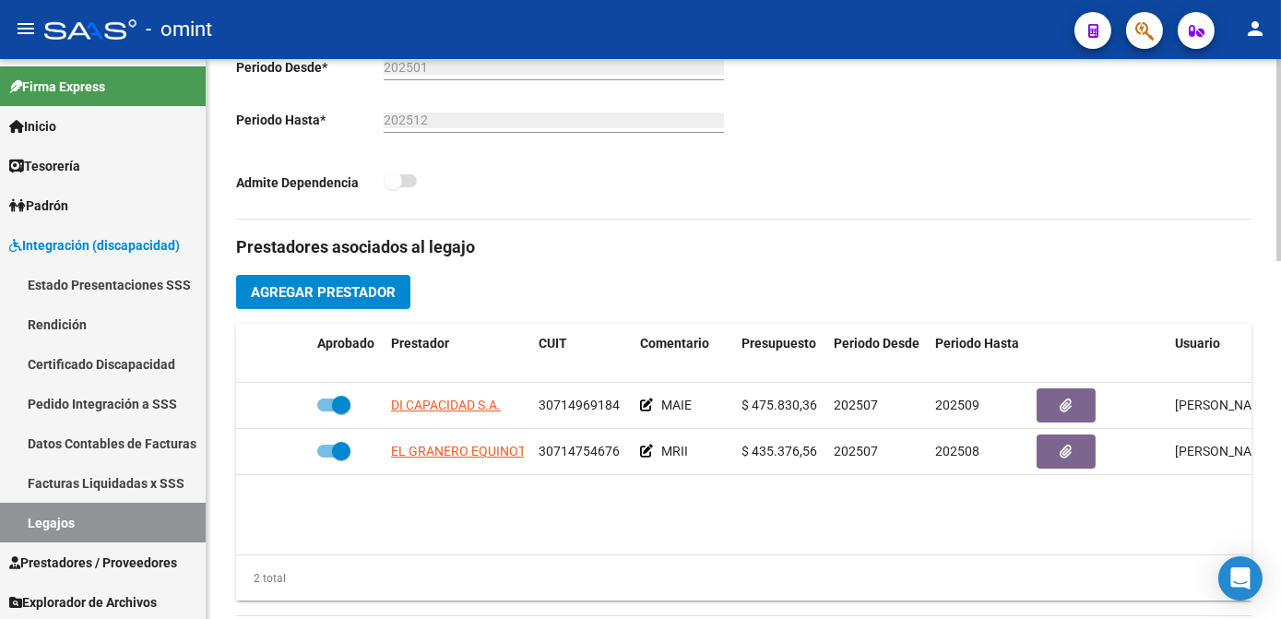
scroll to position [251, 0]
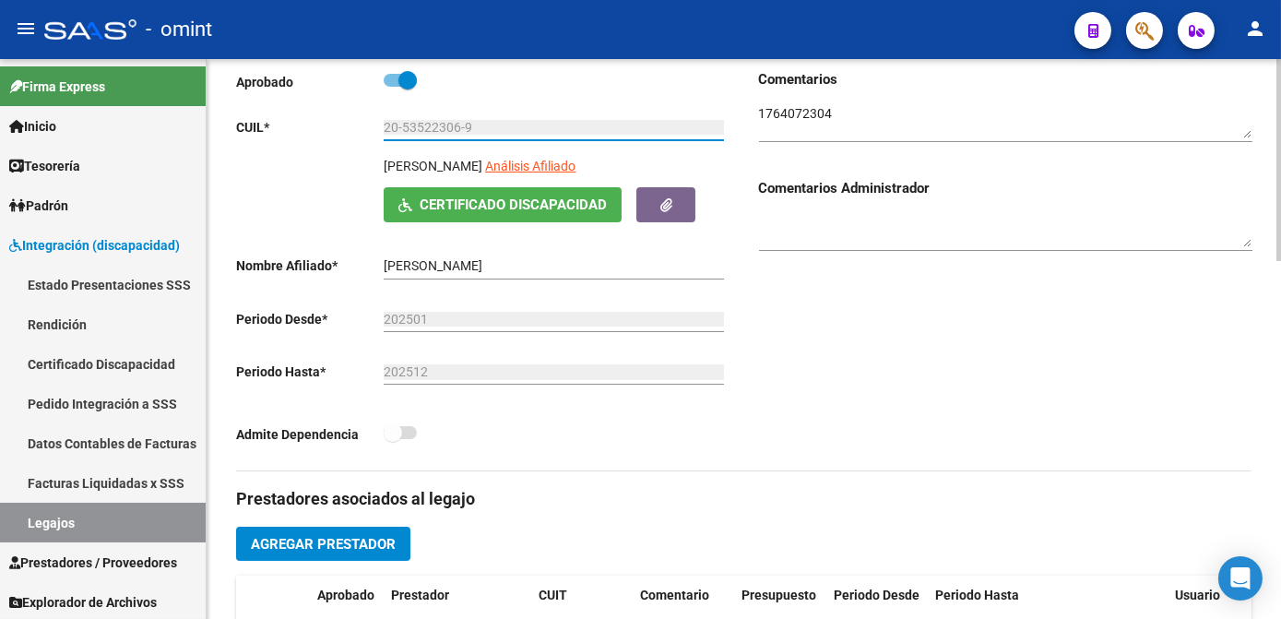
drag, startPoint x: 472, startPoint y: 125, endPoint x: 379, endPoint y: 124, distance: 93.1
click at [379, 124] on app-form-text-field "CUIL * 20-53522306-9 Ingresar CUIL" at bounding box center [480, 127] width 488 height 15
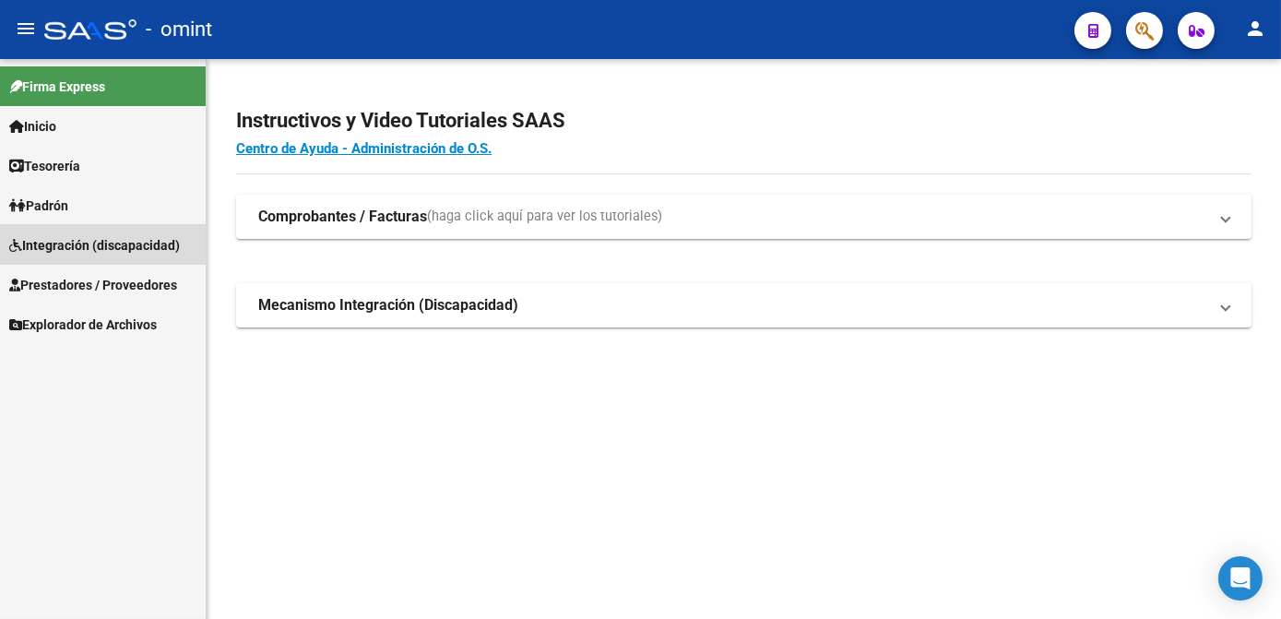
click at [112, 236] on span "Integración (discapacidad)" at bounding box center [94, 245] width 171 height 20
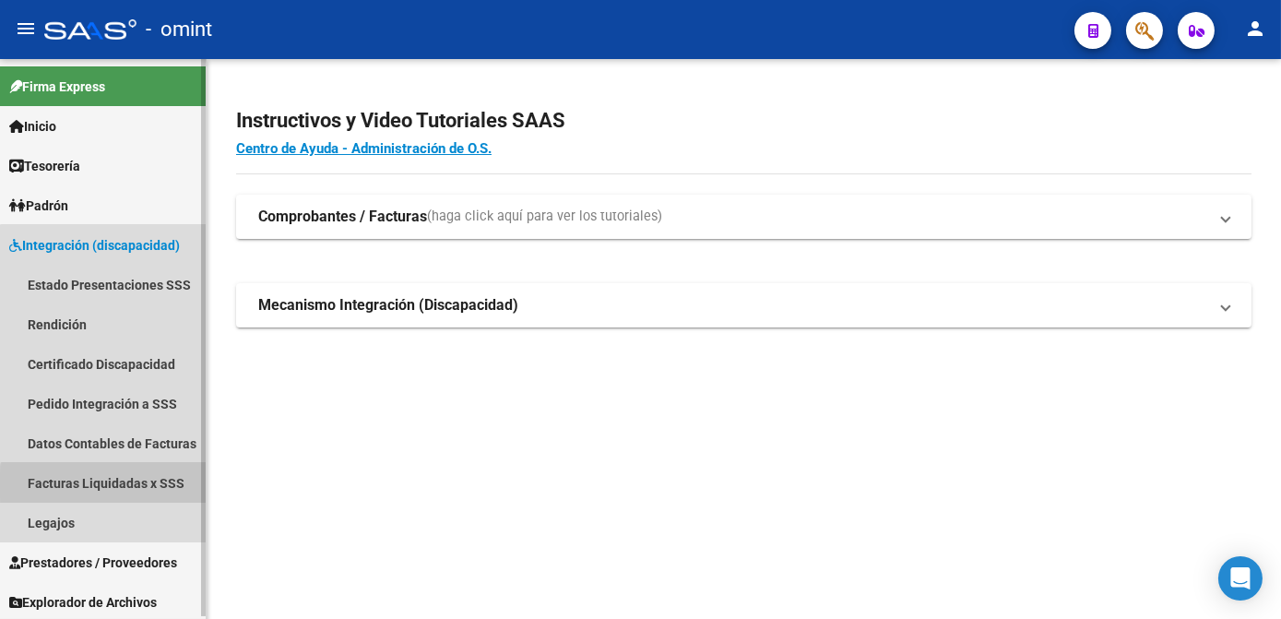
click at [106, 485] on link "Facturas Liquidadas x SSS" at bounding box center [103, 483] width 206 height 40
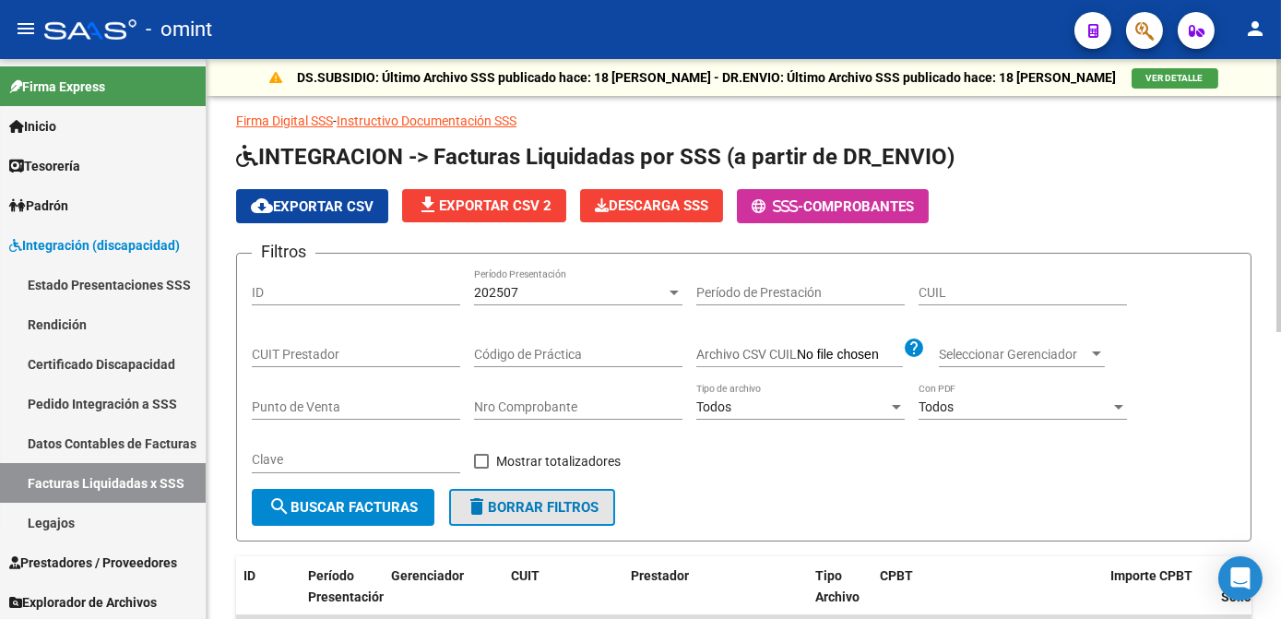
click at [509, 511] on span "delete Borrar Filtros" at bounding box center [532, 507] width 133 height 17
click at [286, 347] on input "CUIT Prestador" at bounding box center [356, 355] width 208 height 16
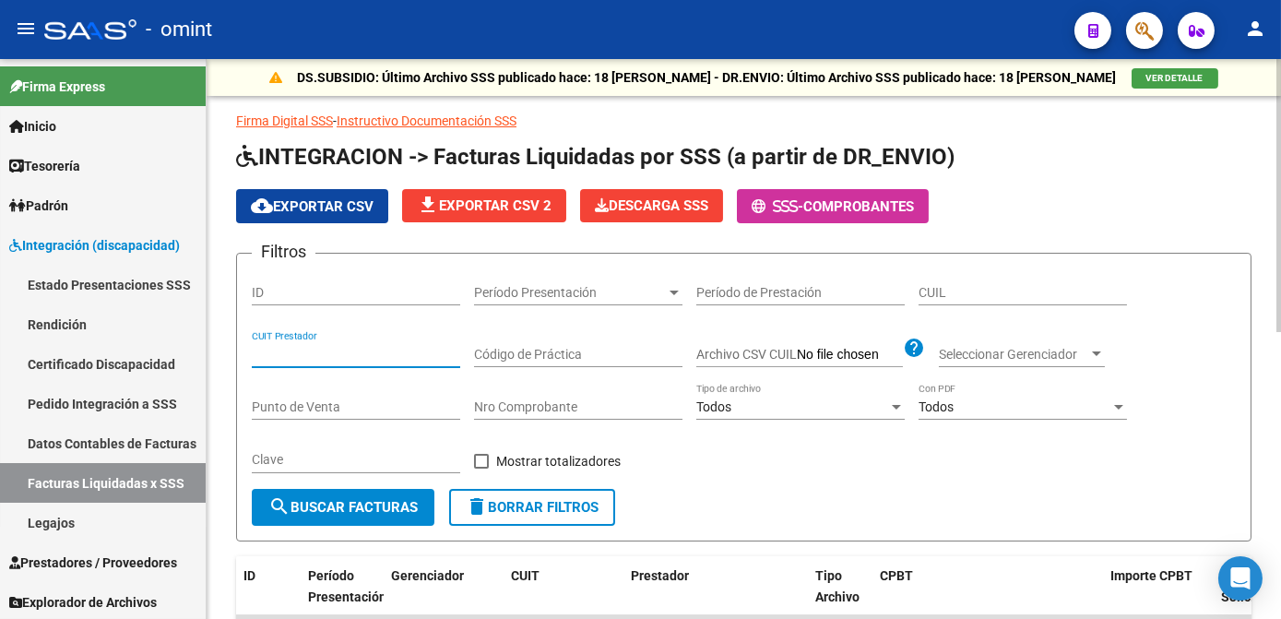
paste input "27-38056101-3"
type input "27-38056101-3"
click at [318, 499] on span "search Buscar Facturas" at bounding box center [342, 507] width 149 height 17
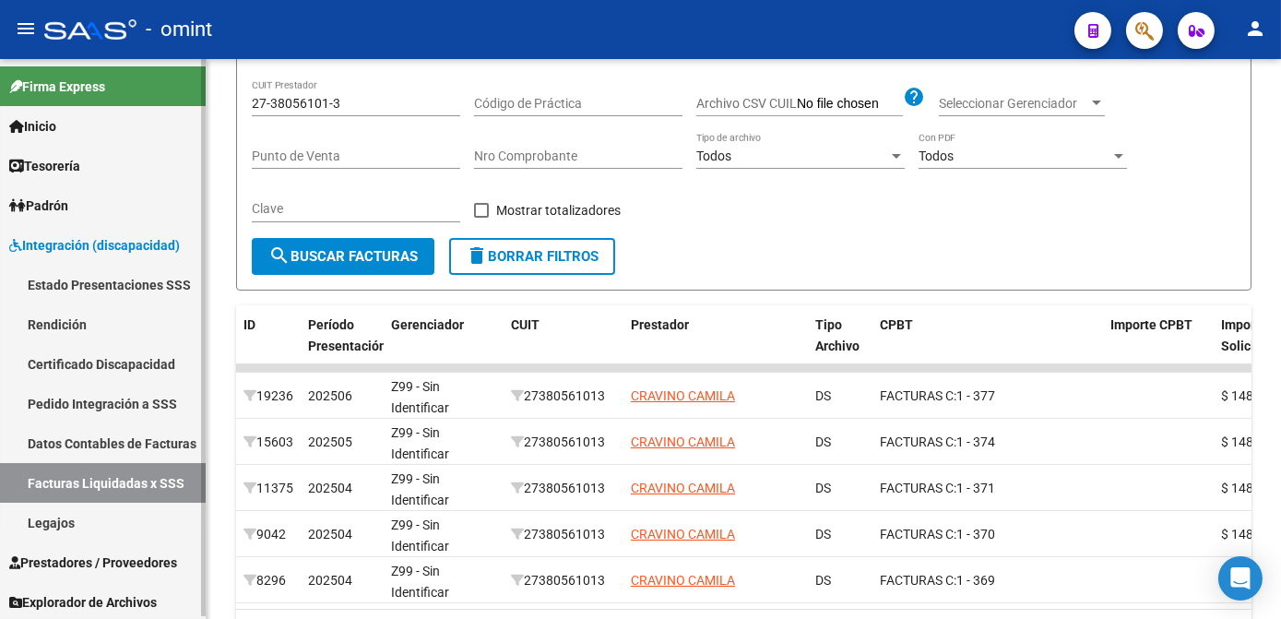
click at [43, 527] on link "Legajos" at bounding box center [103, 522] width 206 height 40
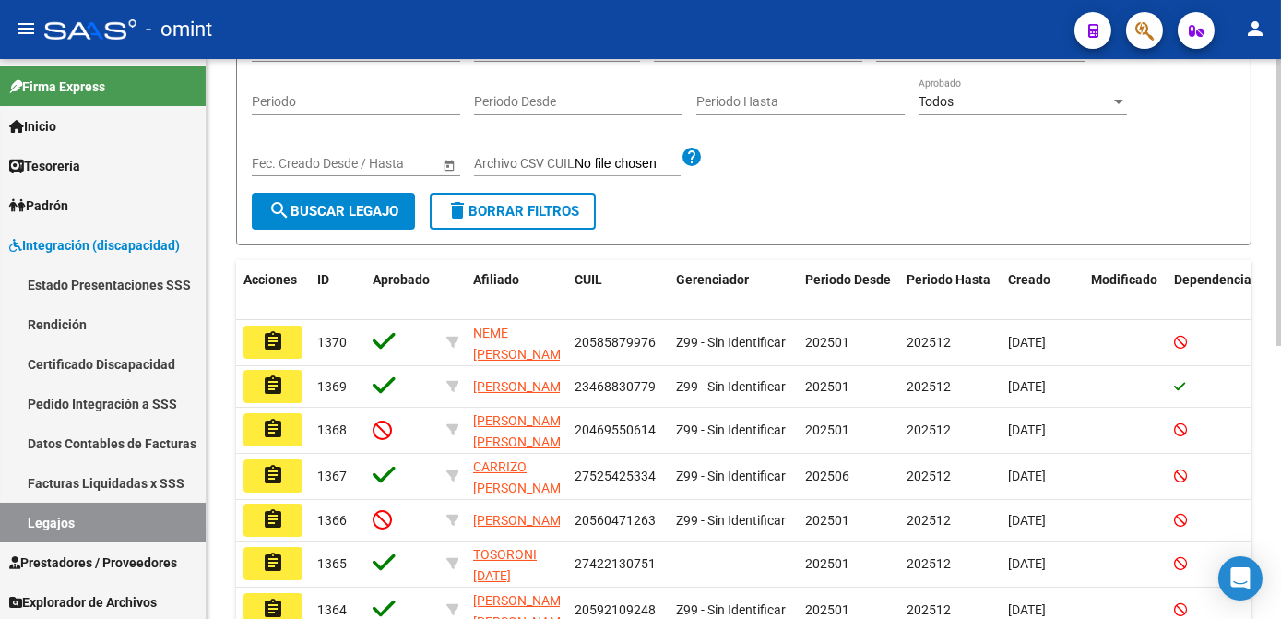
scroll to position [83, 0]
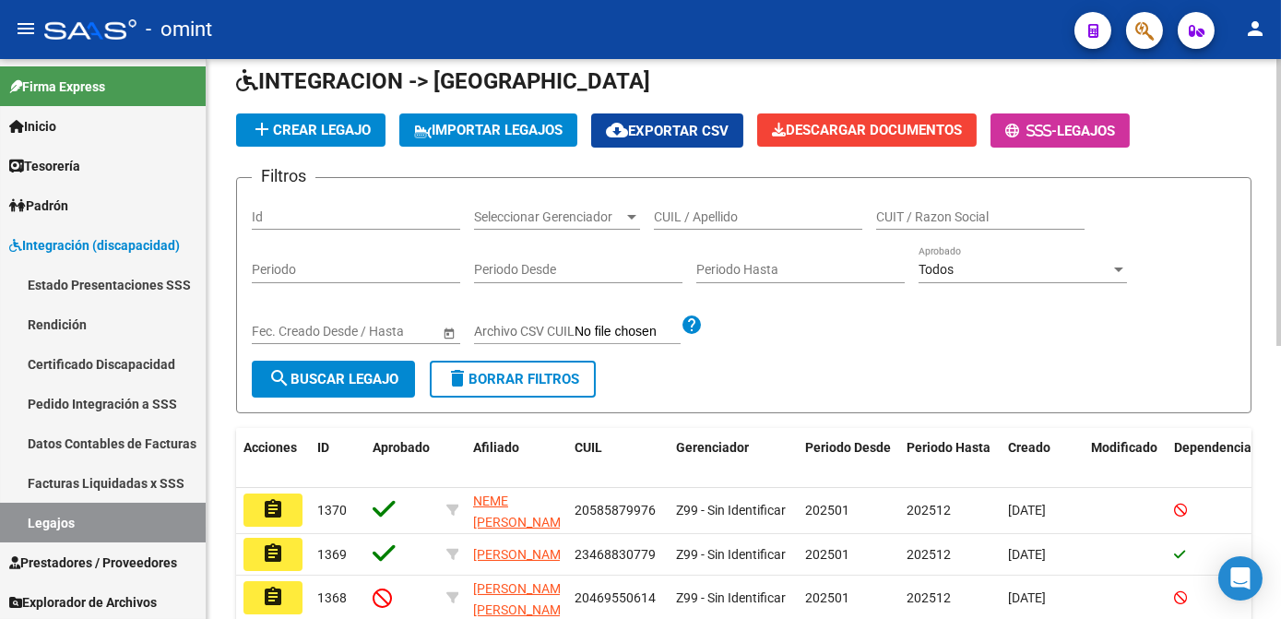
click at [705, 209] on input "CUIL / Apellido" at bounding box center [758, 217] width 208 height 16
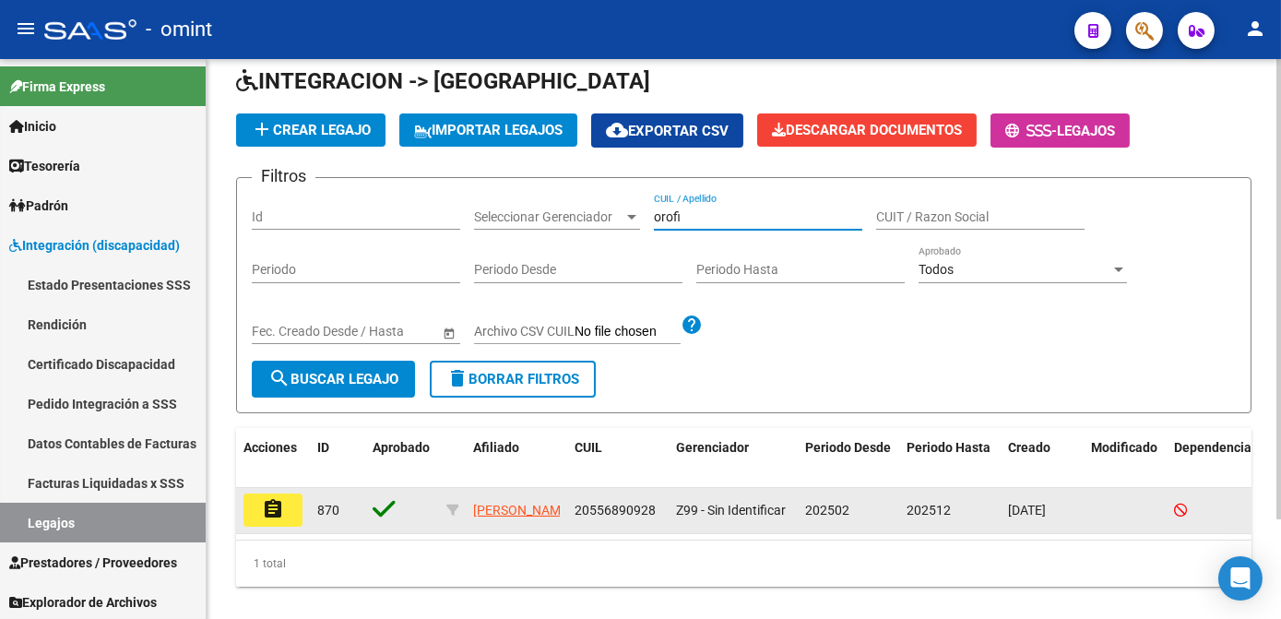
type input "orofi"
click at [288, 514] on button "assignment" at bounding box center [272, 509] width 59 height 33
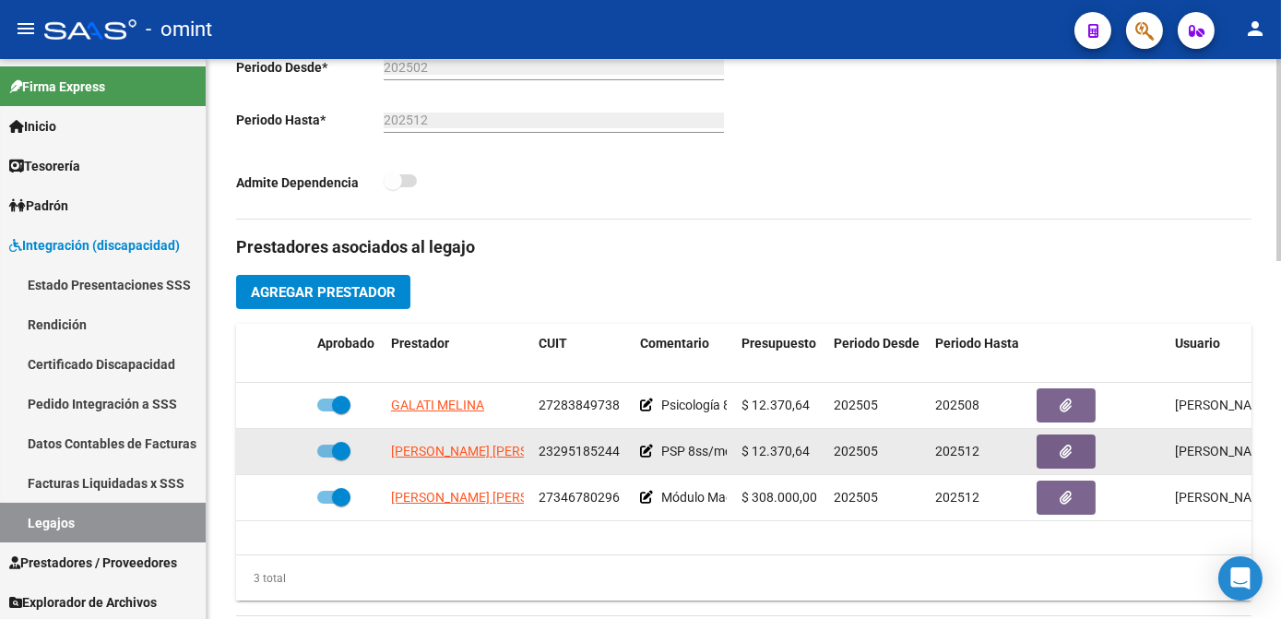
scroll to position [586, 0]
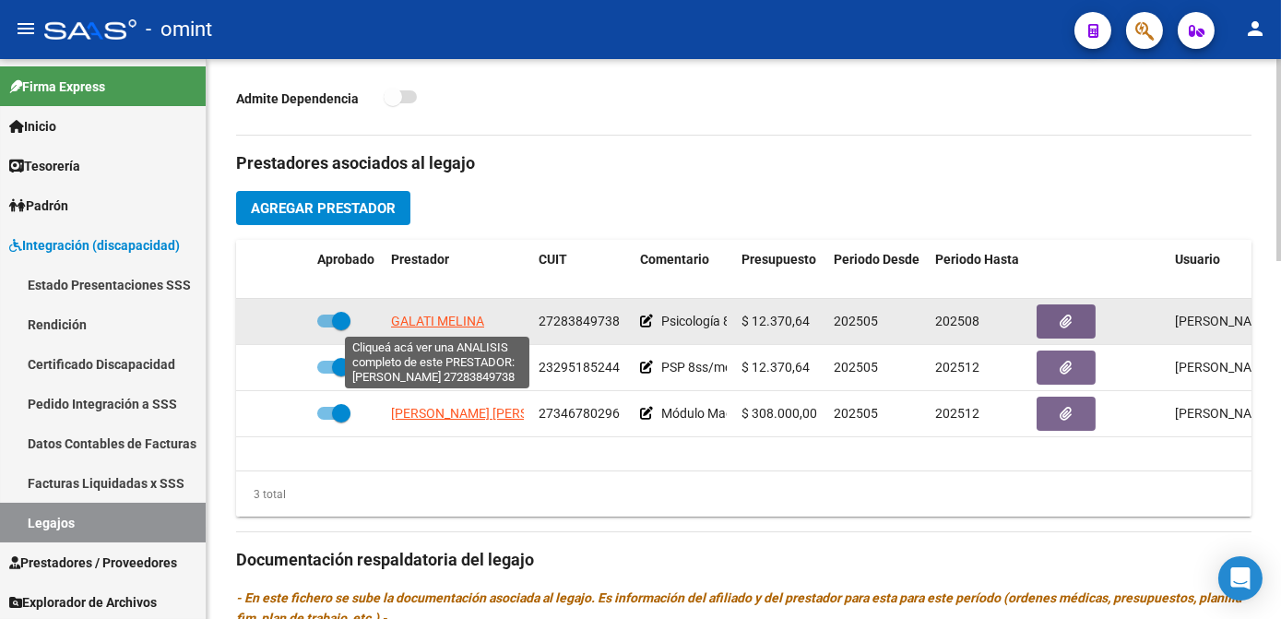
click at [455, 325] on span "GALATI MELINA" at bounding box center [437, 320] width 93 height 15
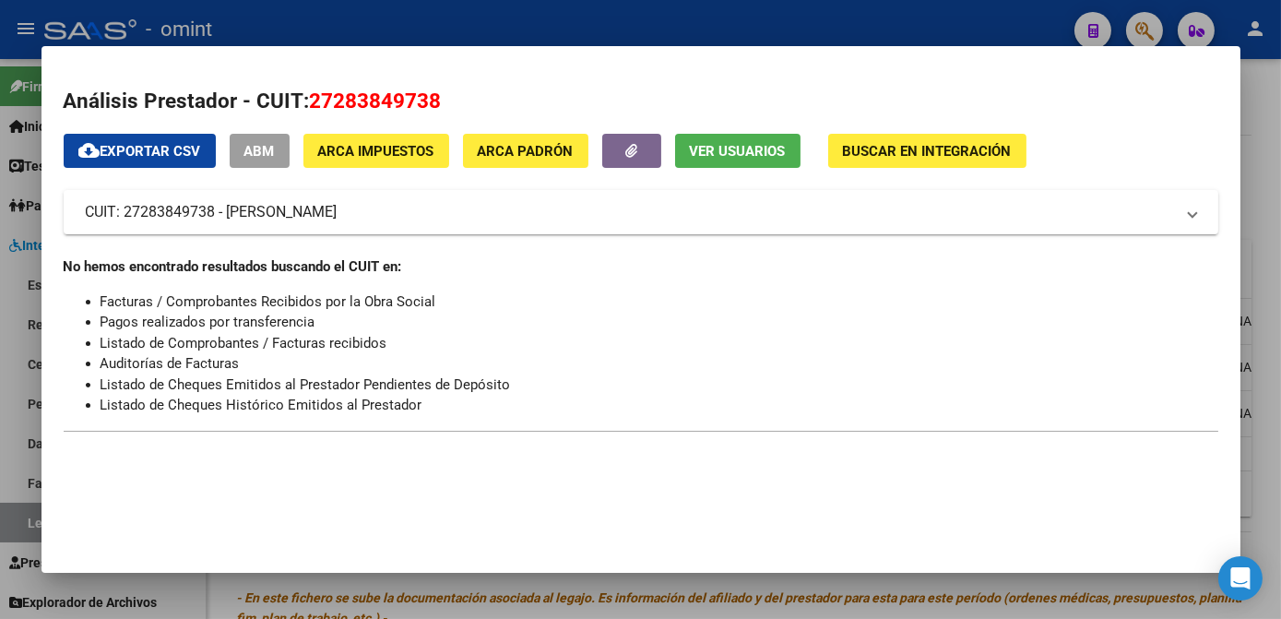
click at [375, 97] on span "27283849738" at bounding box center [376, 101] width 132 height 24
click at [374, 97] on span "27283849738" at bounding box center [376, 101] width 132 height 24
copy span "27283849738"
click at [715, 35] on div at bounding box center [640, 309] width 1281 height 619
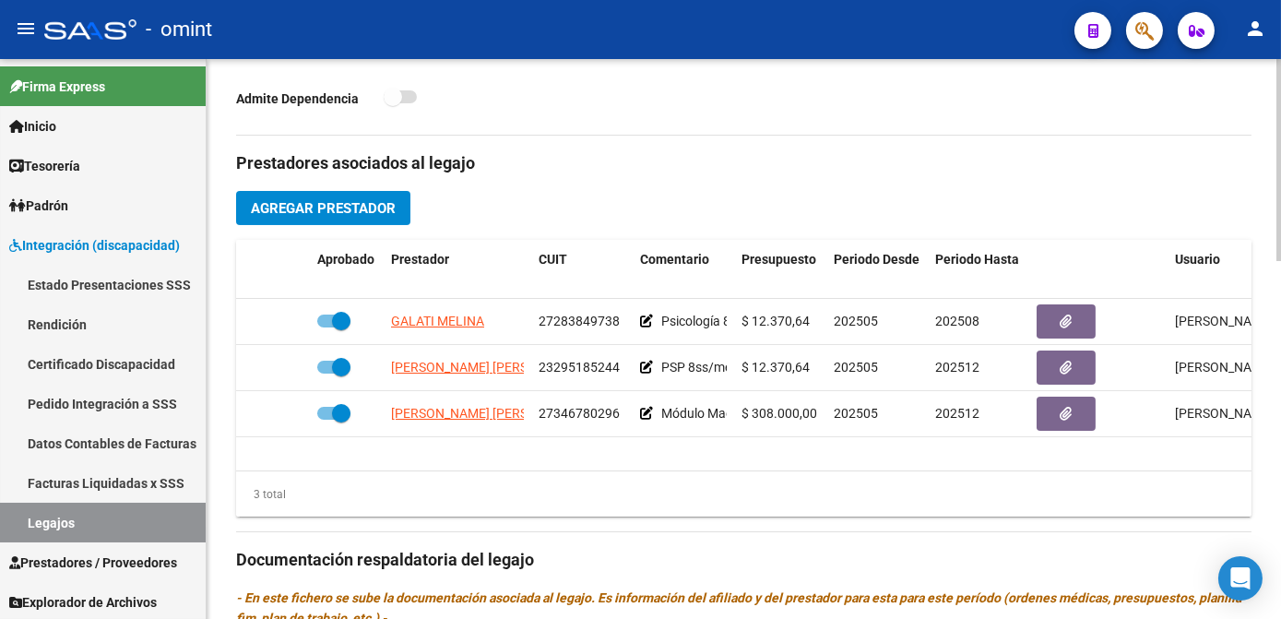
scroll to position [251, 0]
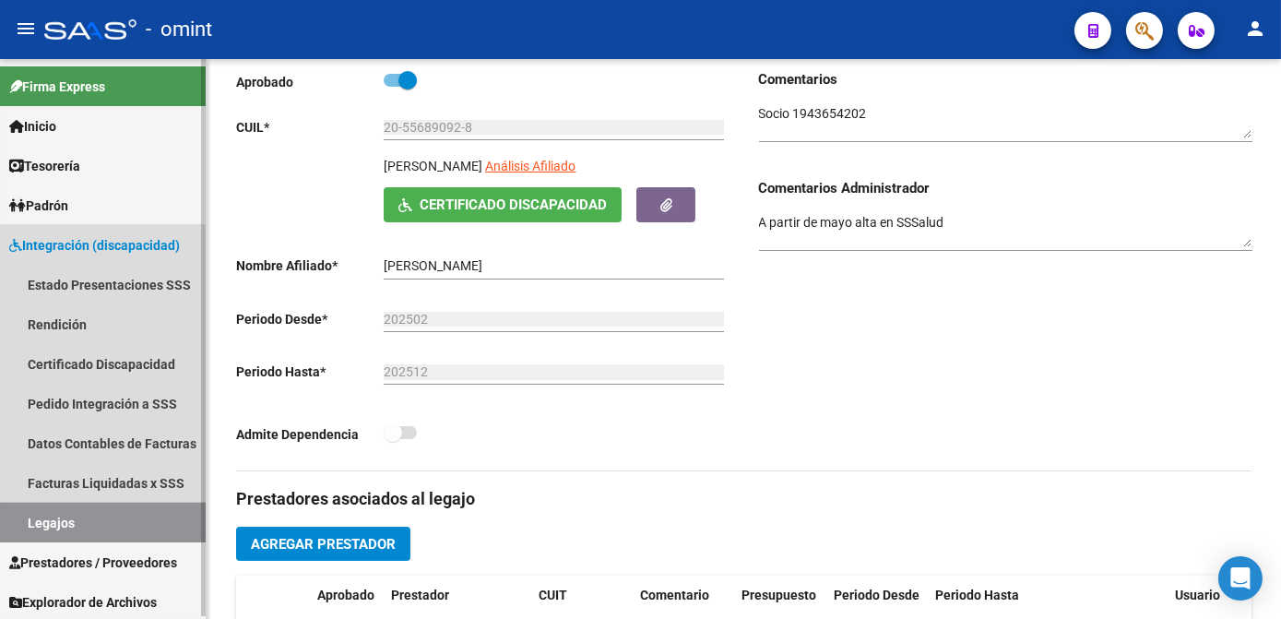
click at [120, 514] on link "Legajos" at bounding box center [103, 522] width 206 height 40
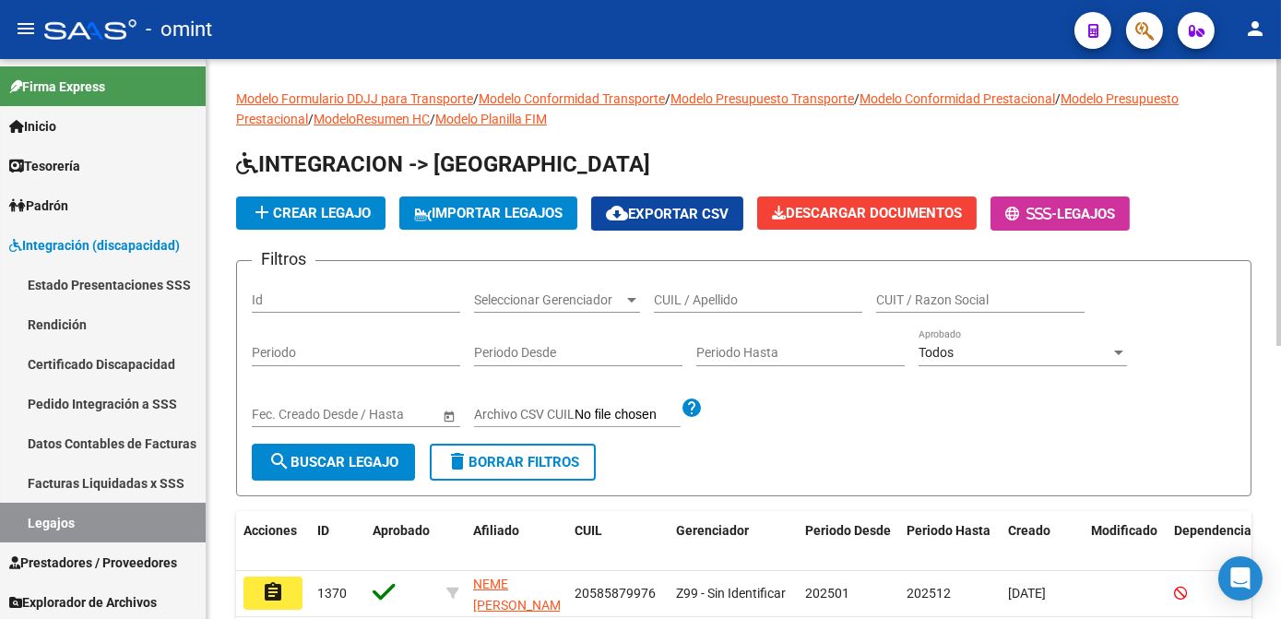
click at [727, 304] on input "CUIL / Apellido" at bounding box center [758, 300] width 208 height 16
type input "a"
type input "maubec"
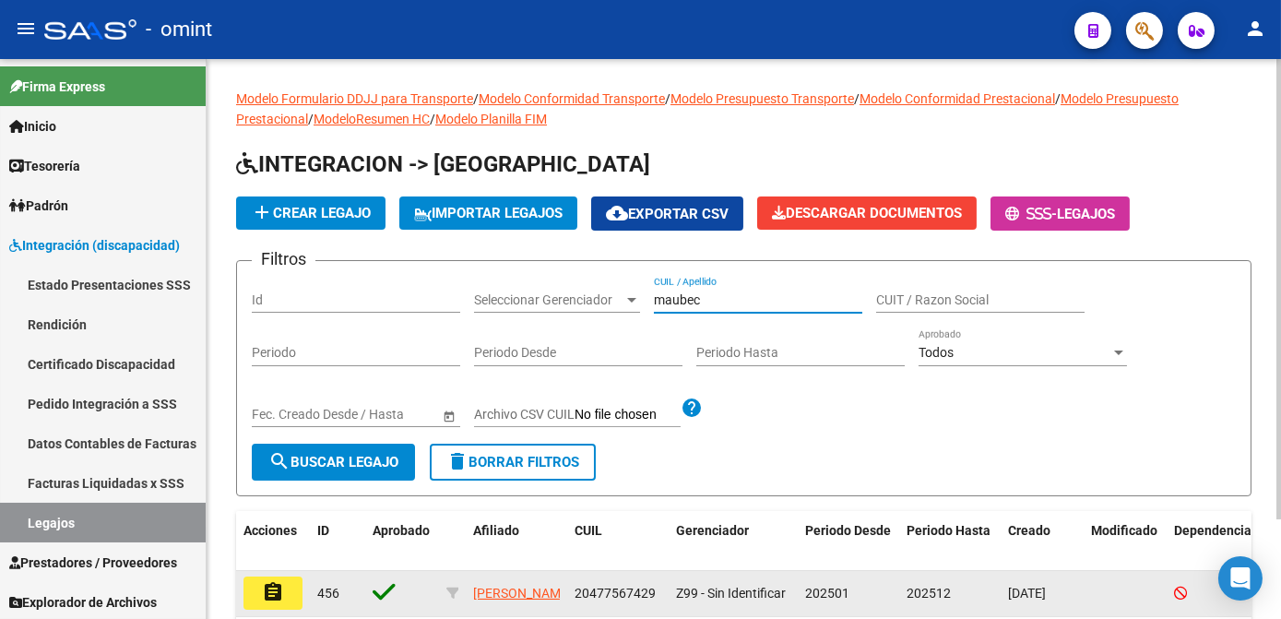
click at [270, 586] on mat-icon "assignment" at bounding box center [273, 592] width 22 height 22
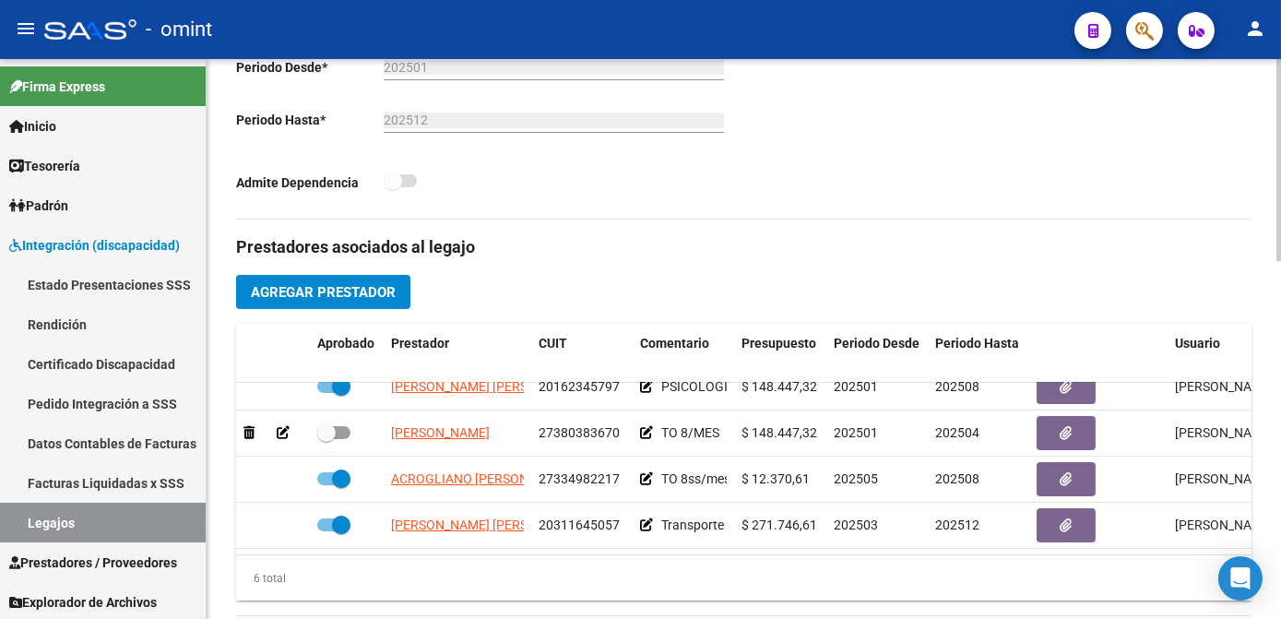
scroll to position [586, 0]
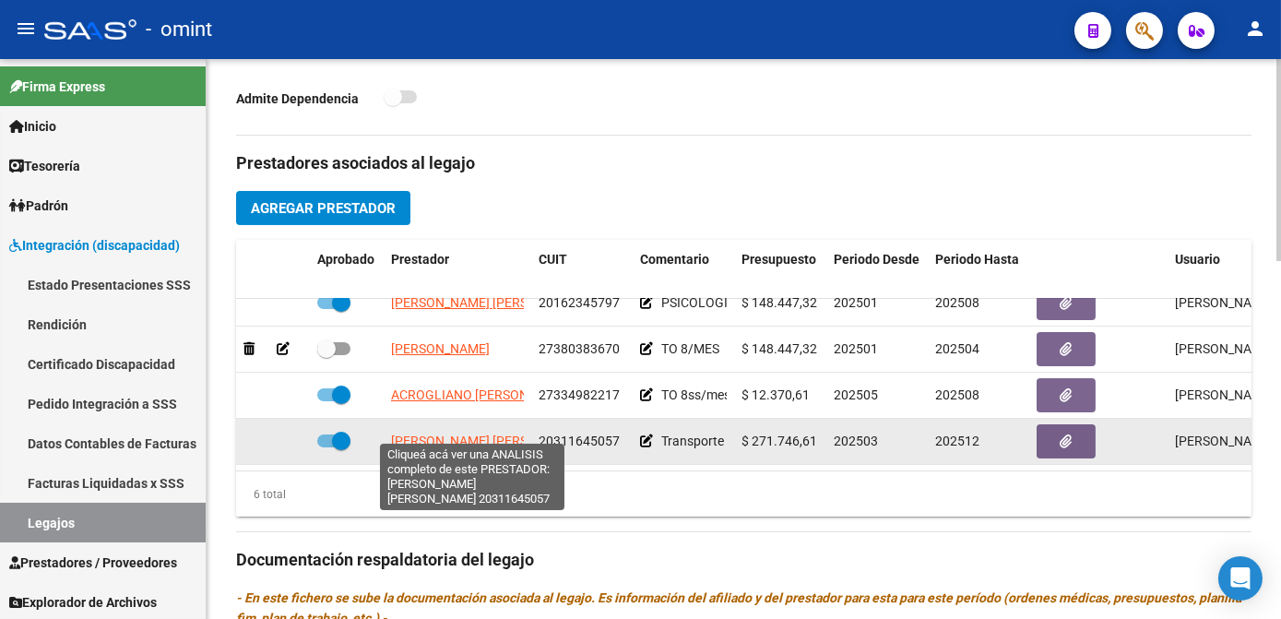
click at [446, 433] on span "ALVAREZ LAUTARO ANDRES" at bounding box center [491, 440] width 200 height 15
type textarea "20311645057"
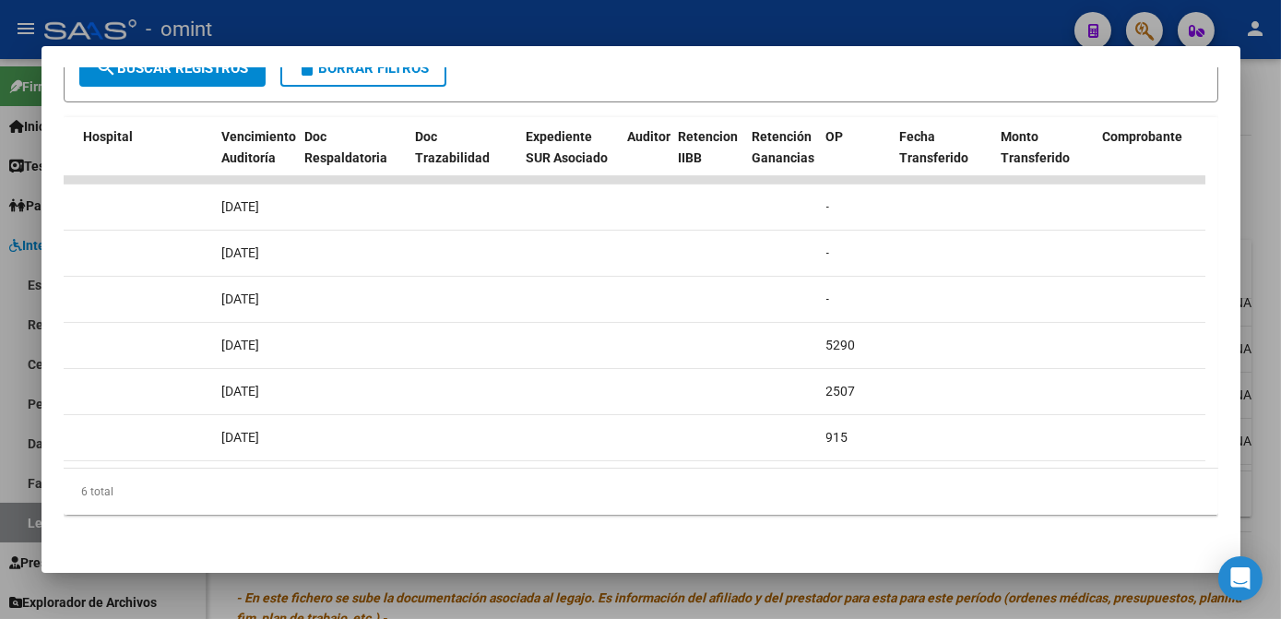
scroll to position [0, 902]
click at [600, 593] on div at bounding box center [640, 309] width 1281 height 619
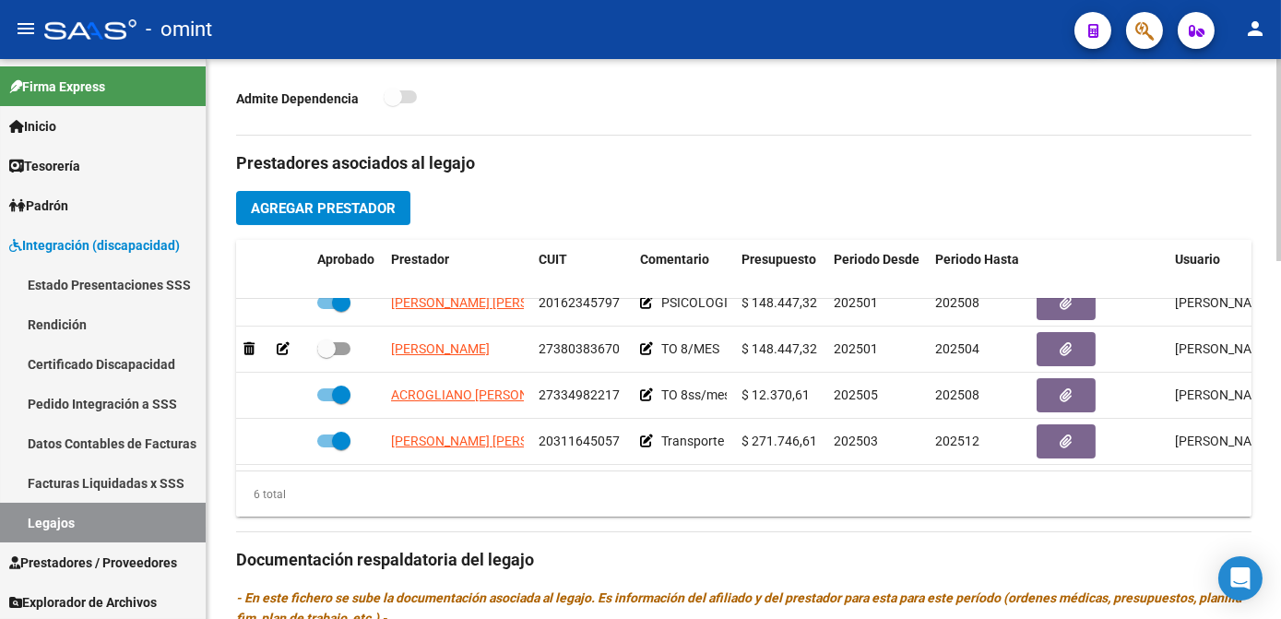
scroll to position [754, 0]
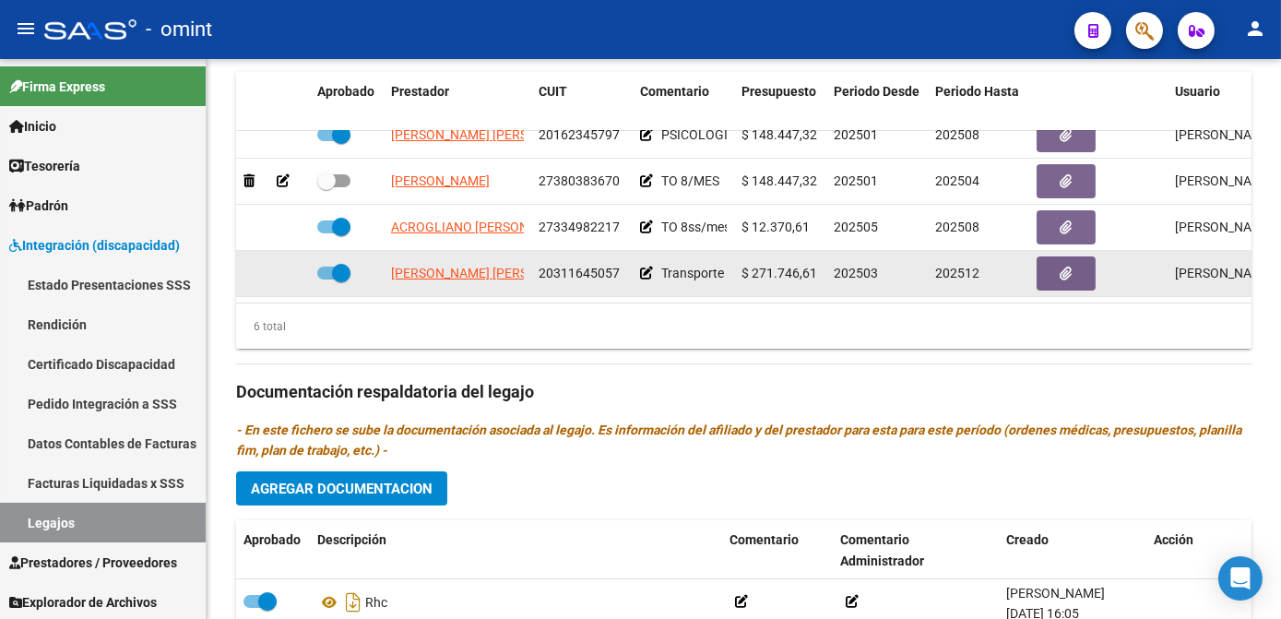
click at [565, 266] on span "20311645057" at bounding box center [578, 273] width 81 height 15
copy span "20311645057"
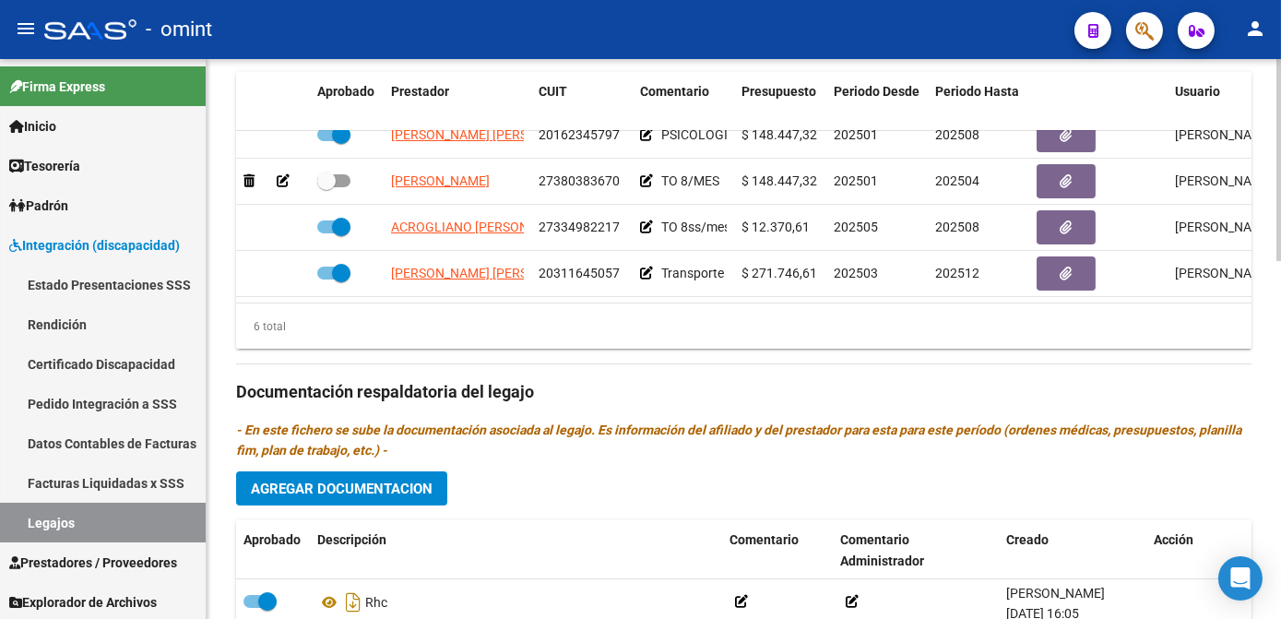
copy span "20311645057"
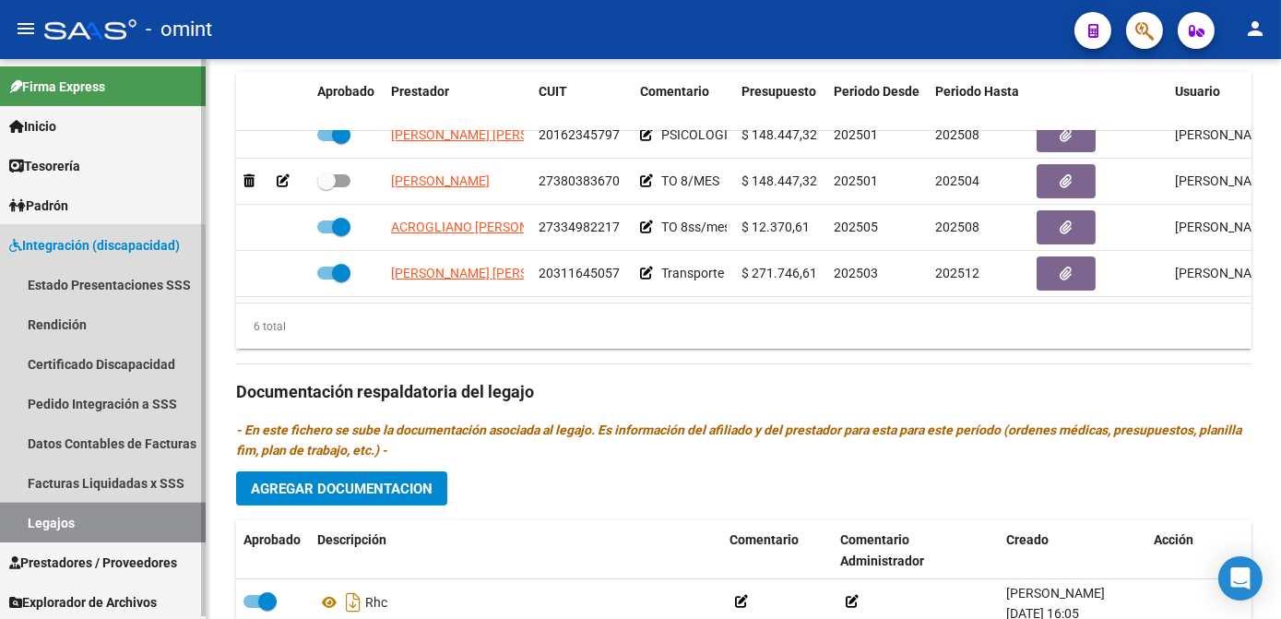
drag, startPoint x: 72, startPoint y: 515, endPoint x: 174, endPoint y: 477, distance: 109.4
click at [73, 516] on link "Legajos" at bounding box center [103, 522] width 206 height 40
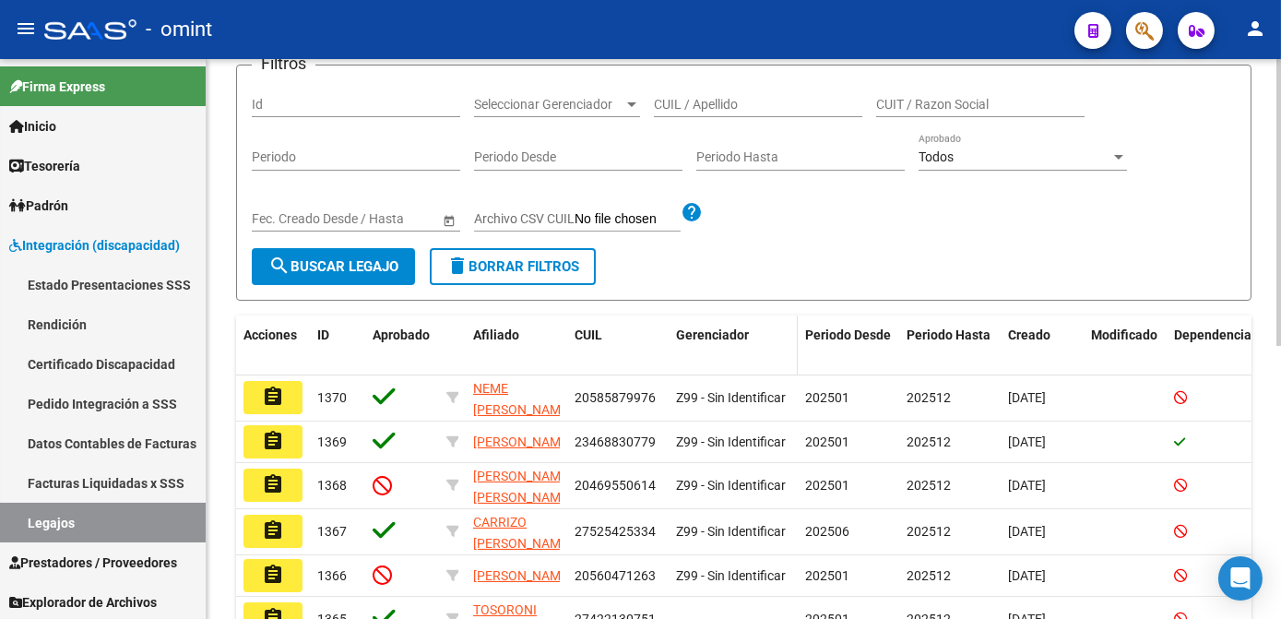
scroll to position [28, 0]
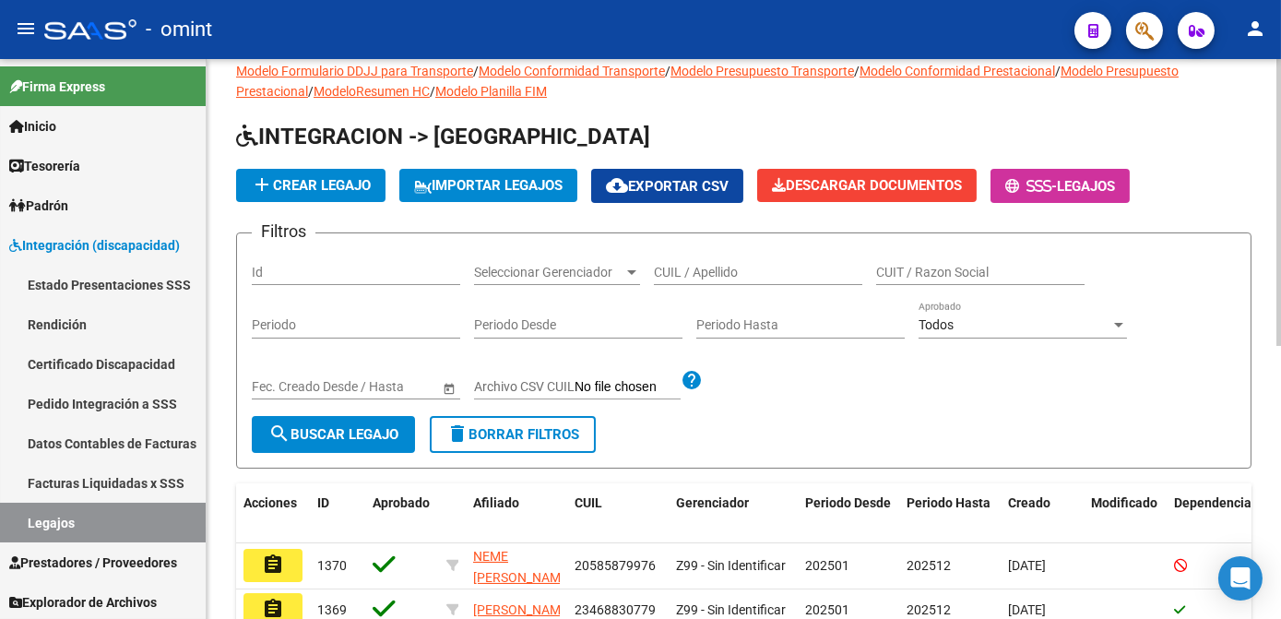
click at [718, 267] on input "CUIL / Apellido" at bounding box center [758, 273] width 208 height 16
paste input "57020567"
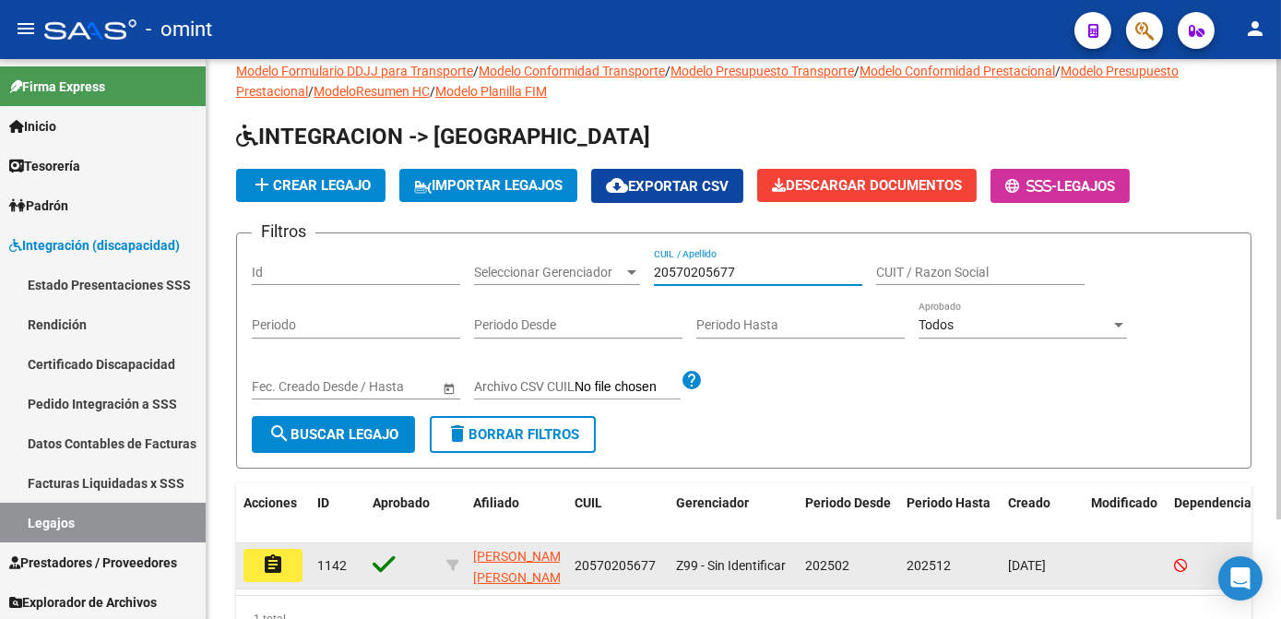
type input "20570205677"
click at [288, 564] on button "assignment" at bounding box center [272, 565] width 59 height 33
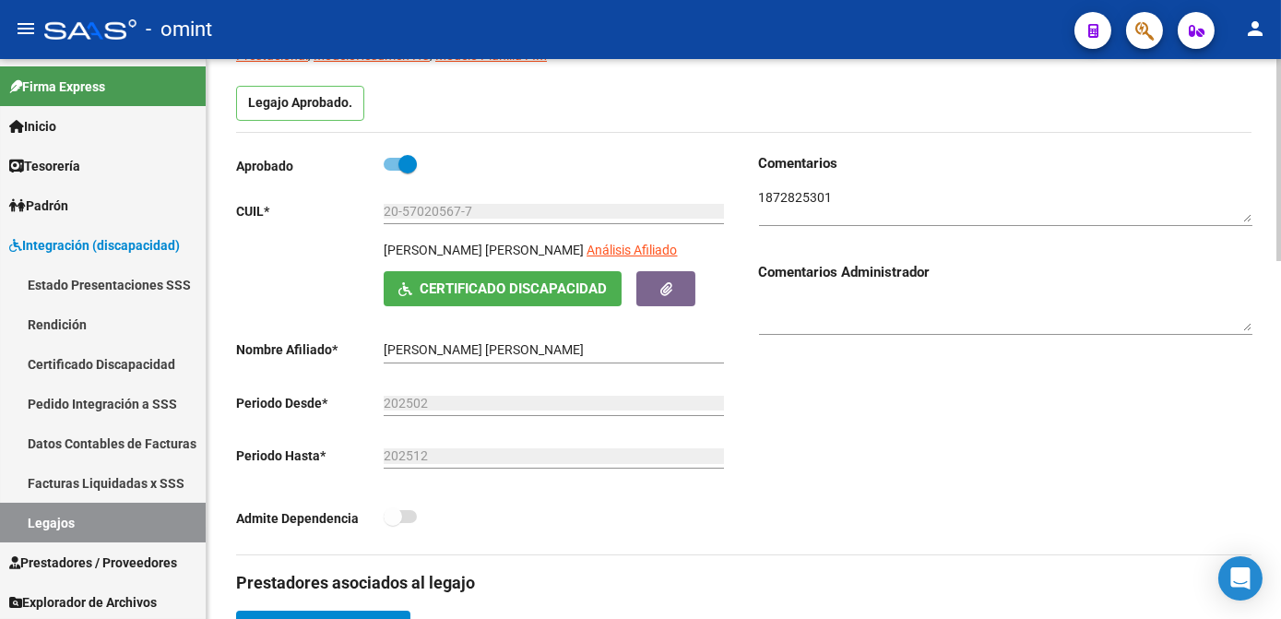
scroll to position [419, 0]
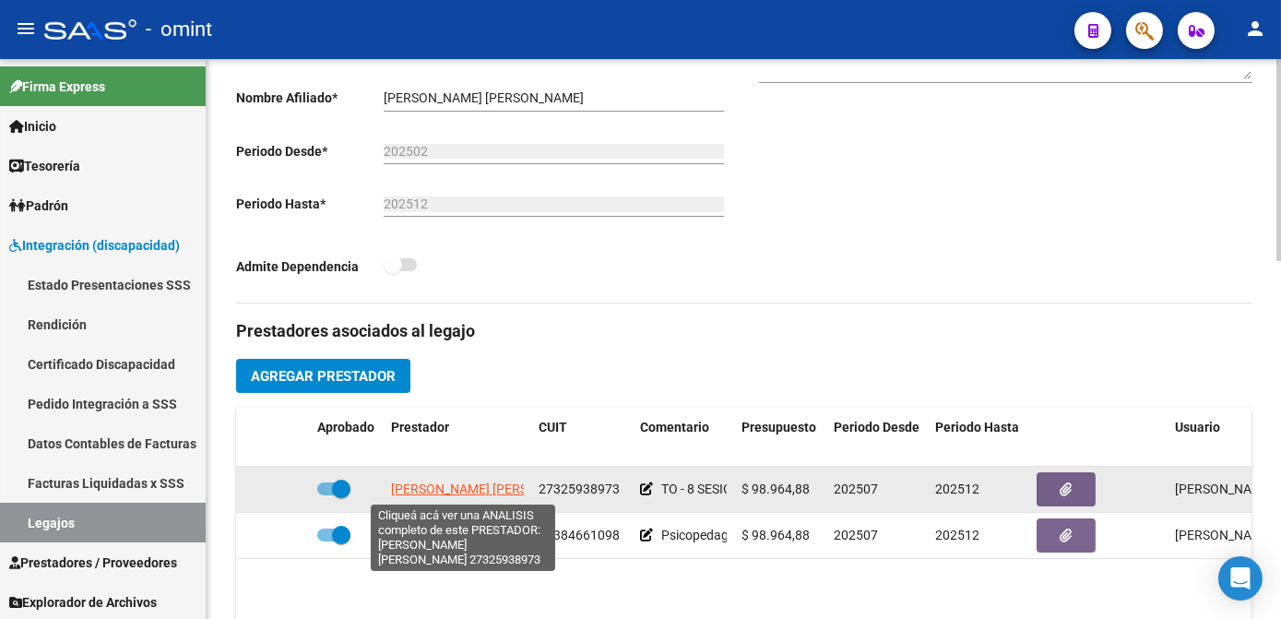
click at [421, 491] on span "FOTIA PAMELA SOLEDAD" at bounding box center [491, 488] width 200 height 15
type textarea "27325938973"
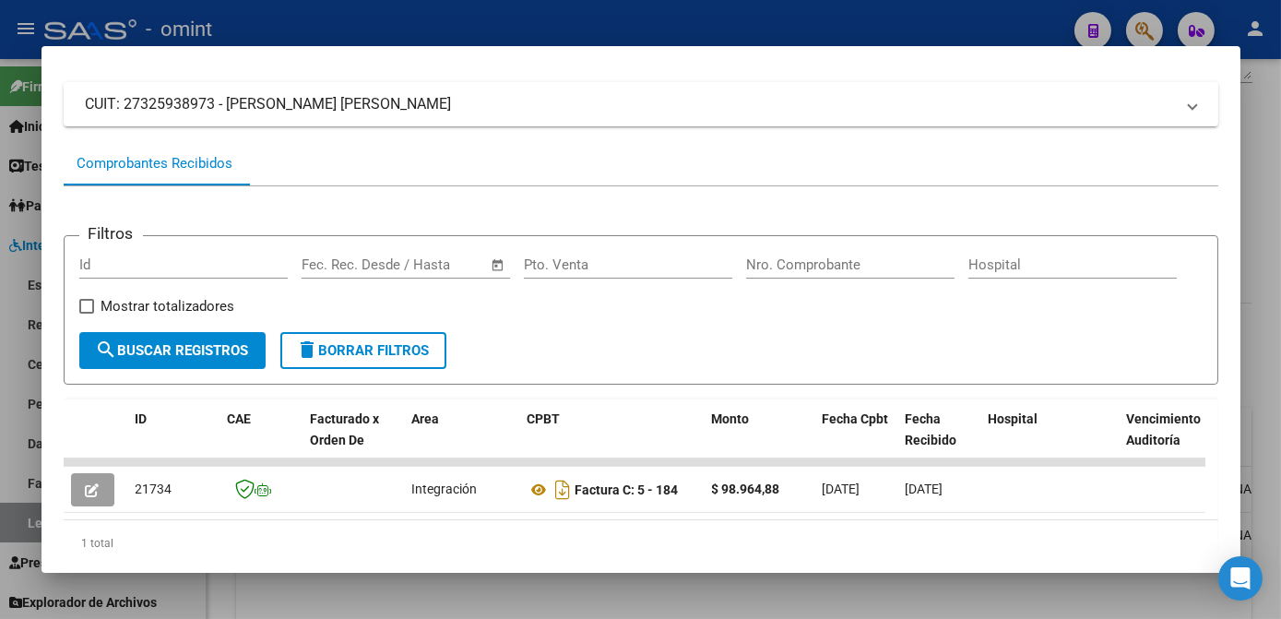
scroll to position [177, 0]
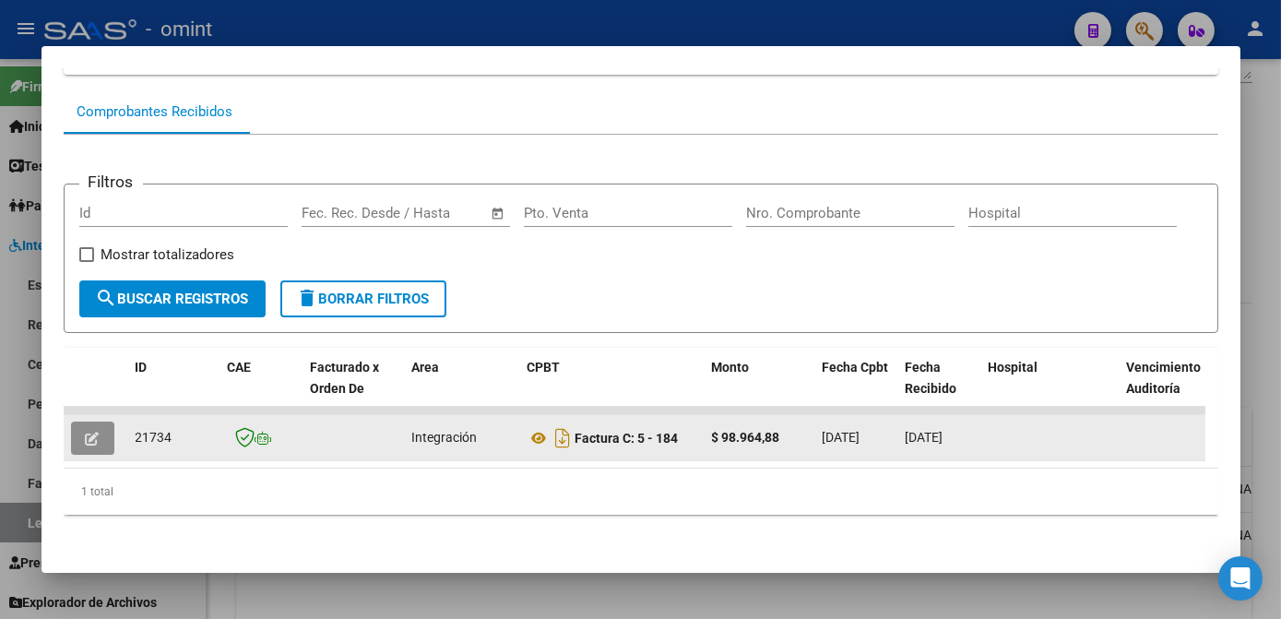
click at [86, 431] on icon "button" at bounding box center [93, 438] width 14 height 14
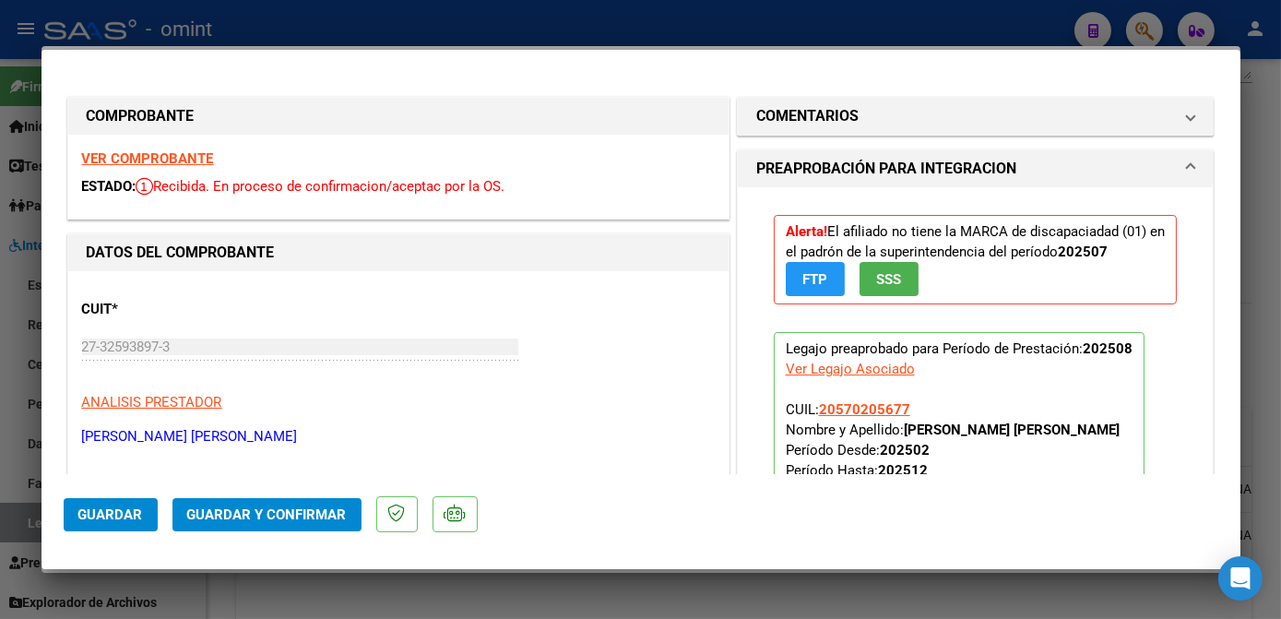
click at [487, 596] on div at bounding box center [640, 309] width 1281 height 619
type input "$ 0,00"
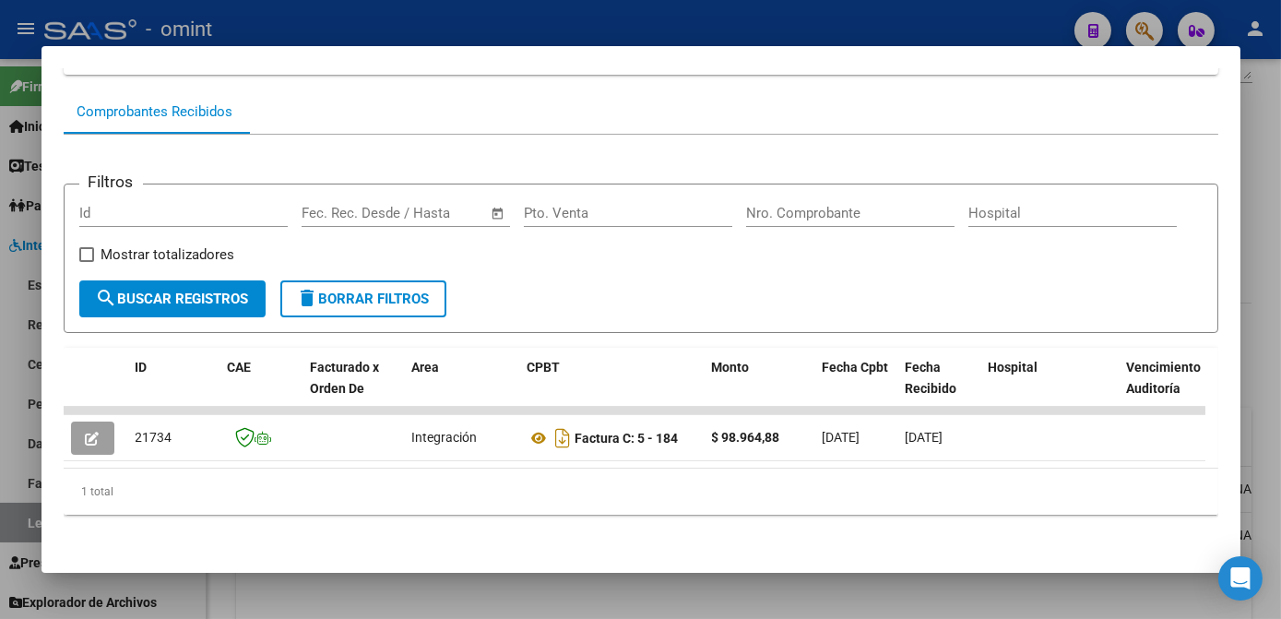
click at [487, 596] on div at bounding box center [640, 309] width 1281 height 619
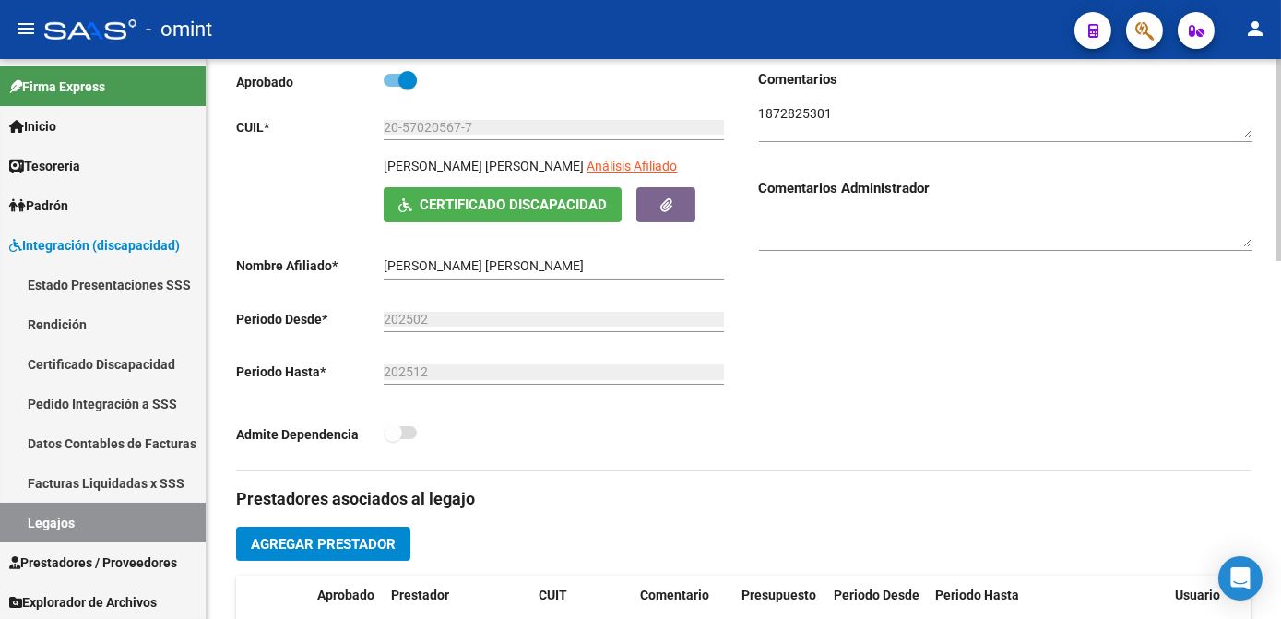
scroll to position [335, 0]
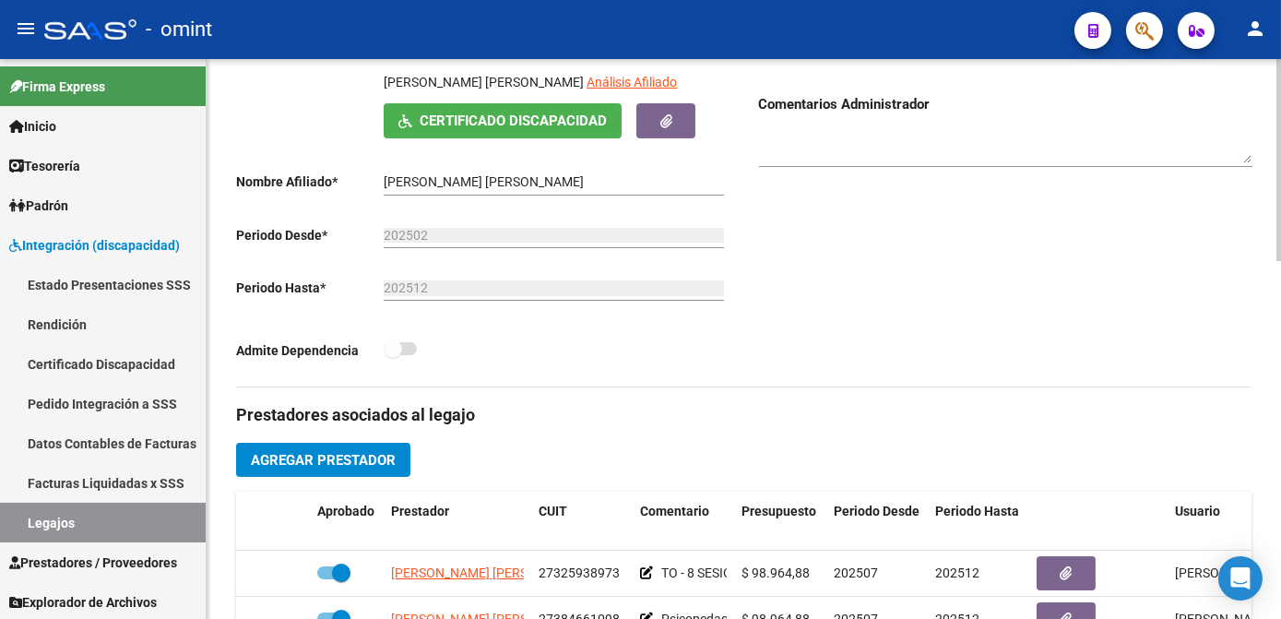
click at [514, 126] on span "Certificado Discapacidad" at bounding box center [512, 121] width 187 height 17
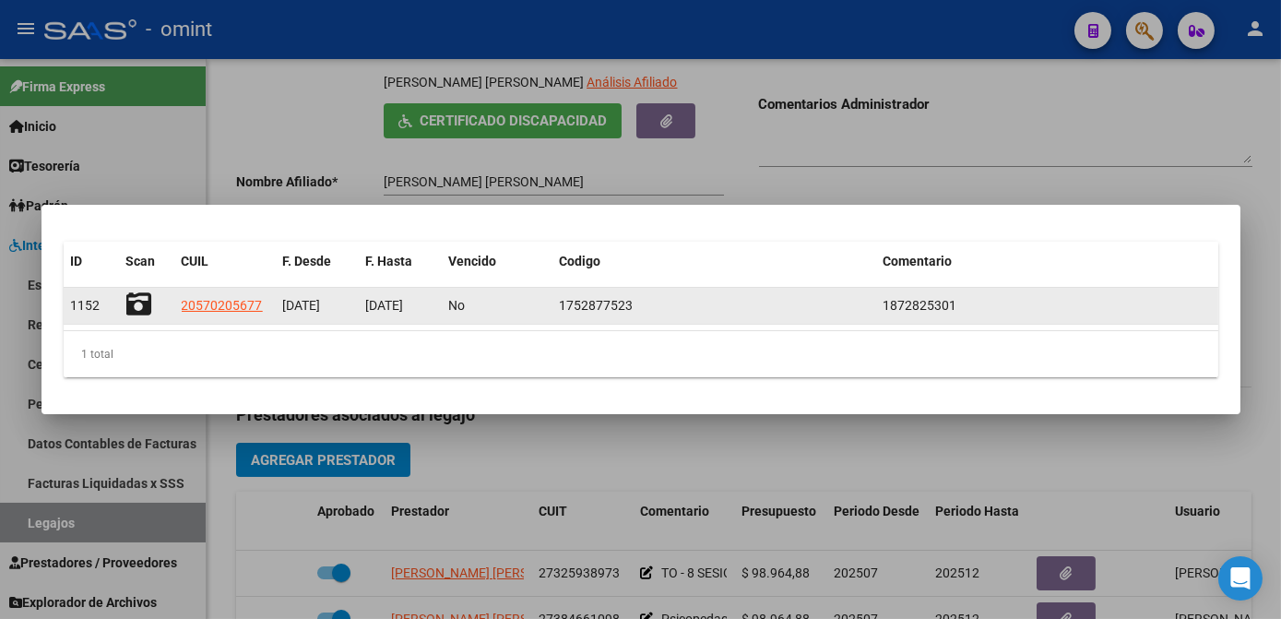
click at [140, 303] on icon at bounding box center [139, 304] width 26 height 26
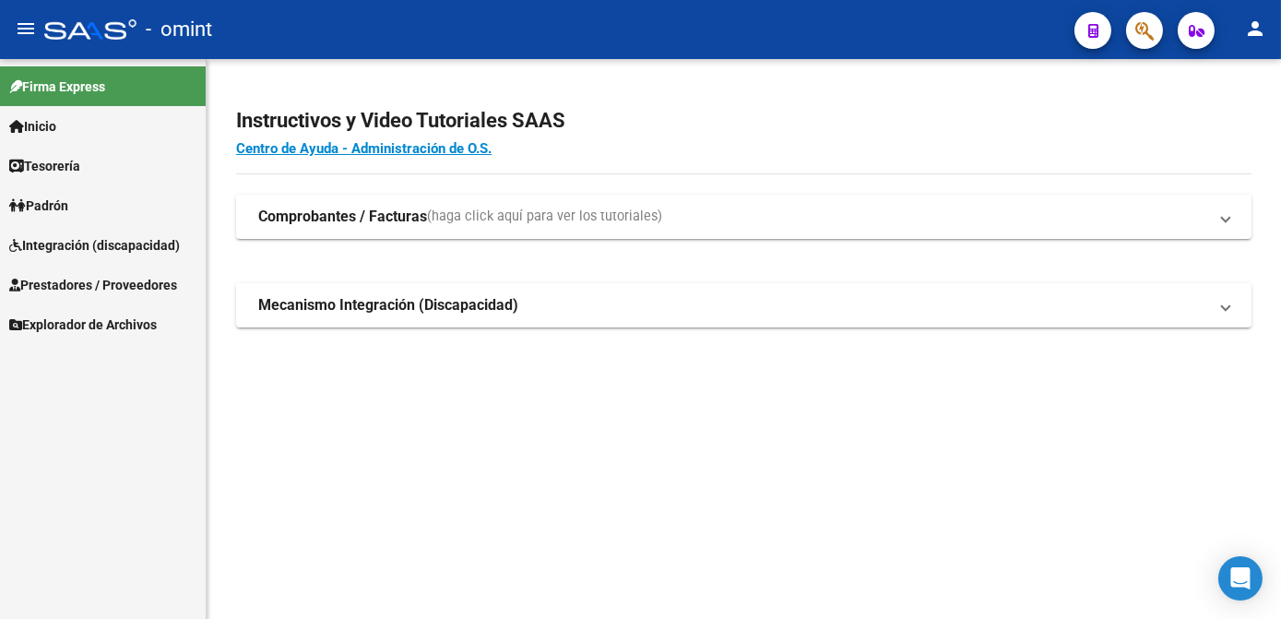
click at [116, 241] on span "Integración (discapacidad)" at bounding box center [94, 245] width 171 height 20
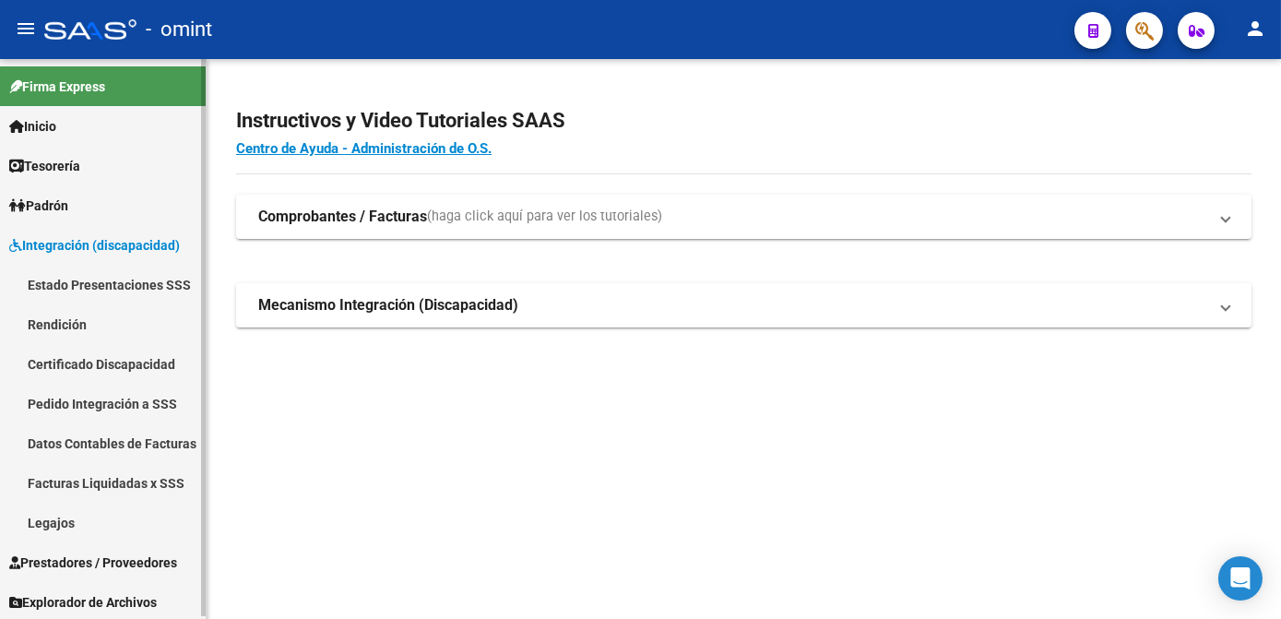
click at [102, 490] on link "Facturas Liquidadas x SSS" at bounding box center [103, 483] width 206 height 40
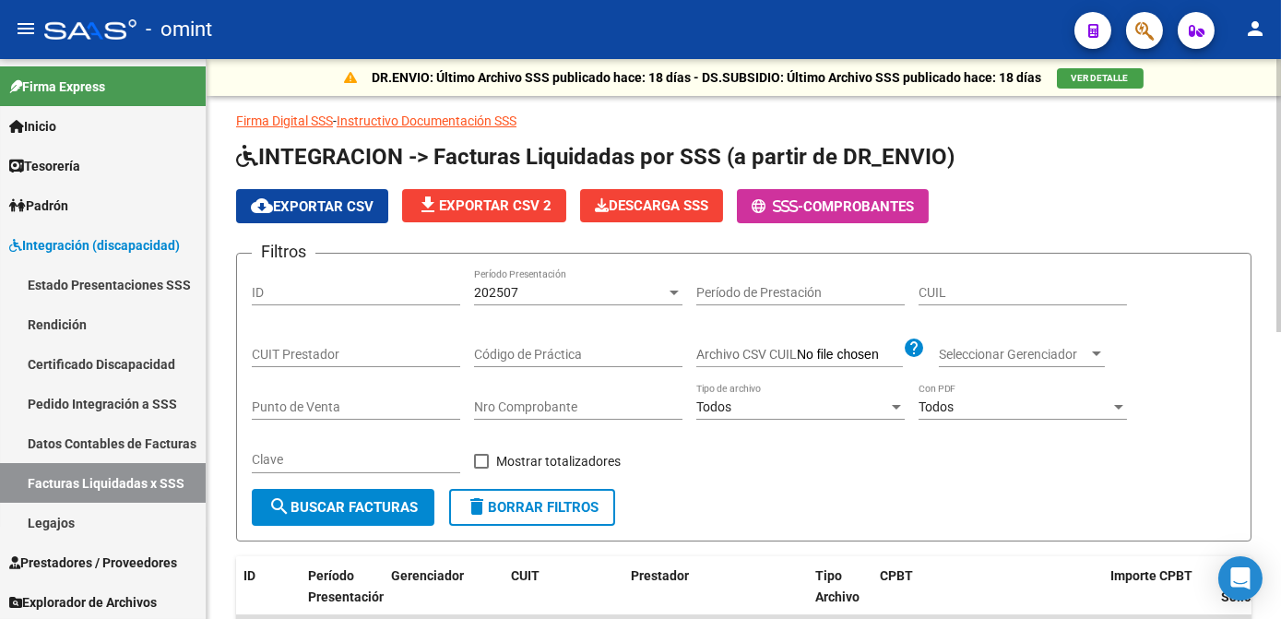
click at [550, 499] on span "delete Borrar Filtros" at bounding box center [532, 507] width 133 height 17
click at [373, 355] on input "CUIT Prestador" at bounding box center [356, 355] width 208 height 16
paste input "27-28384973-8"
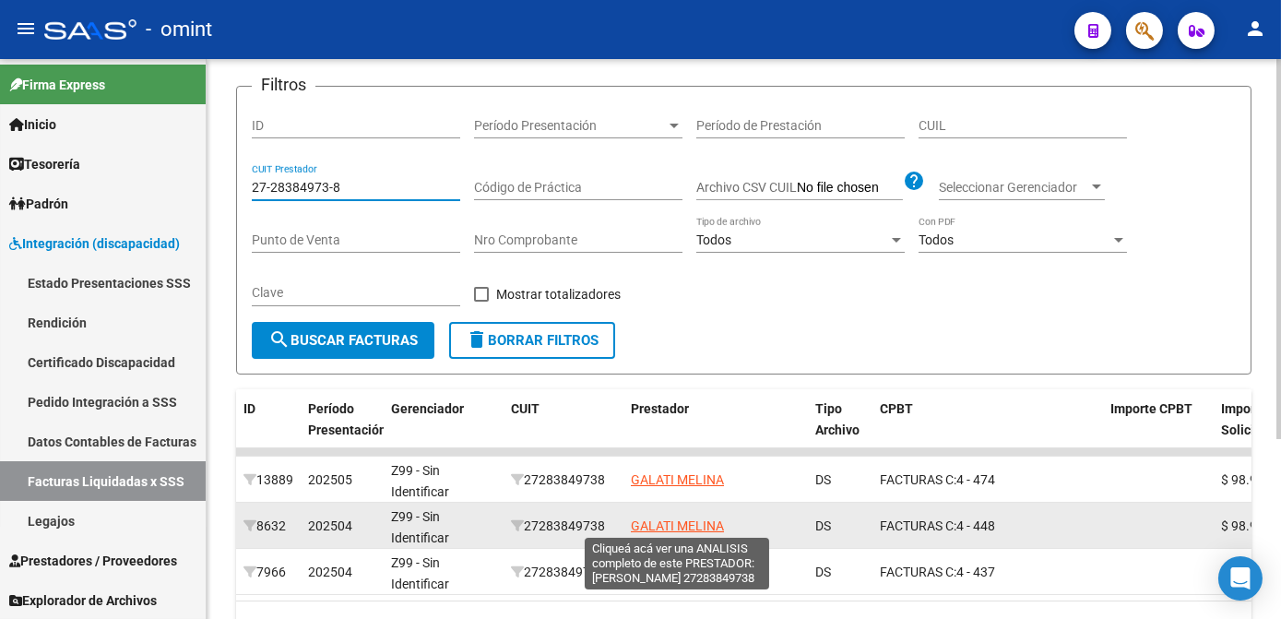
scroll to position [251, 0]
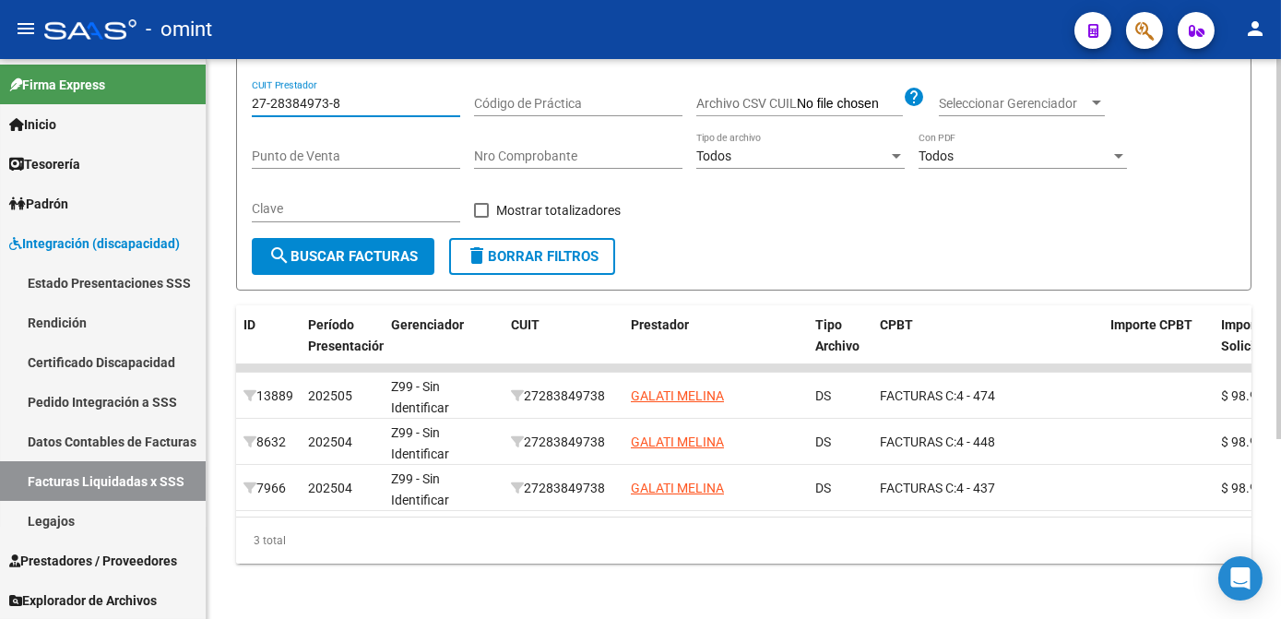
type input "27-28384973-8"
drag, startPoint x: 669, startPoint y: 527, endPoint x: 769, endPoint y: 522, distance: 99.7
click at [769, 522] on div "ID Período Presentación Gerenciador CUIT Prestador Tipo Archivo CPBT Importe CP…" at bounding box center [743, 434] width 1015 height 258
drag, startPoint x: 769, startPoint y: 522, endPoint x: 666, endPoint y: 559, distance: 109.6
click at [664, 559] on div "3 total" at bounding box center [743, 540] width 1015 height 46
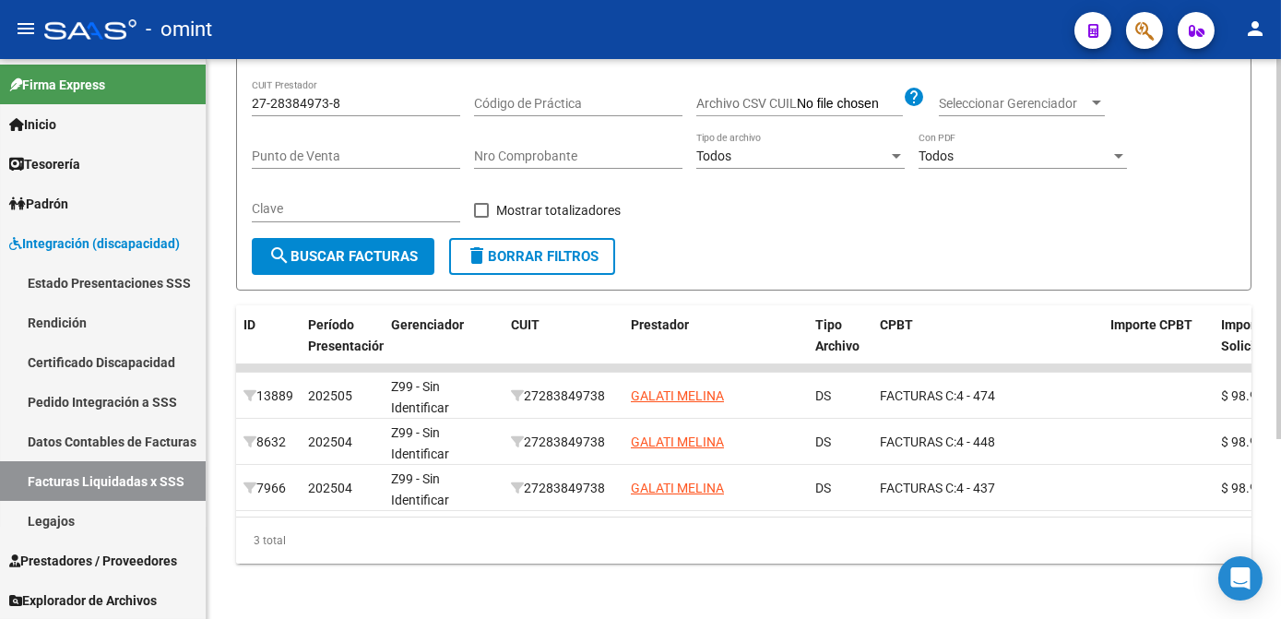
click at [650, 544] on div "3 total" at bounding box center [743, 540] width 1015 height 46
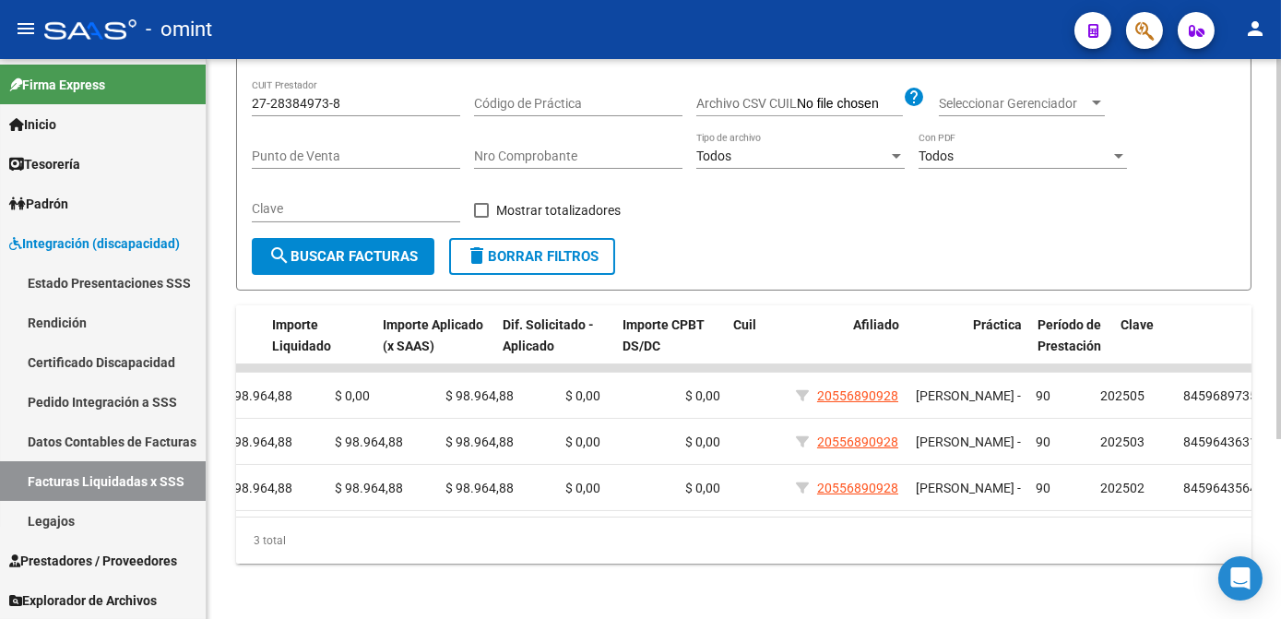
scroll to position [0, 1059]
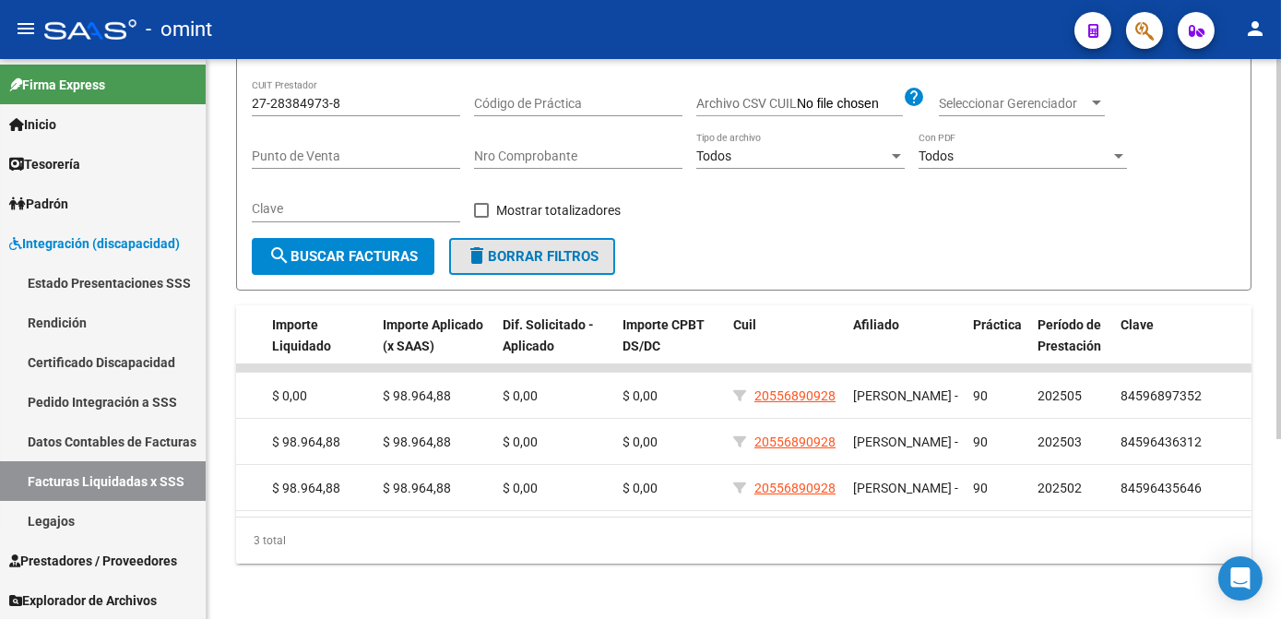
click at [525, 254] on span "delete Borrar Filtros" at bounding box center [532, 256] width 133 height 17
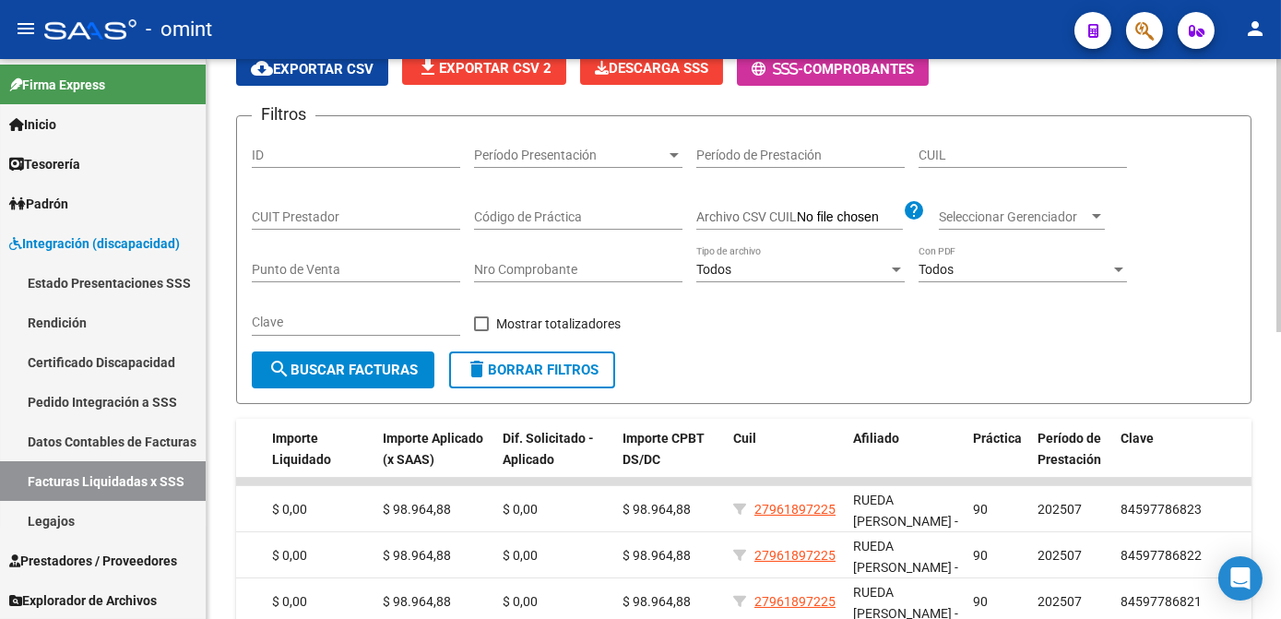
scroll to position [251, 0]
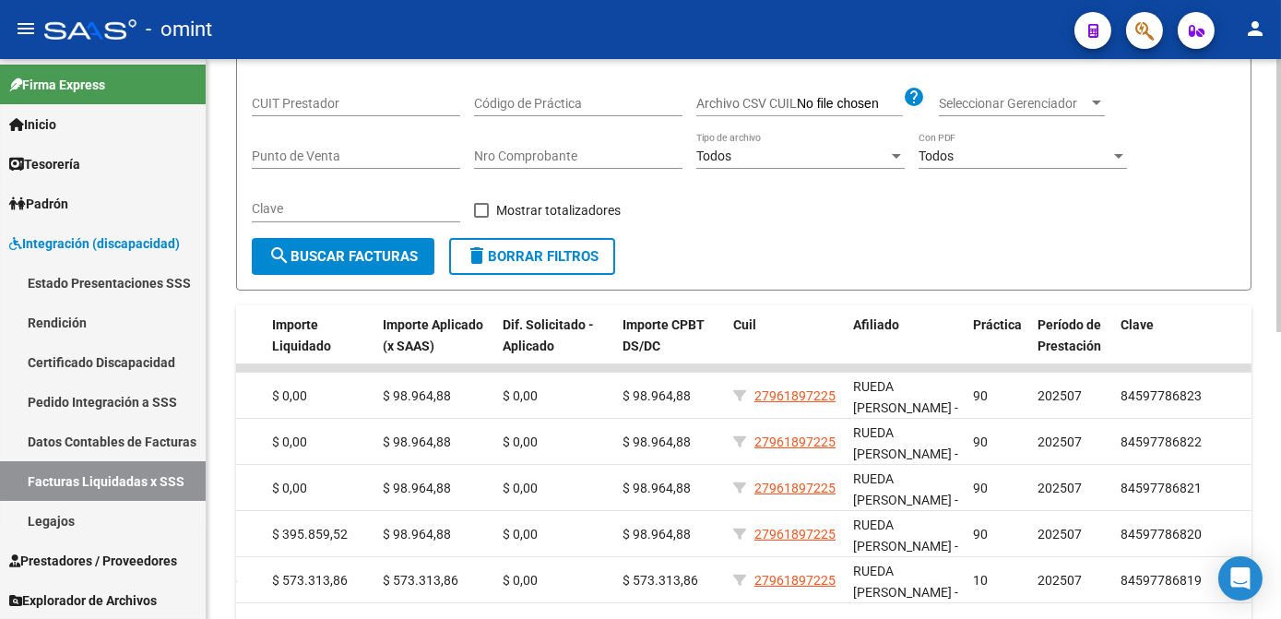
drag, startPoint x: 369, startPoint y: 221, endPoint x: 306, endPoint y: 87, distance: 148.5
click at [306, 87] on div "CUIT Prestador" at bounding box center [356, 97] width 208 height 37
paste input "20-31164505-7"
type input "20-31164505-7"
click at [339, 253] on span "search Buscar Facturas" at bounding box center [342, 256] width 149 height 17
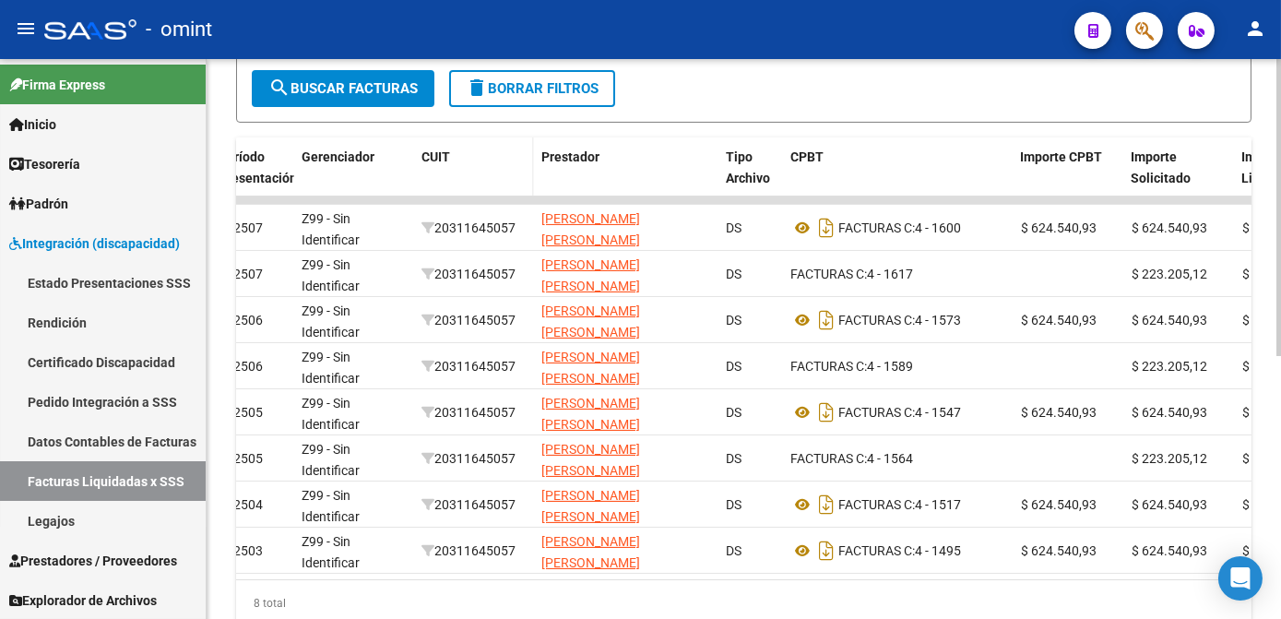
scroll to position [83, 0]
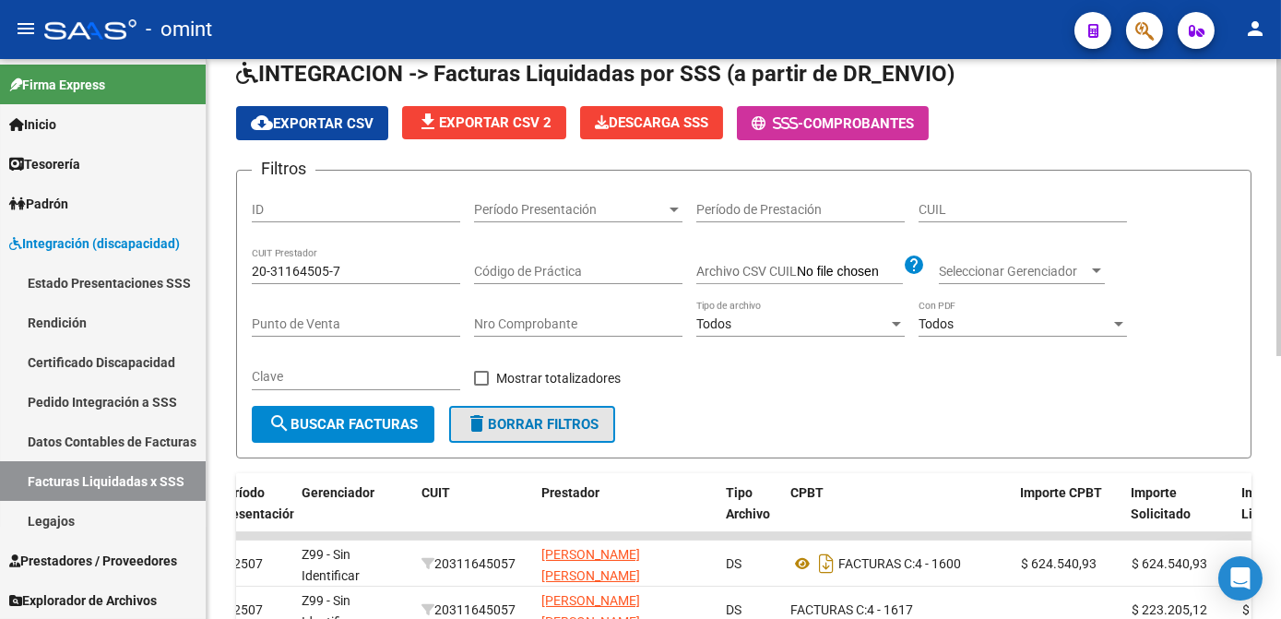
click at [490, 429] on span "delete Borrar Filtros" at bounding box center [532, 424] width 133 height 17
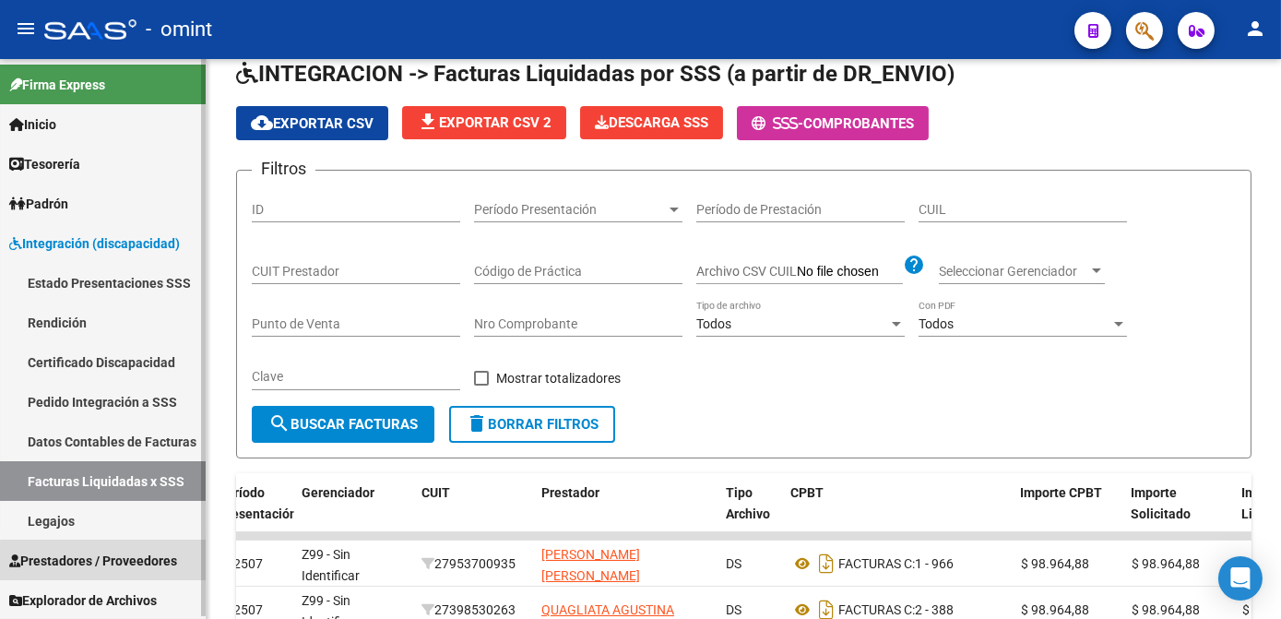
click at [132, 559] on span "Prestadores / Proveedores" at bounding box center [93, 560] width 168 height 20
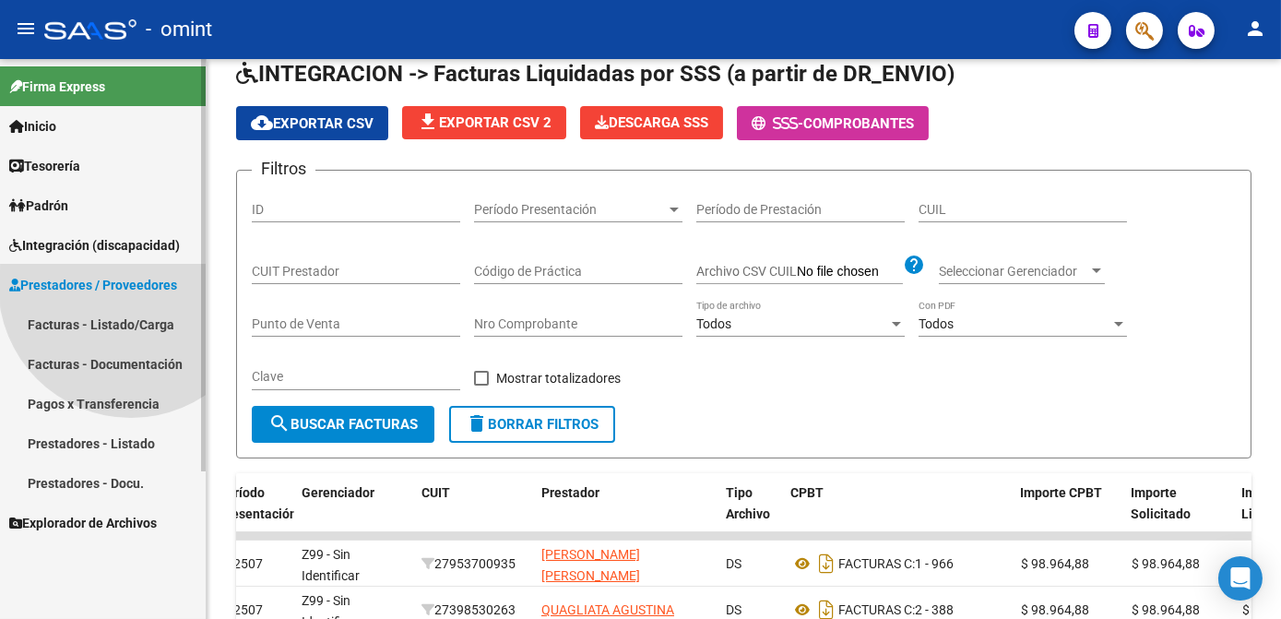
scroll to position [0, 0]
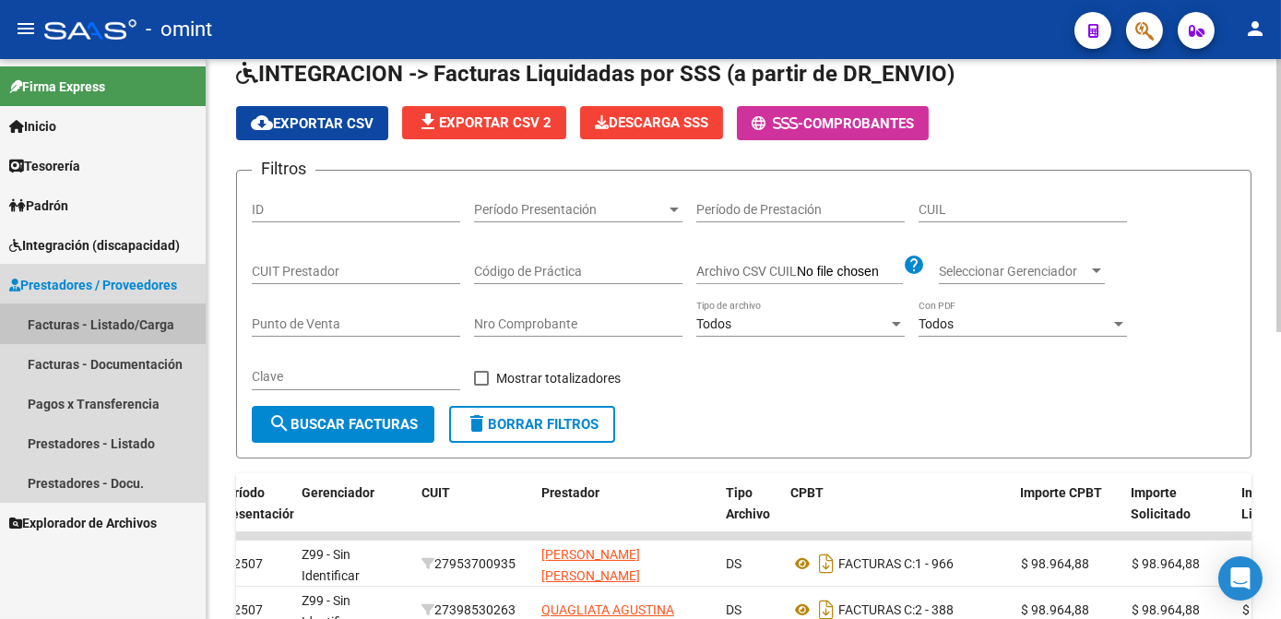
drag, startPoint x: 136, startPoint y: 325, endPoint x: 209, endPoint y: 306, distance: 76.0
click at [136, 325] on link "Facturas - Listado/Carga" at bounding box center [103, 324] width 206 height 40
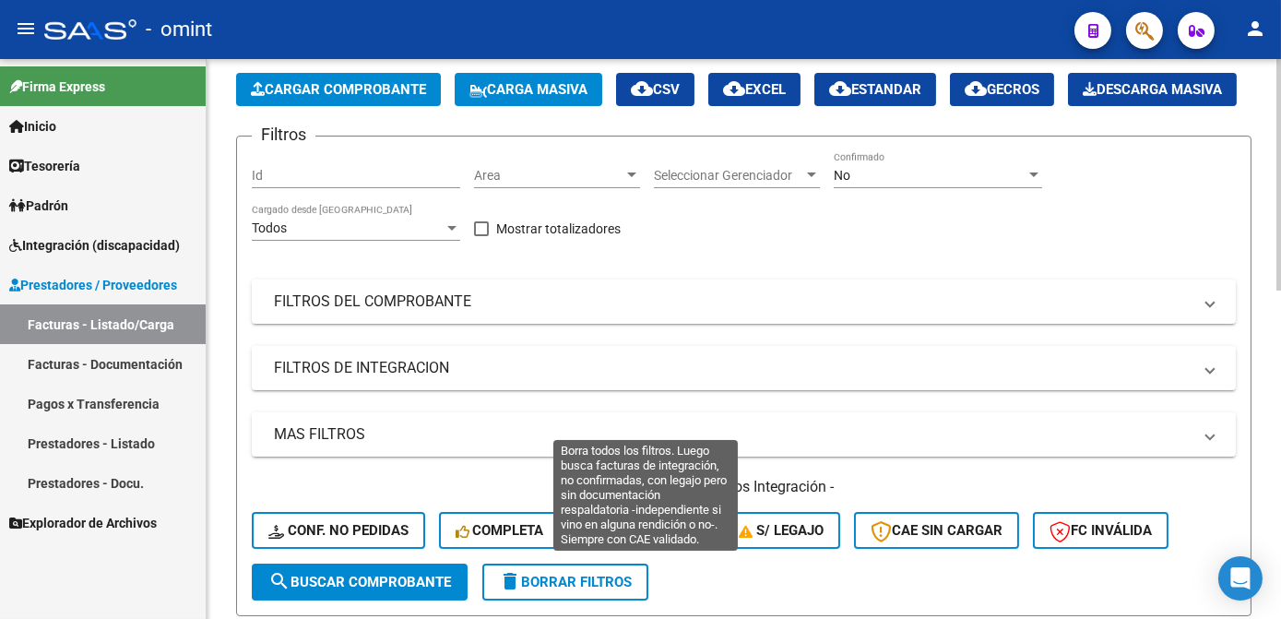
scroll to position [167, 0]
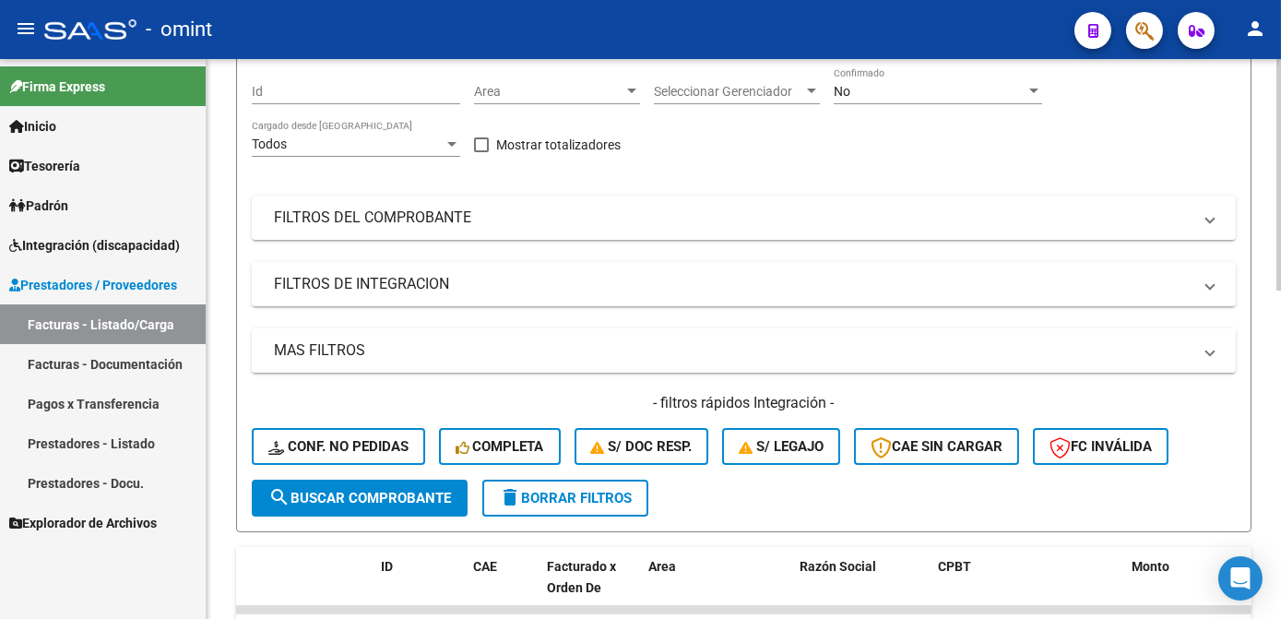
click at [611, 506] on span "delete Borrar Filtros" at bounding box center [565, 498] width 133 height 17
click at [452, 228] on mat-panel-title "FILTROS DEL COMPROBANTE" at bounding box center [732, 217] width 917 height 20
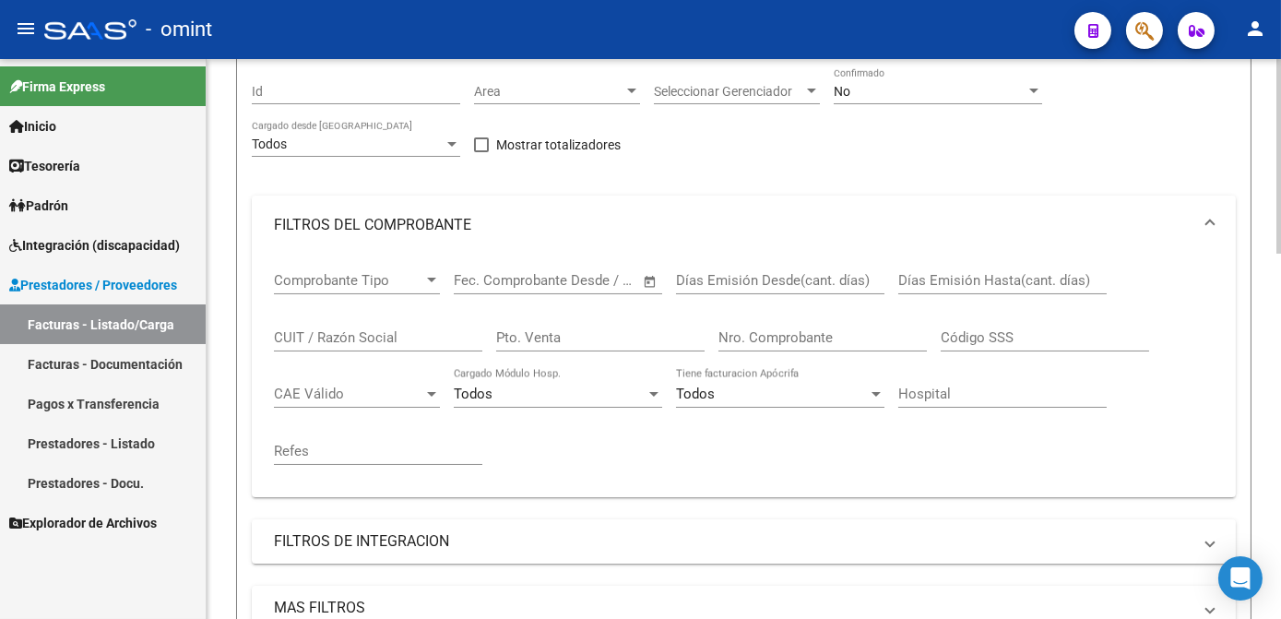
click at [364, 346] on input "CUIT / Razón Social" at bounding box center [378, 337] width 208 height 17
paste input "20311645057"
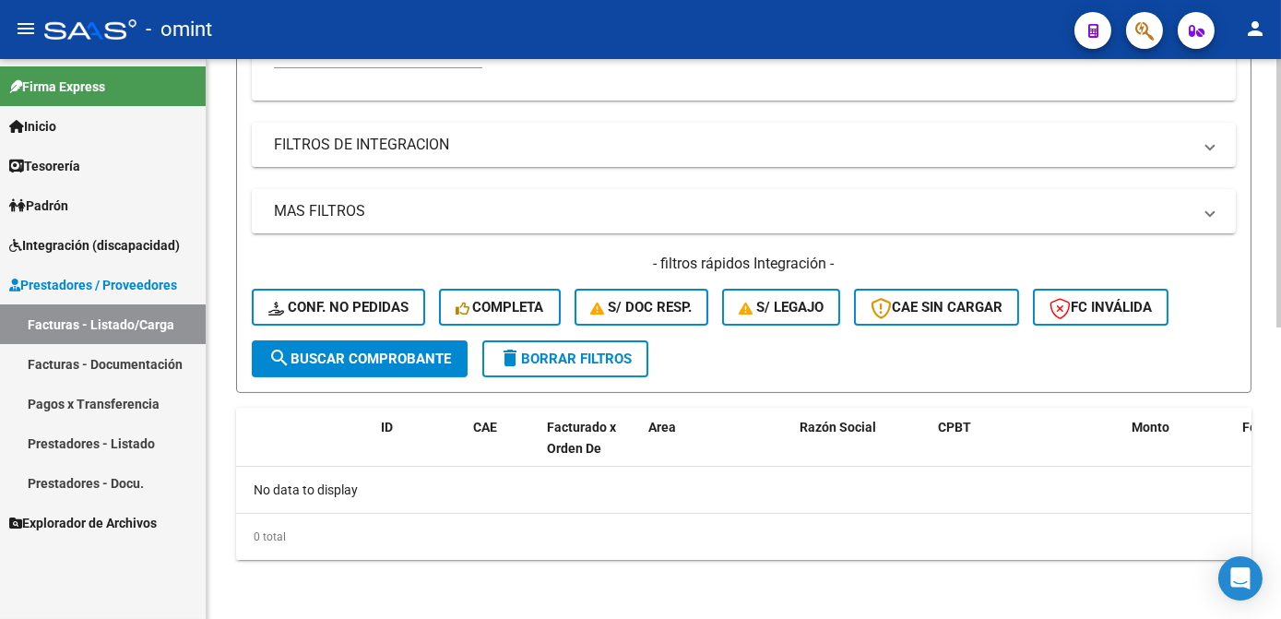
type input "20311645057"
click at [491, 377] on button "delete Borrar Filtros" at bounding box center [565, 358] width 166 height 37
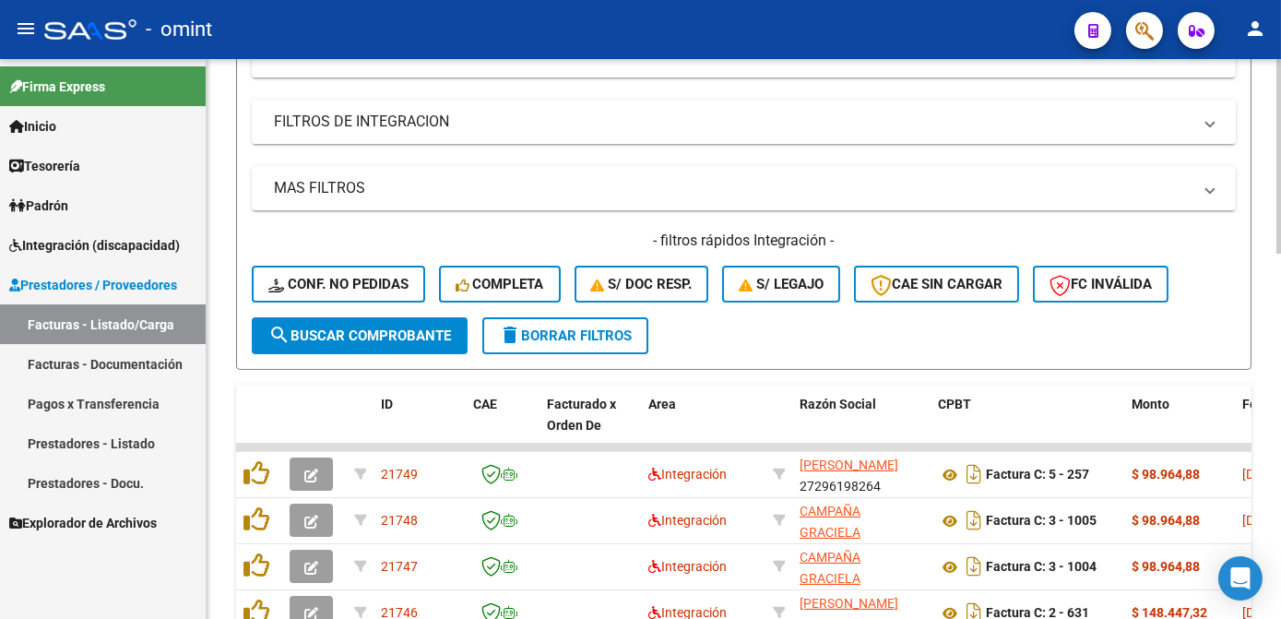
click at [325, 144] on mat-expansion-panel-header "FILTROS DE INTEGRACION" at bounding box center [744, 122] width 984 height 44
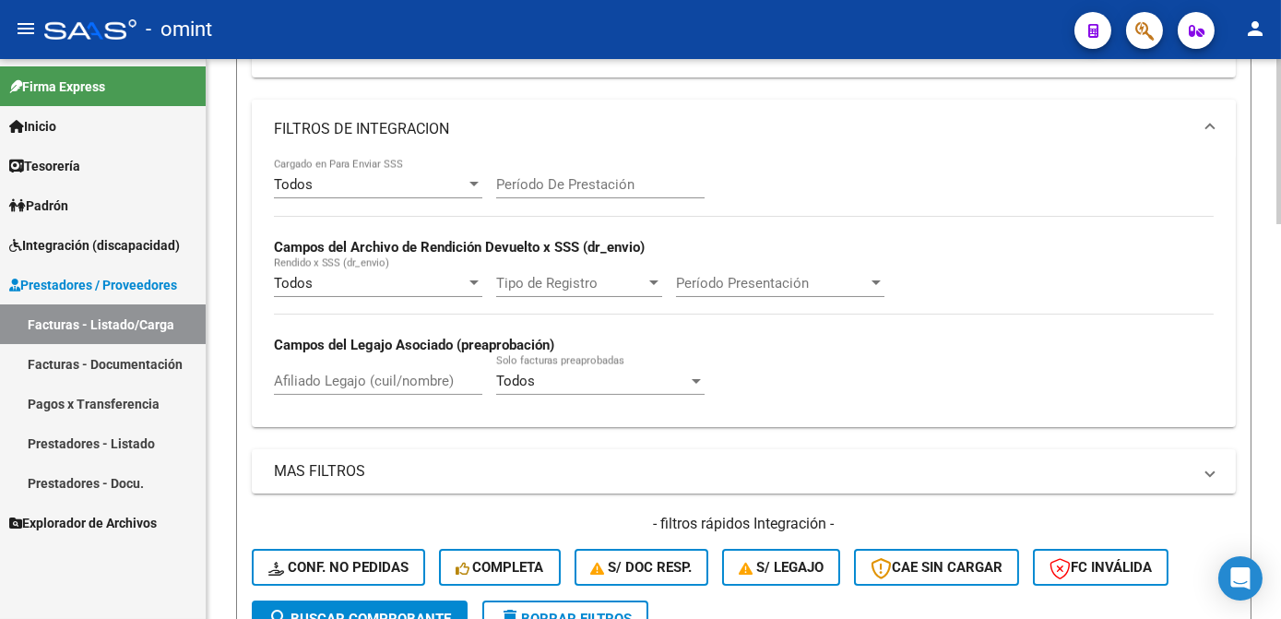
click at [319, 139] on mat-panel-title "FILTROS DE INTEGRACION" at bounding box center [732, 129] width 917 height 20
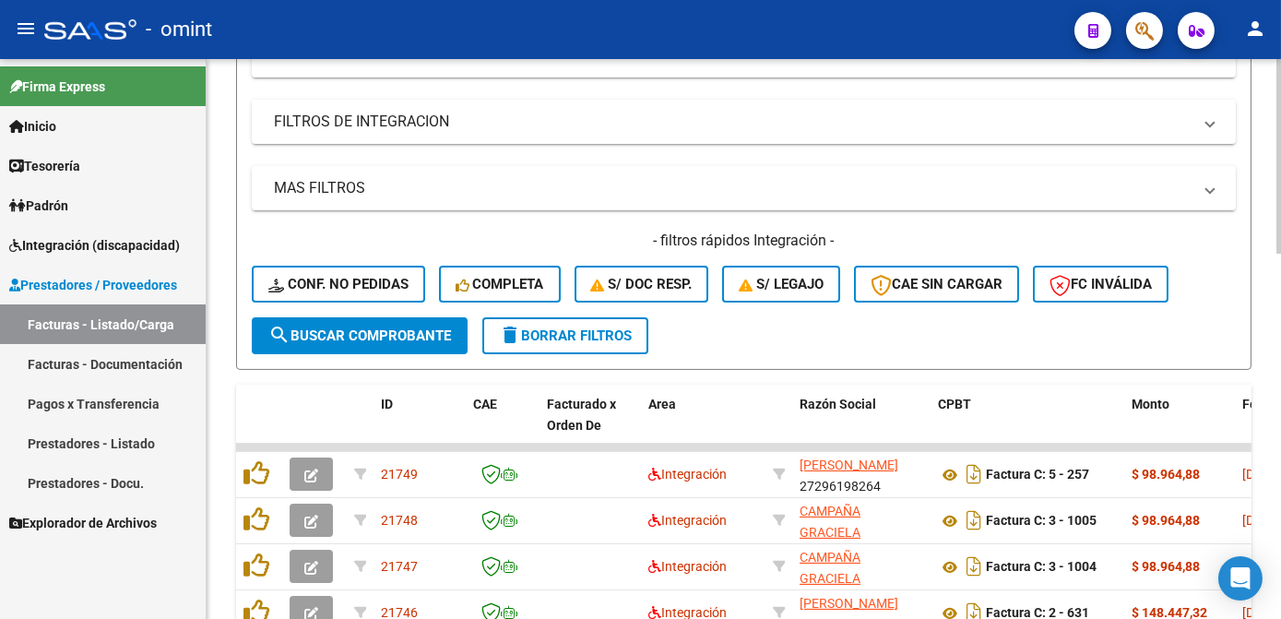
scroll to position [335, 0]
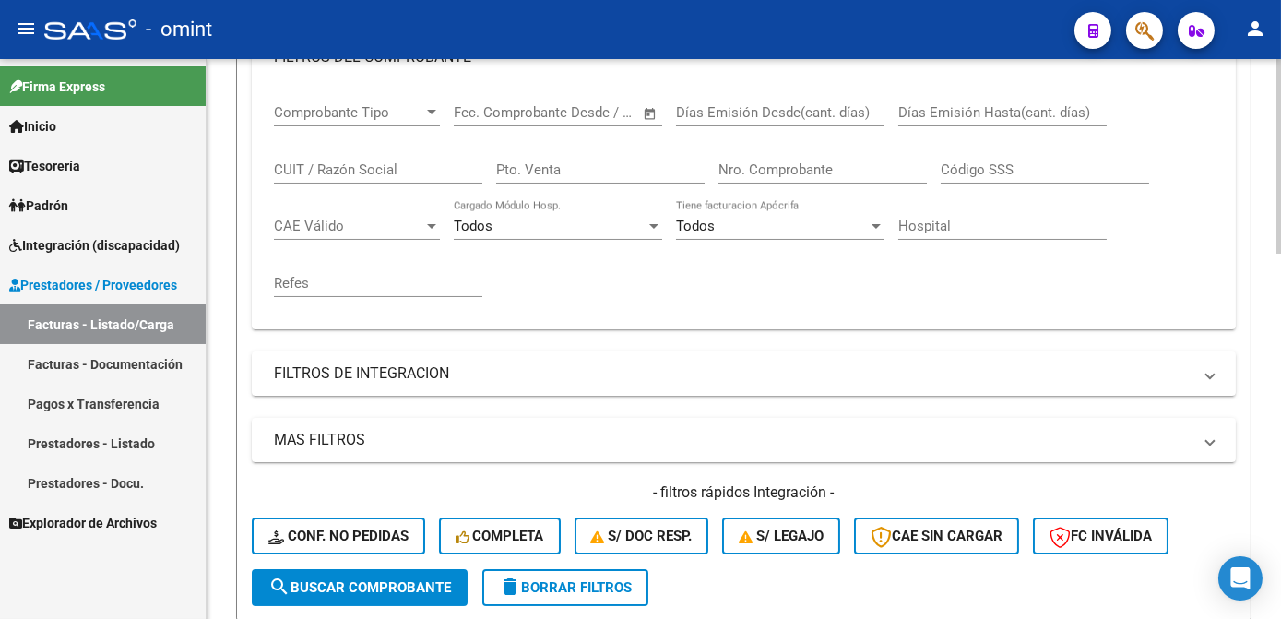
click at [330, 178] on input "CUIT / Razón Social" at bounding box center [378, 169] width 208 height 17
paste input "27380561013"
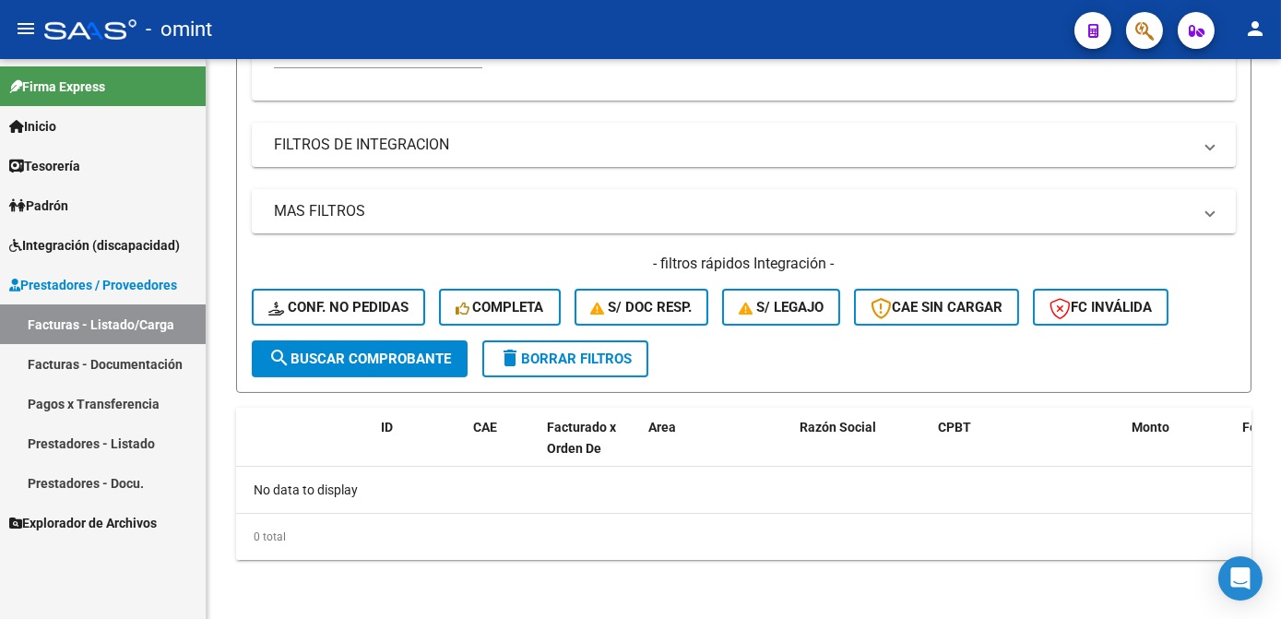
type input "27380561013"
click at [98, 250] on span "Integración (discapacidad)" at bounding box center [94, 245] width 171 height 20
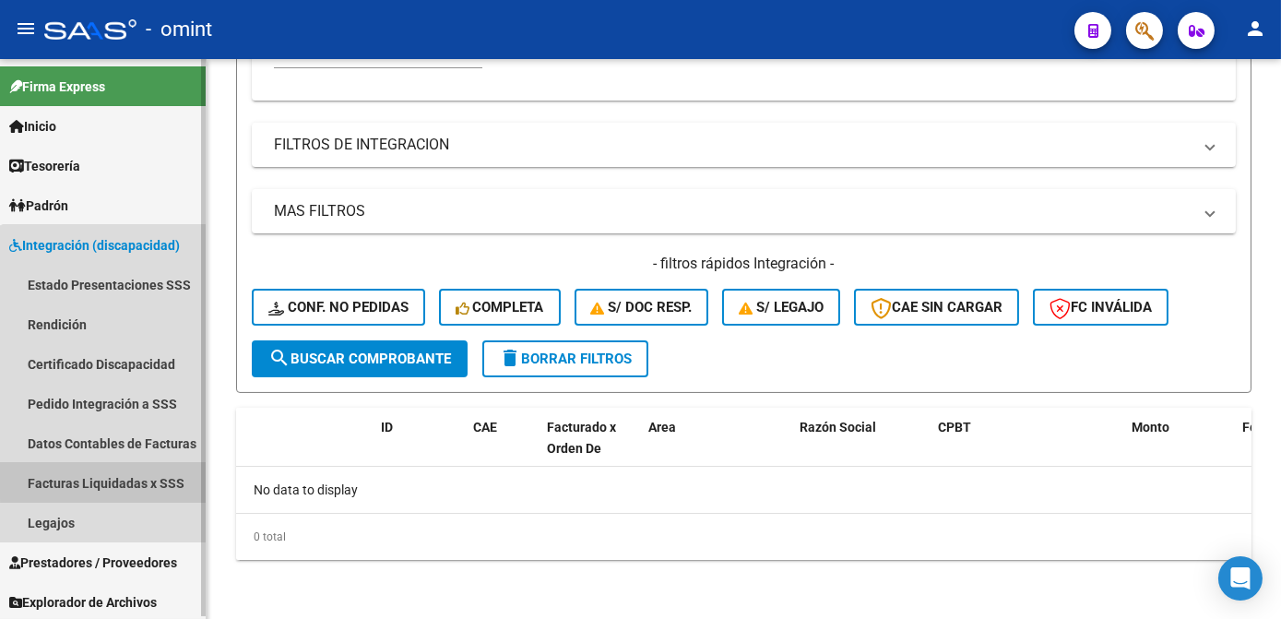
click at [112, 474] on link "Facturas Liquidadas x SSS" at bounding box center [103, 483] width 206 height 40
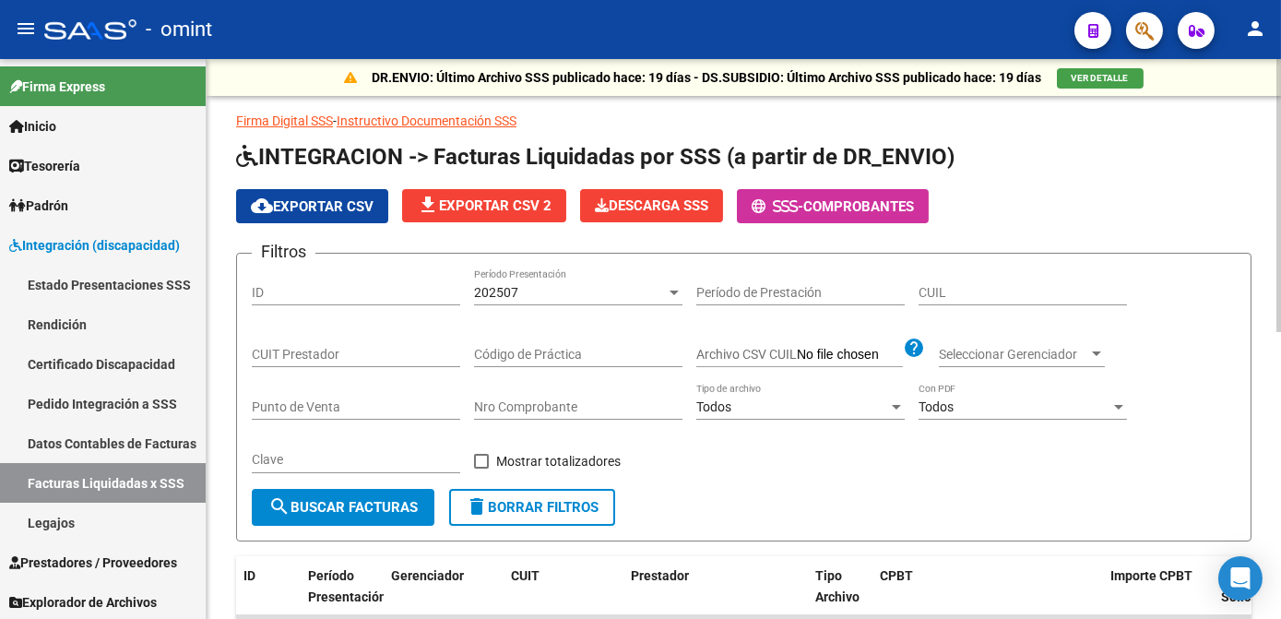
click at [553, 500] on span "delete Borrar Filtros" at bounding box center [532, 507] width 133 height 17
click at [346, 355] on input "CUIT Prestador" at bounding box center [356, 355] width 208 height 16
paste input "27-38056101-3"
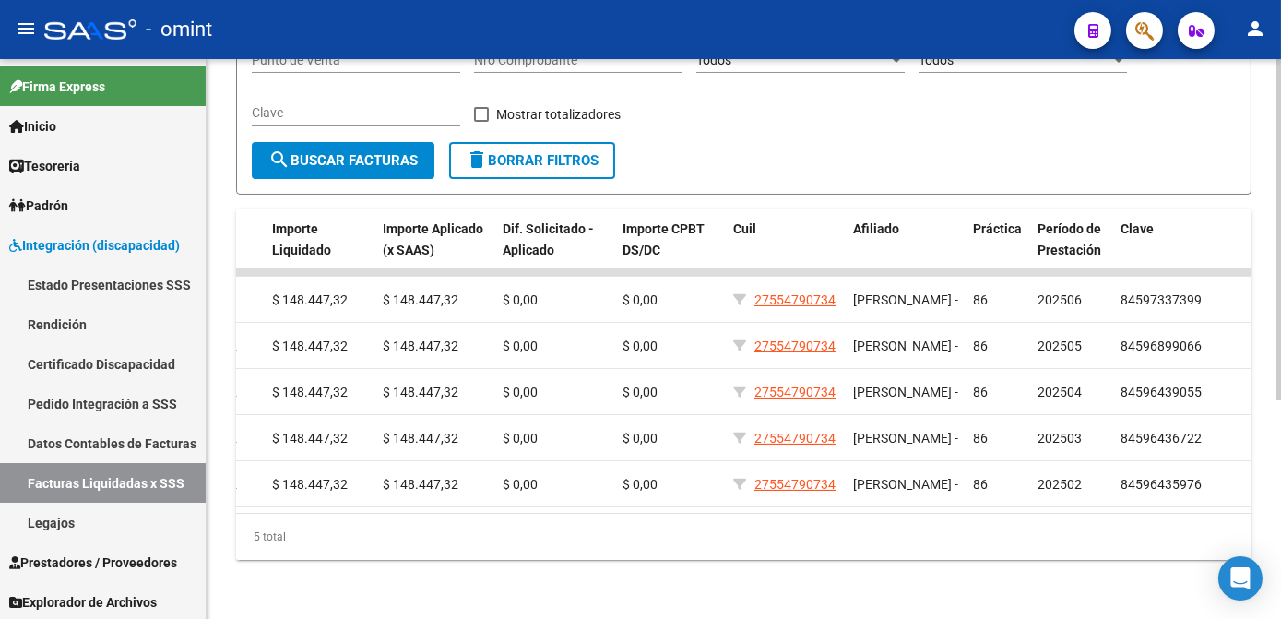
scroll to position [22, 0]
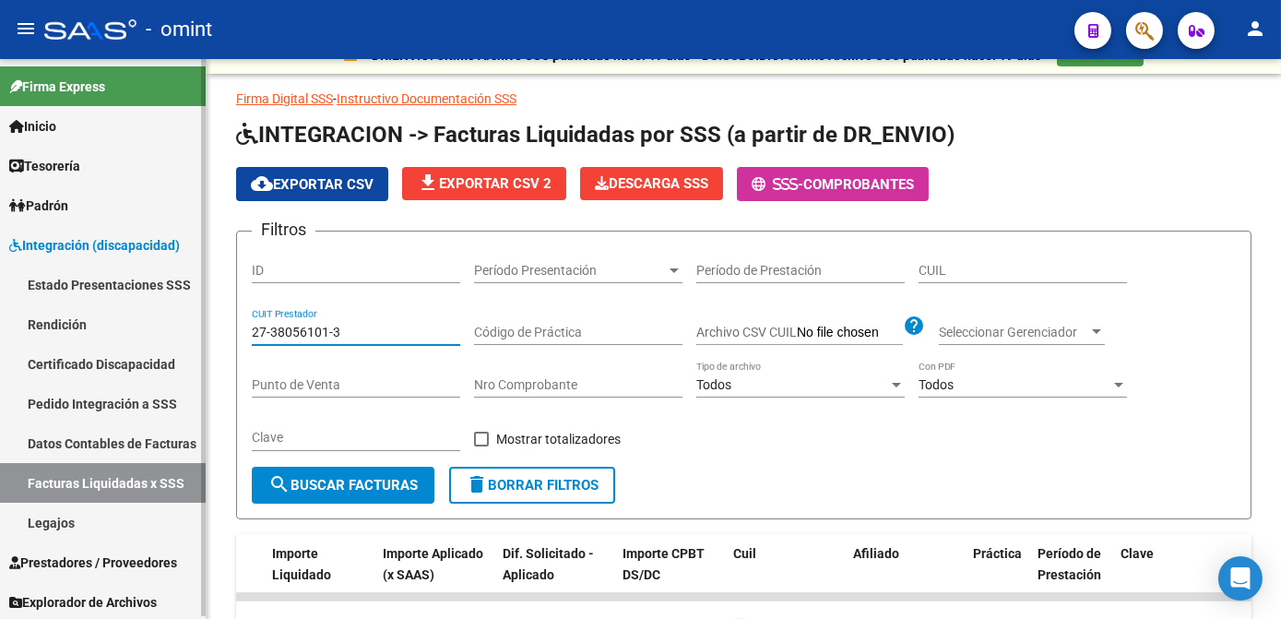
drag, startPoint x: 347, startPoint y: 330, endPoint x: 146, endPoint y: 345, distance: 201.5
click at [146, 345] on mat-sidenav-container "Firma Express Inicio Calendario SSS Instructivos Contacto OS Tesorería Extracto…" at bounding box center [640, 339] width 1281 height 560
paste input "30-71186785-2"
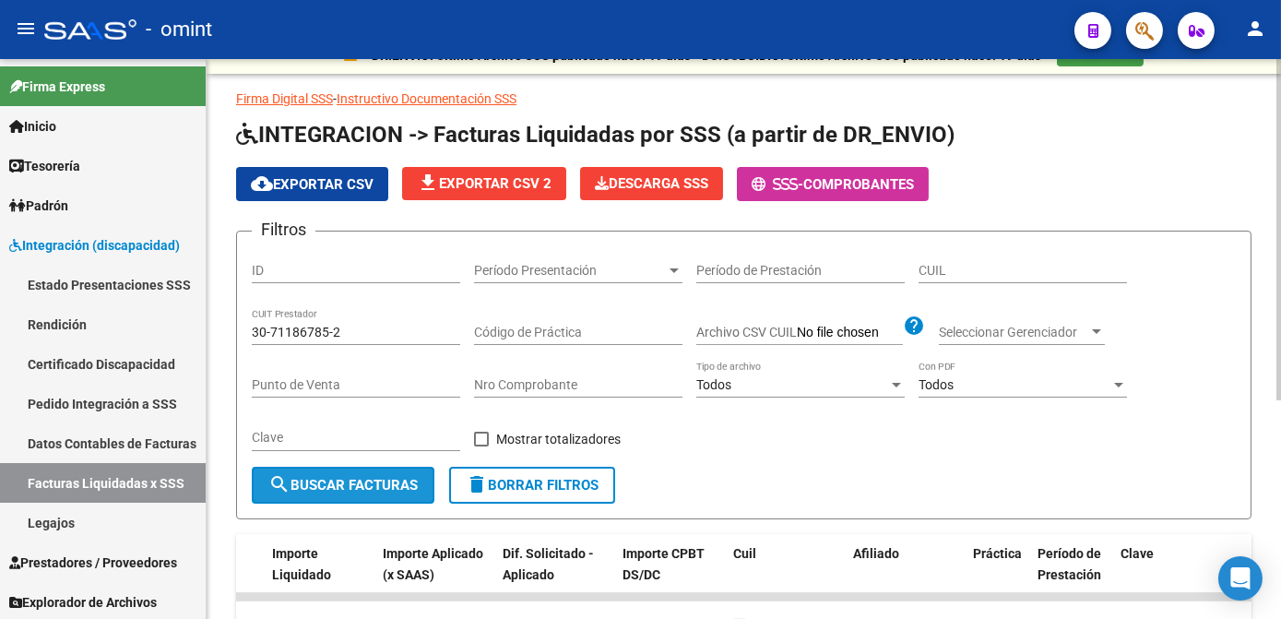
click at [368, 479] on span "search Buscar Facturas" at bounding box center [342, 485] width 149 height 17
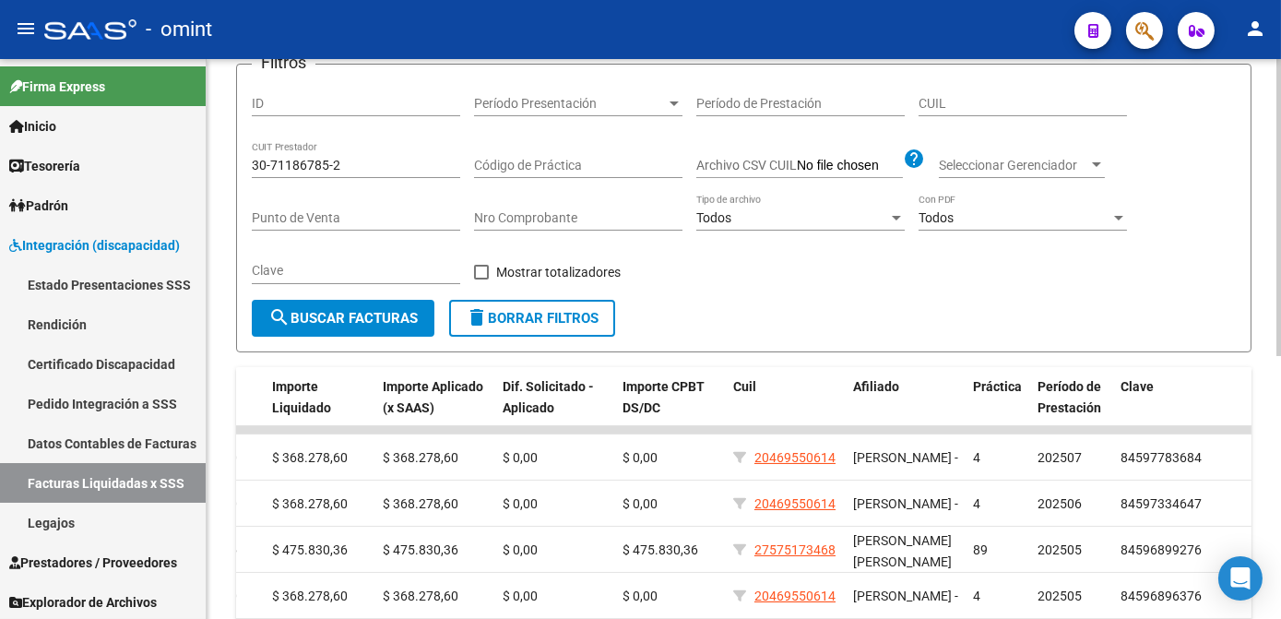
scroll to position [0, 0]
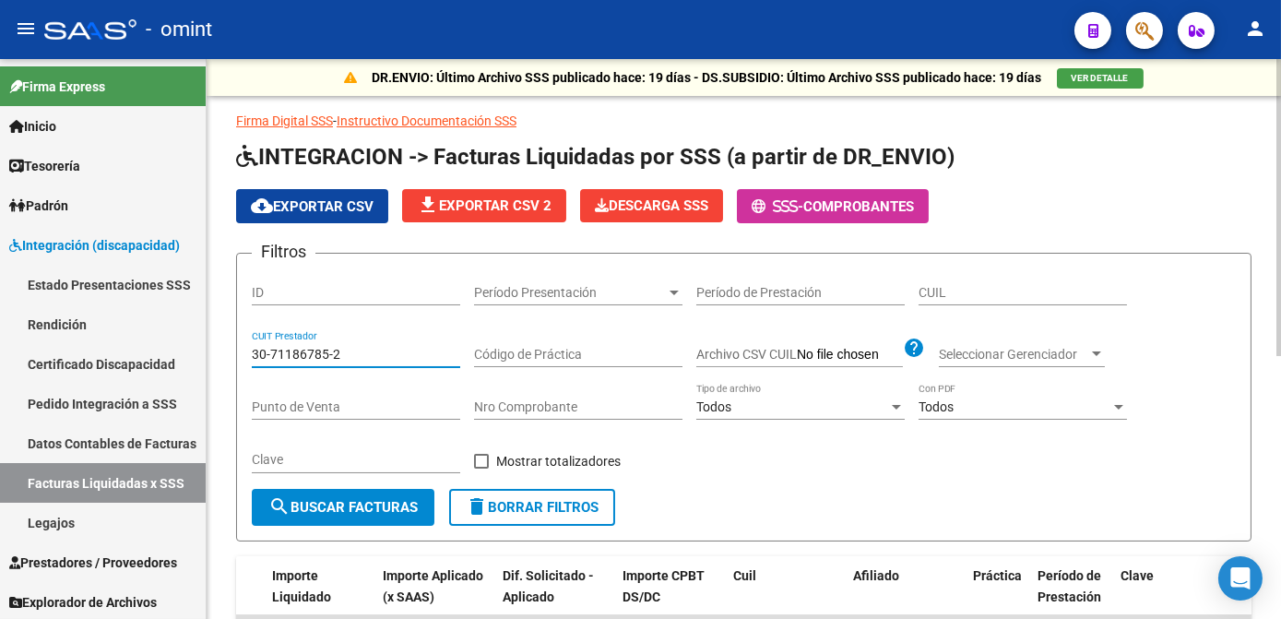
drag, startPoint x: 360, startPoint y: 348, endPoint x: 220, endPoint y: 360, distance: 139.7
click at [220, 360] on div "DR.ENVIO: Último Archivo SSS publicado hace: 19 días - DS.SUBSIDIO: Último Arch…" at bounding box center [744, 581] width 1074 height 1045
paste input
type input "30-71186785-2"
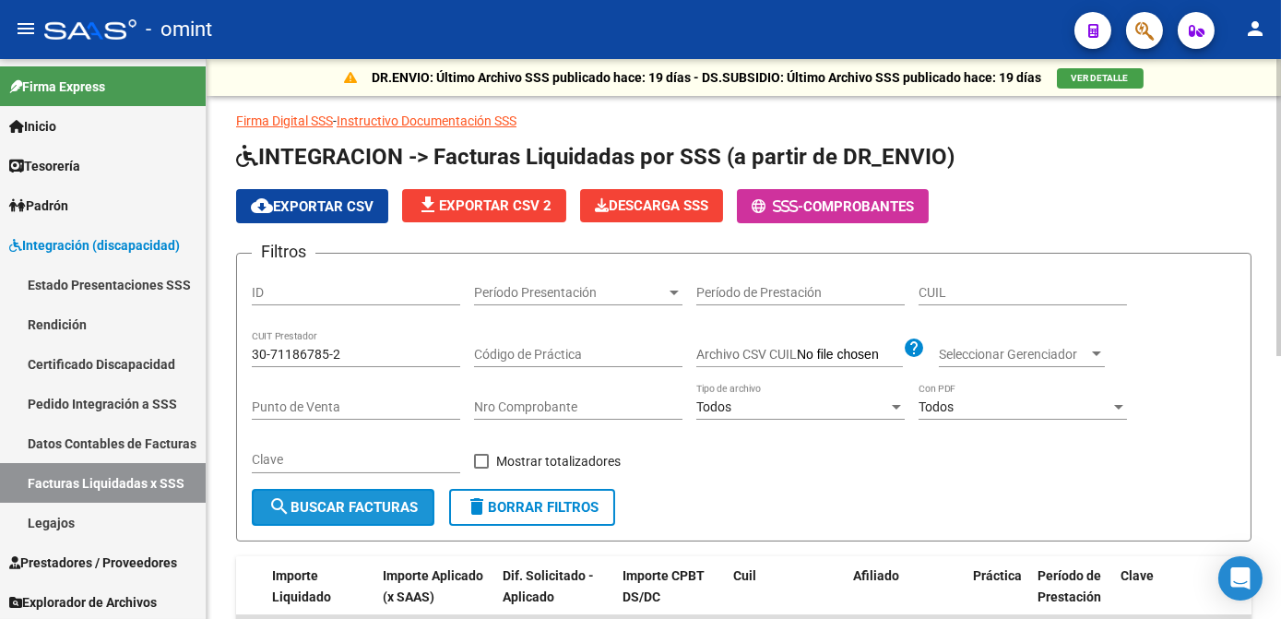
click at [367, 502] on span "search Buscar Facturas" at bounding box center [342, 507] width 149 height 17
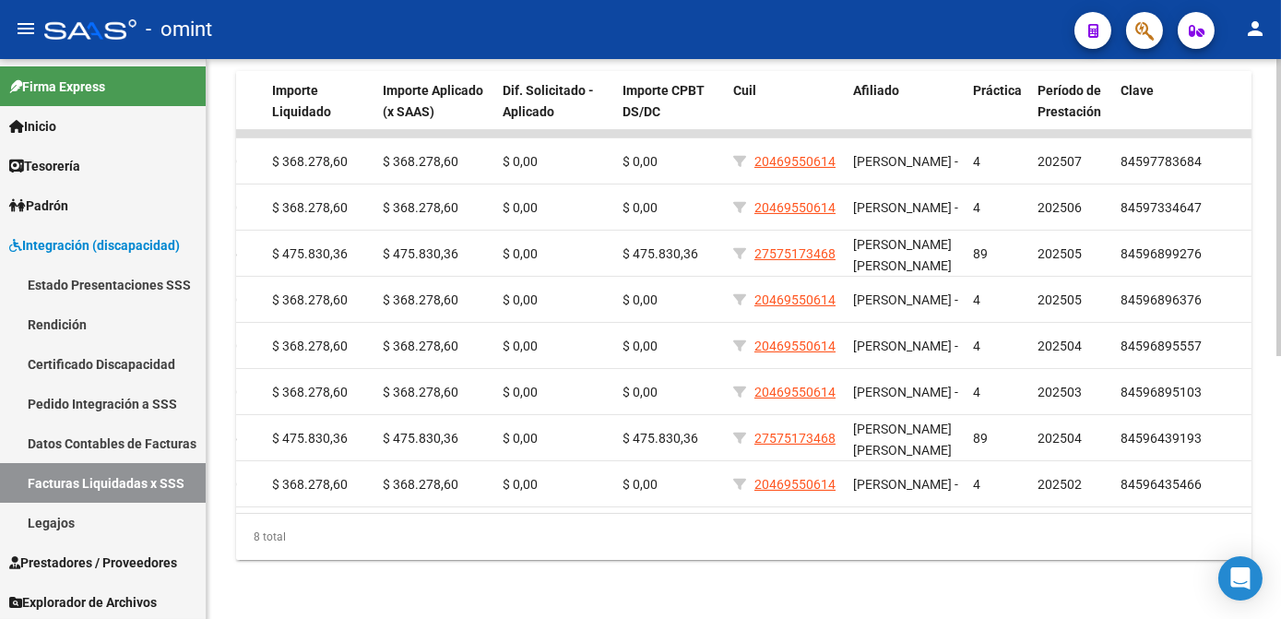
scroll to position [76, 0]
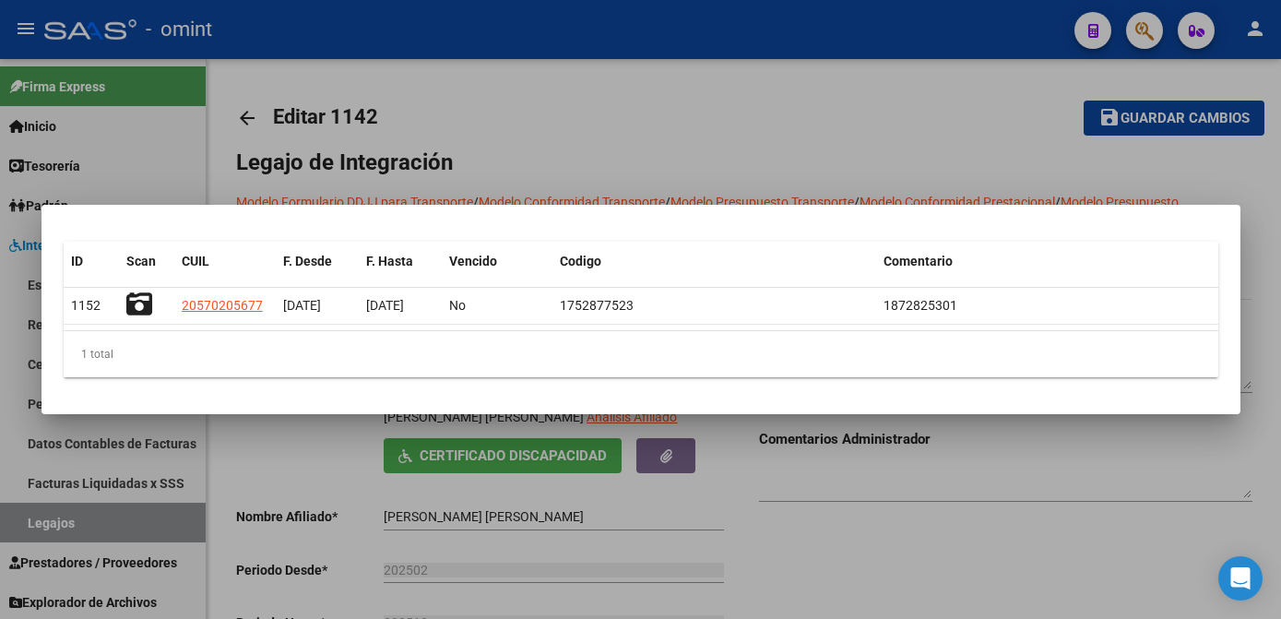
click at [507, 455] on div at bounding box center [640, 309] width 1281 height 619
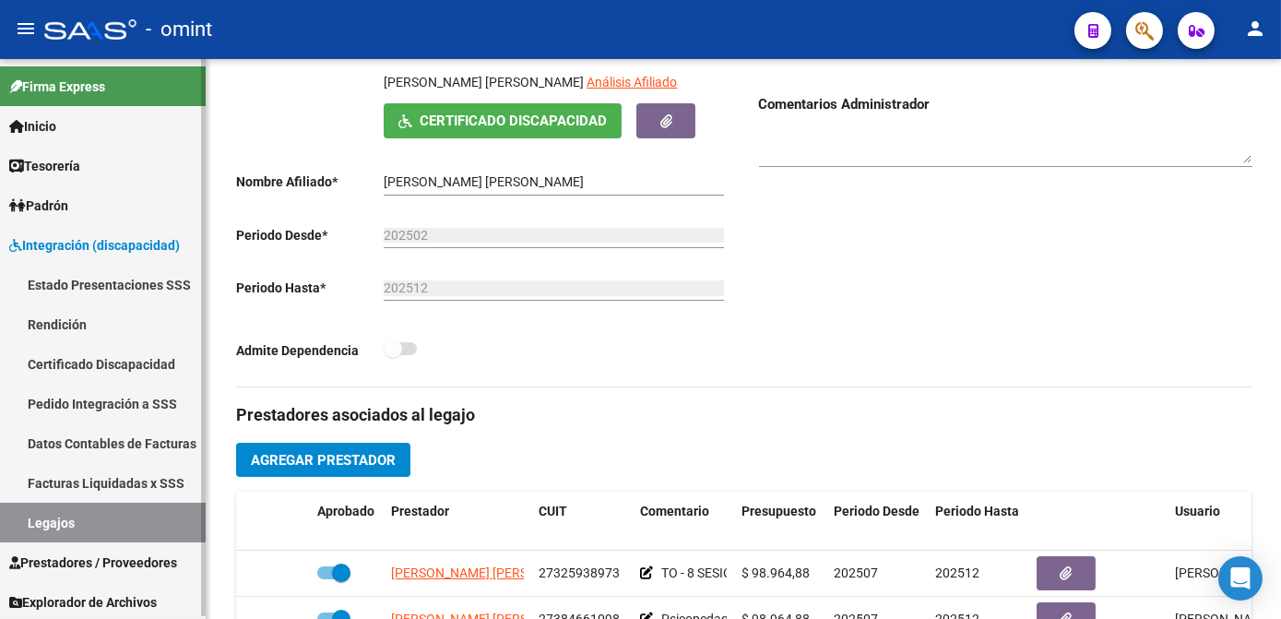
click at [79, 522] on link "Legajos" at bounding box center [103, 522] width 206 height 40
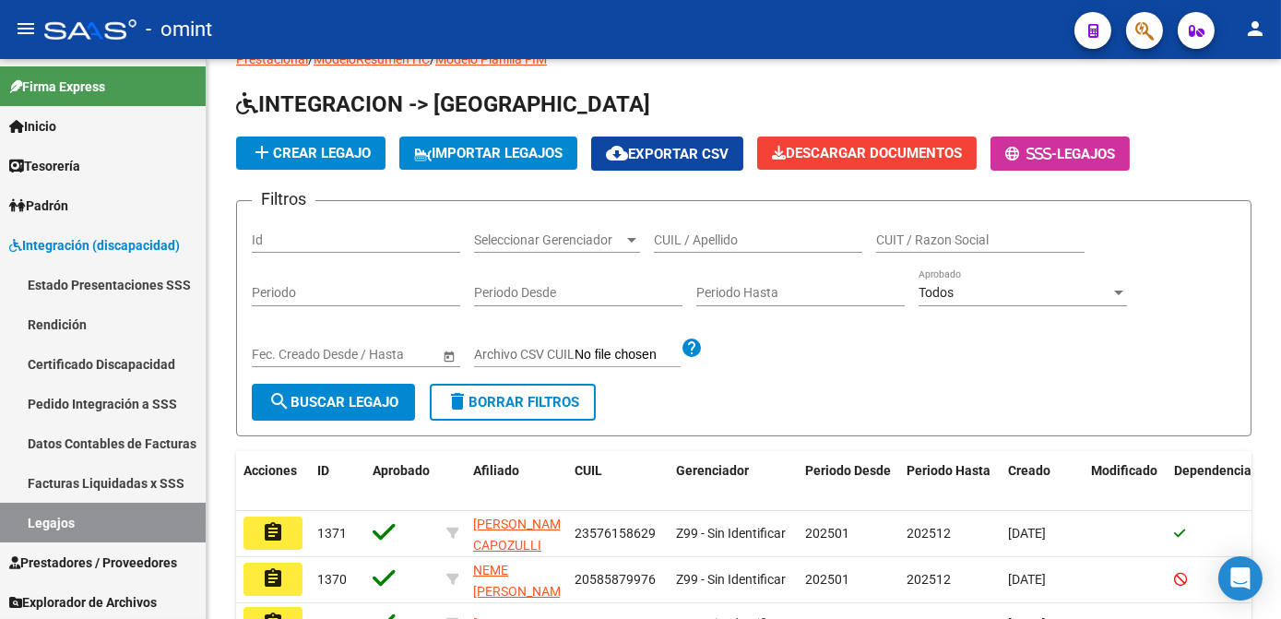
scroll to position [335, 0]
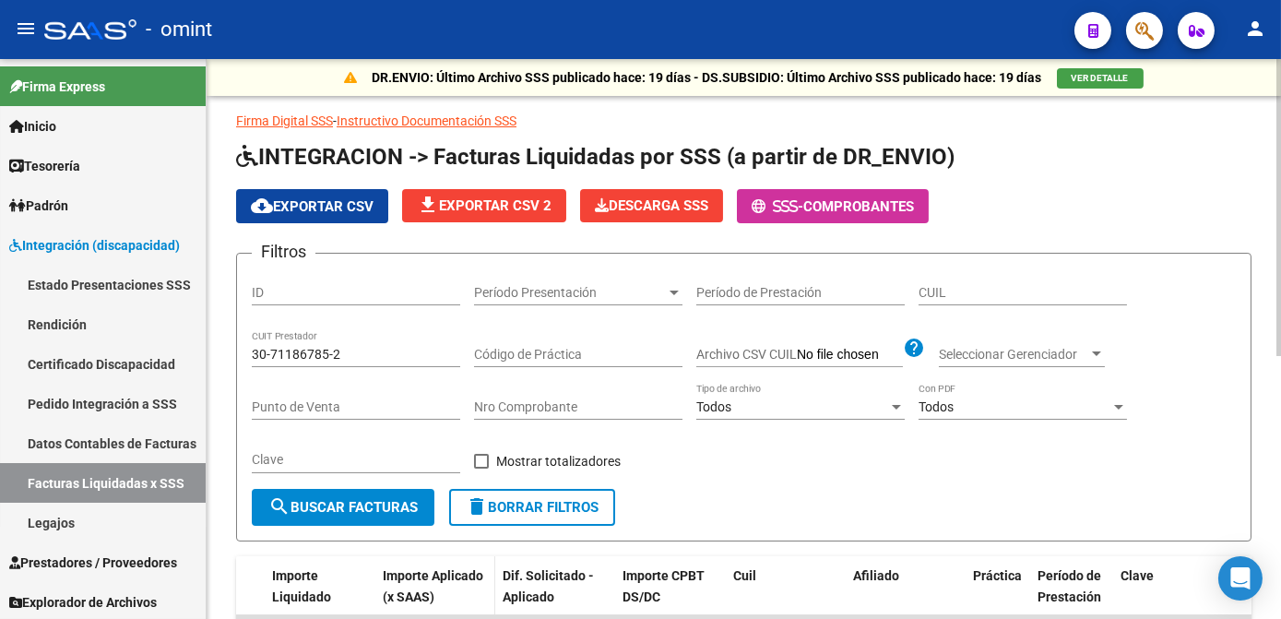
scroll to position [0, 1059]
